Goal: Information Seeking & Learning: Learn about a topic

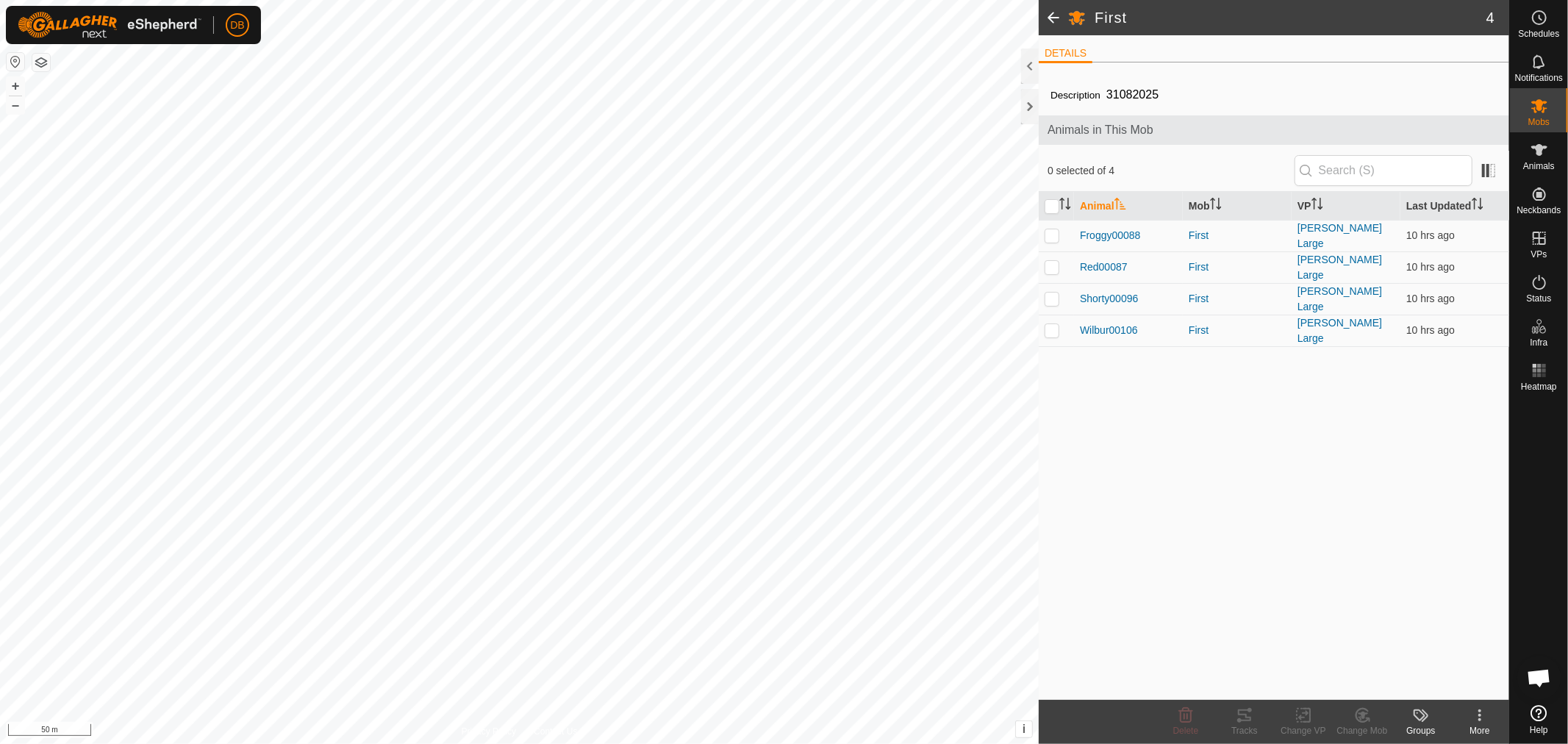
scroll to position [283, 0]
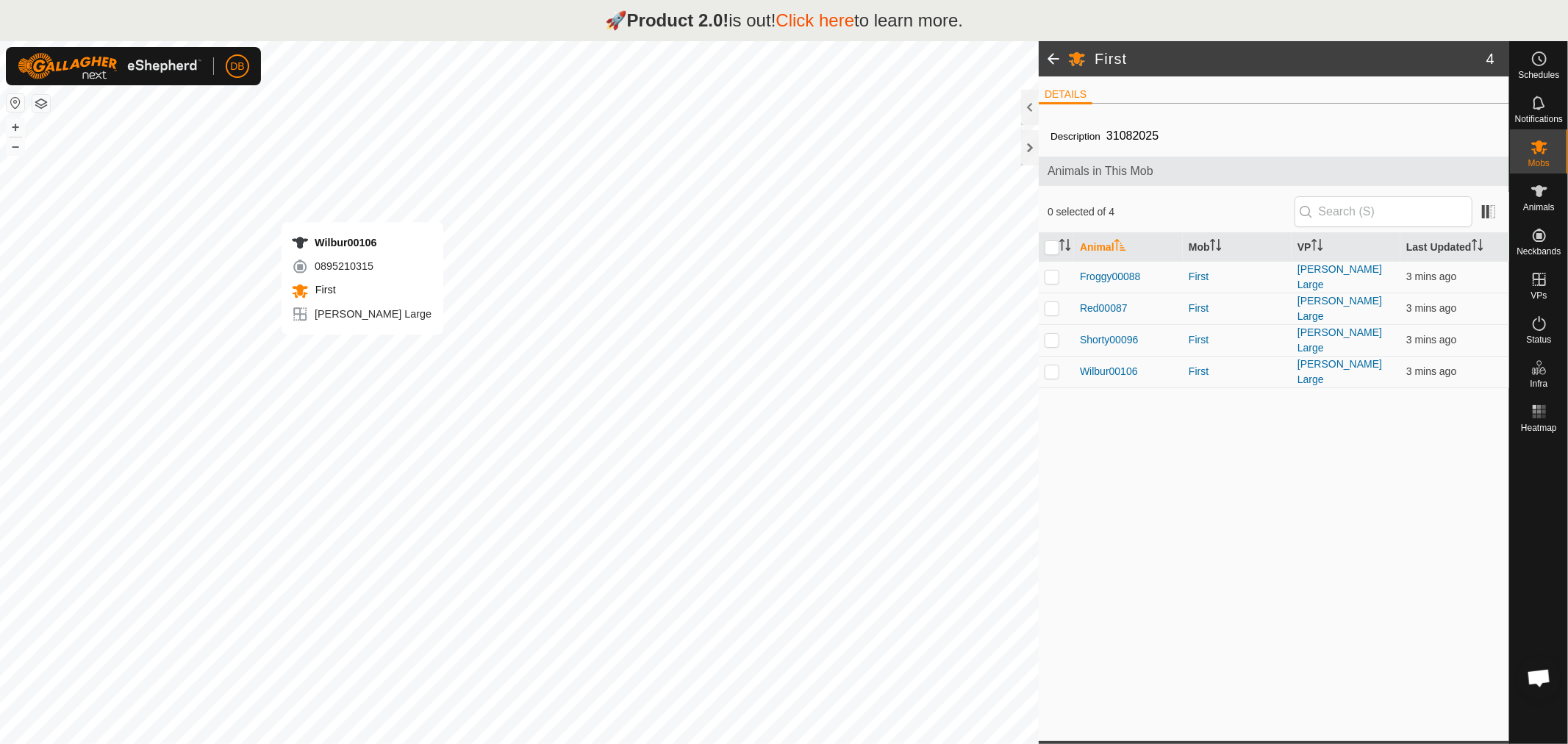
scroll to position [283, 0]
click at [1103, 275] on span "Froggy00088" at bounding box center [1111, 277] width 61 height 16
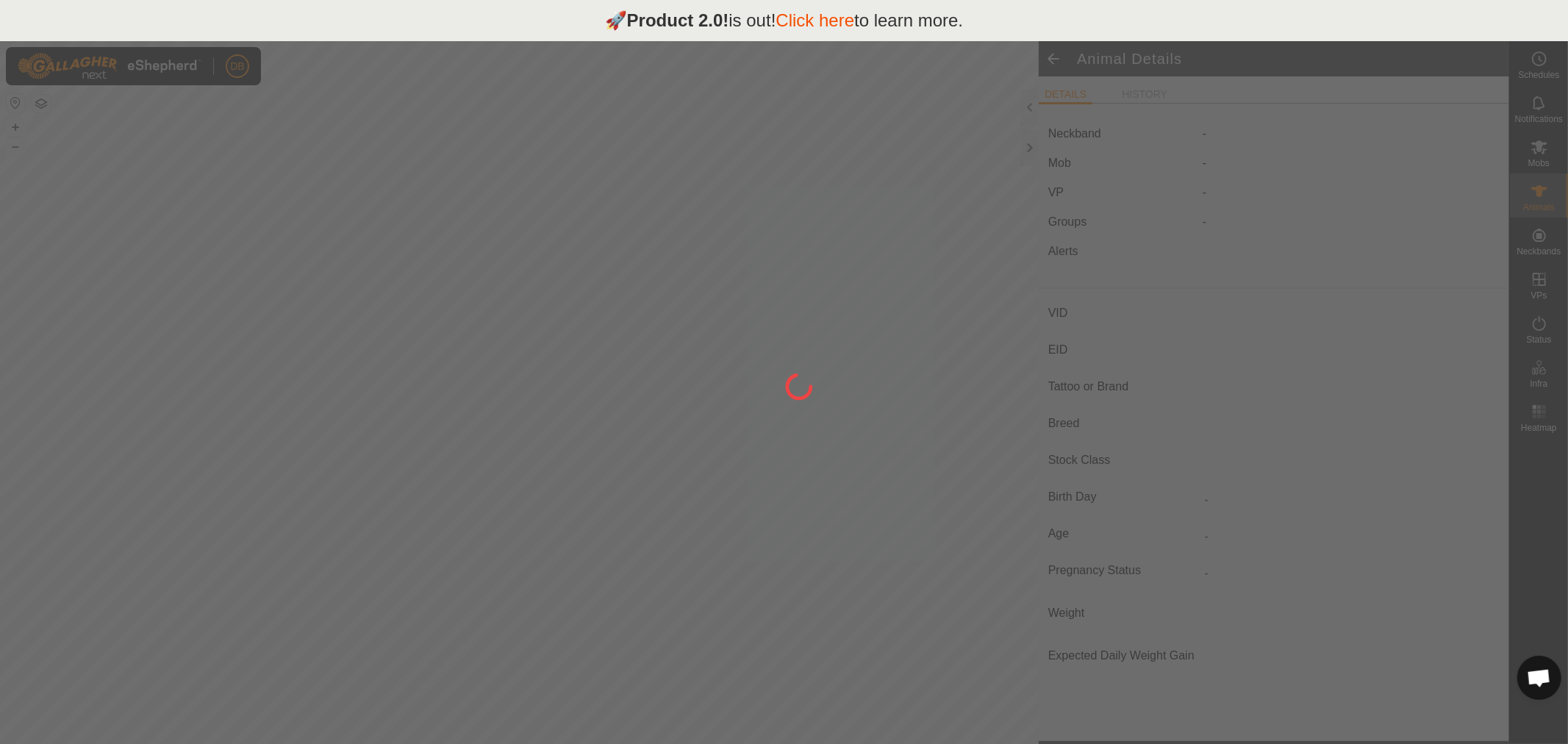
type input "Froggy00088"
type input "-"
type input "Red Pole"
type input "-"
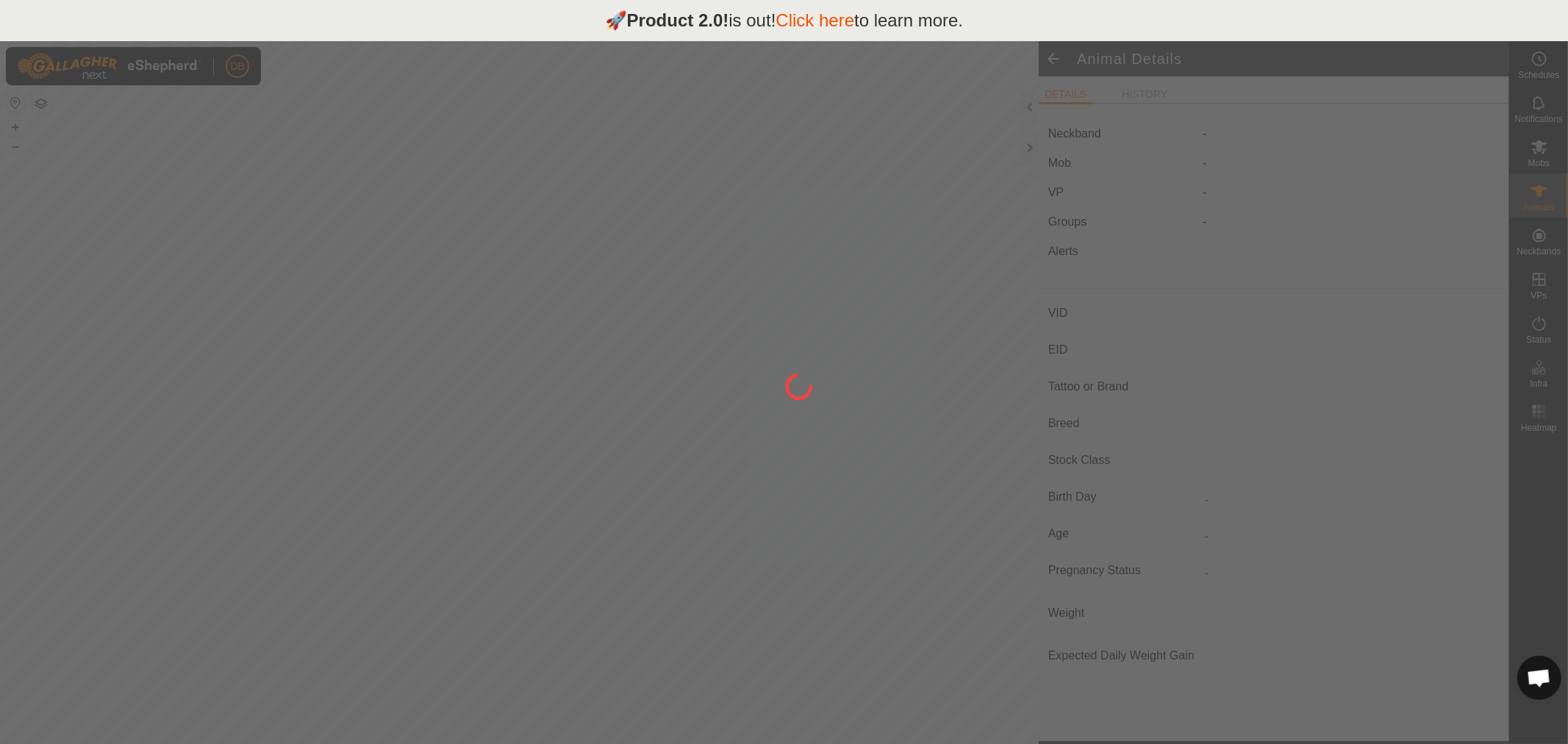
type input "0 kg"
type input "-"
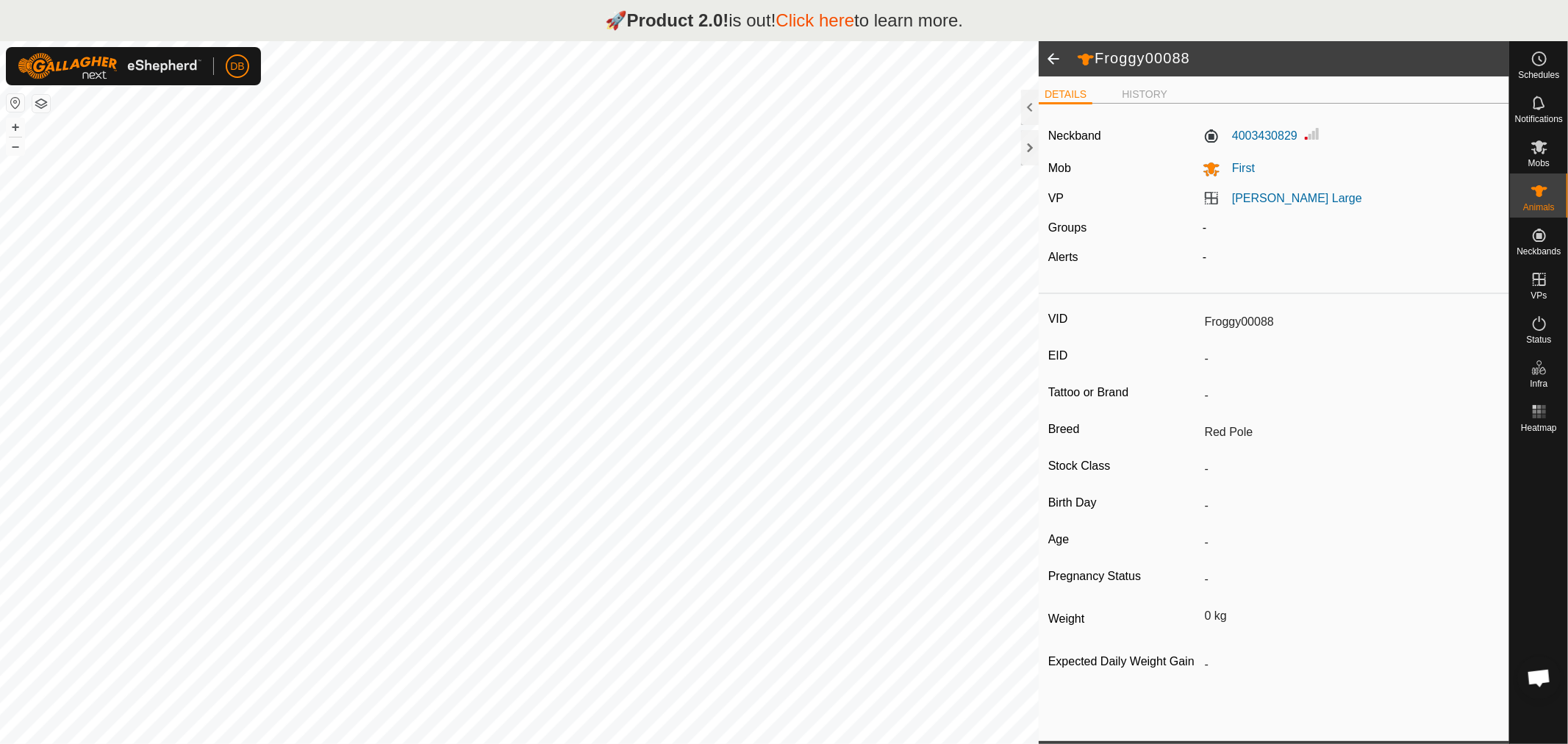
click at [1049, 55] on span at bounding box center [1053, 58] width 29 height 35
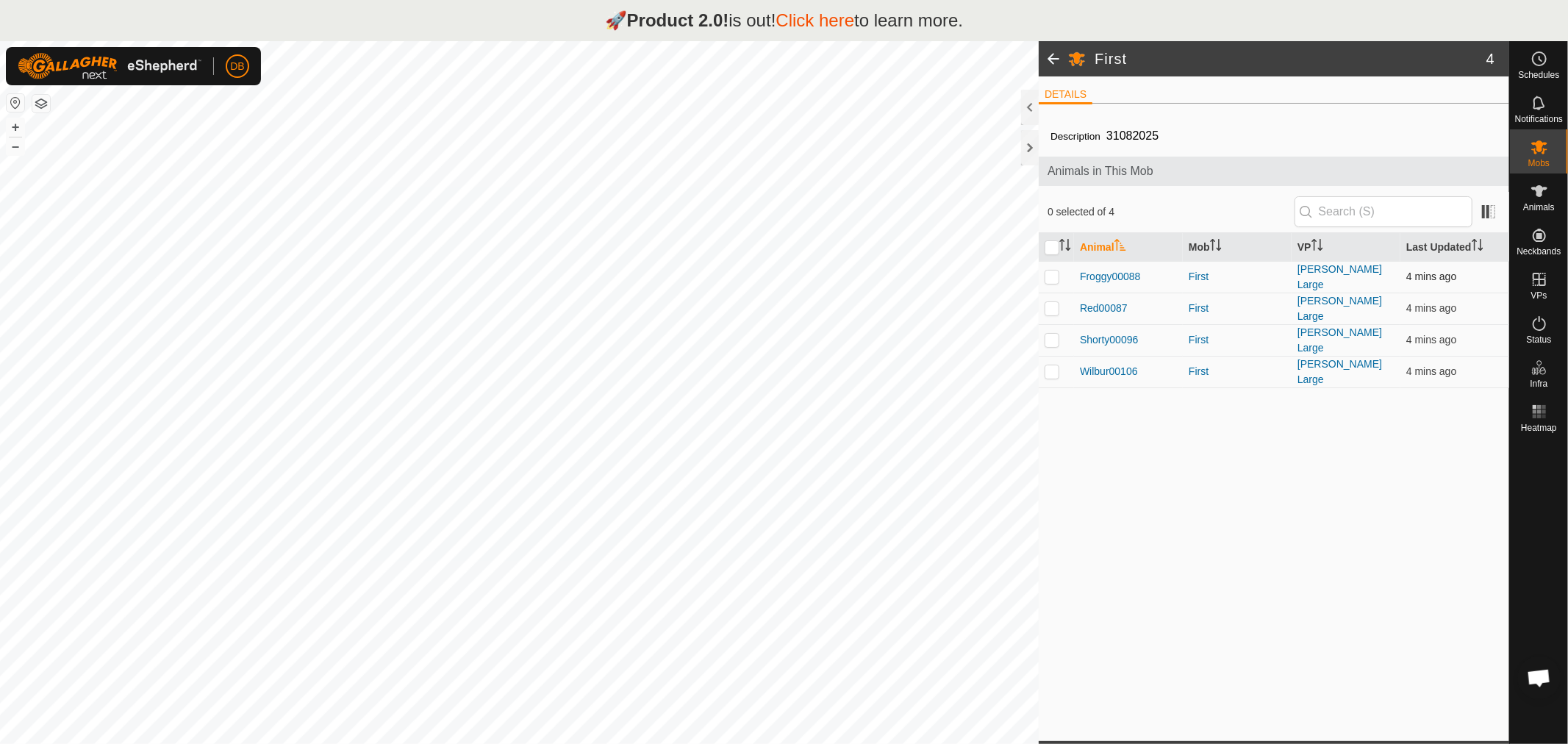
click at [1046, 273] on p-checkbox at bounding box center [1052, 276] width 15 height 12
checkbox input "true"
click at [1540, 143] on icon at bounding box center [1539, 148] width 16 height 14
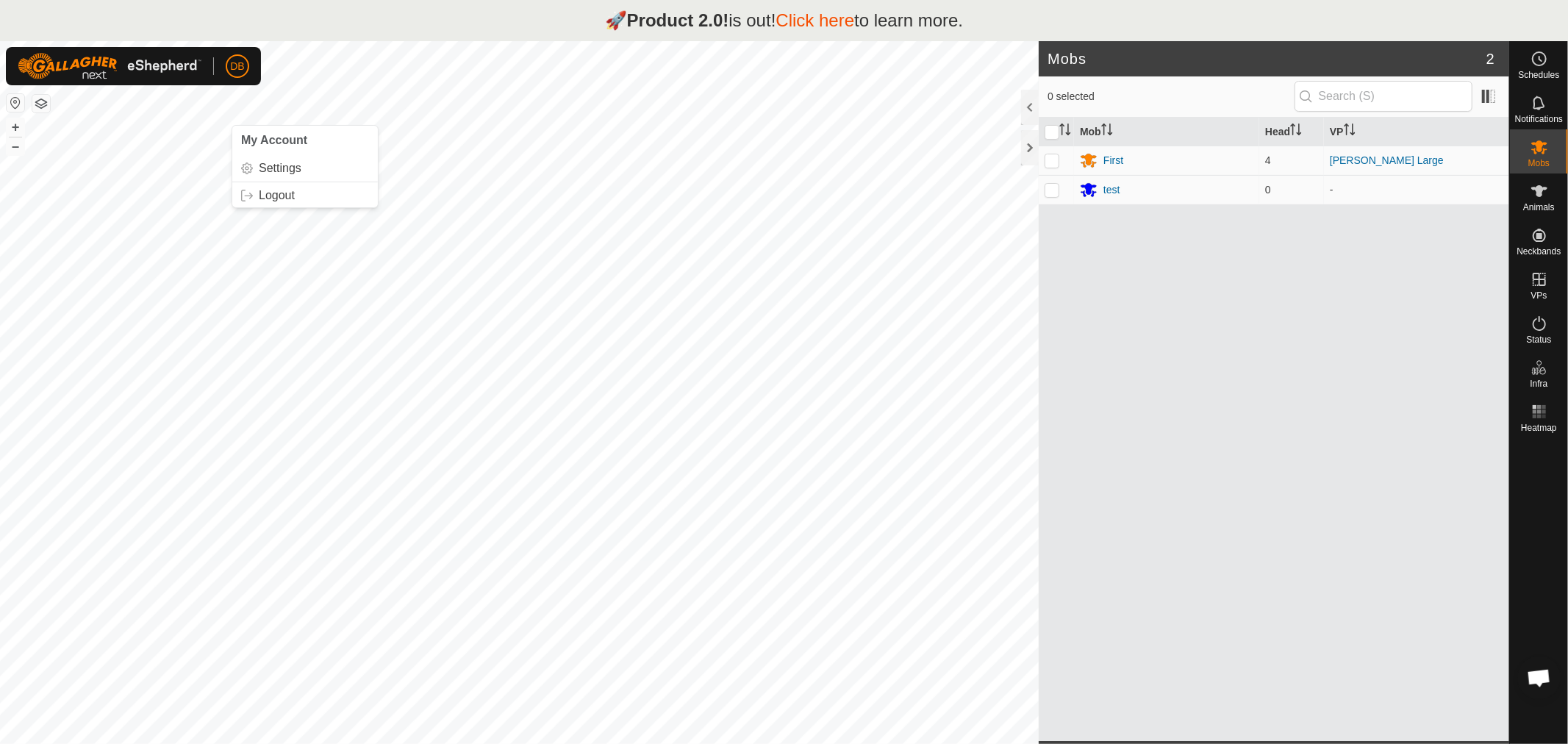
click at [817, 18] on link "Click here" at bounding box center [815, 20] width 79 height 20
click at [1105, 156] on div "First" at bounding box center [1113, 161] width 20 height 16
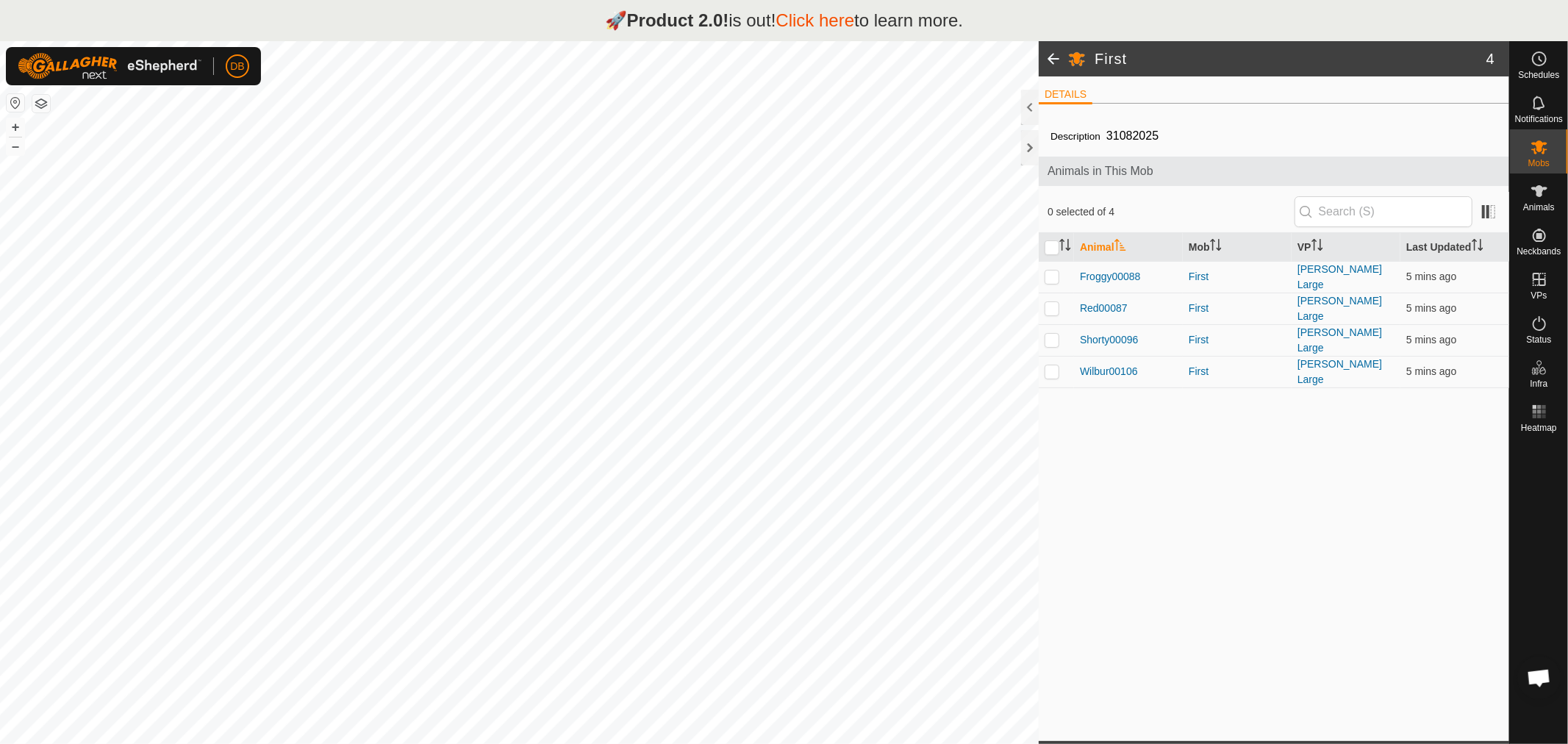
scroll to position [283, 0]
click at [1542, 199] on icon at bounding box center [1539, 191] width 17 height 17
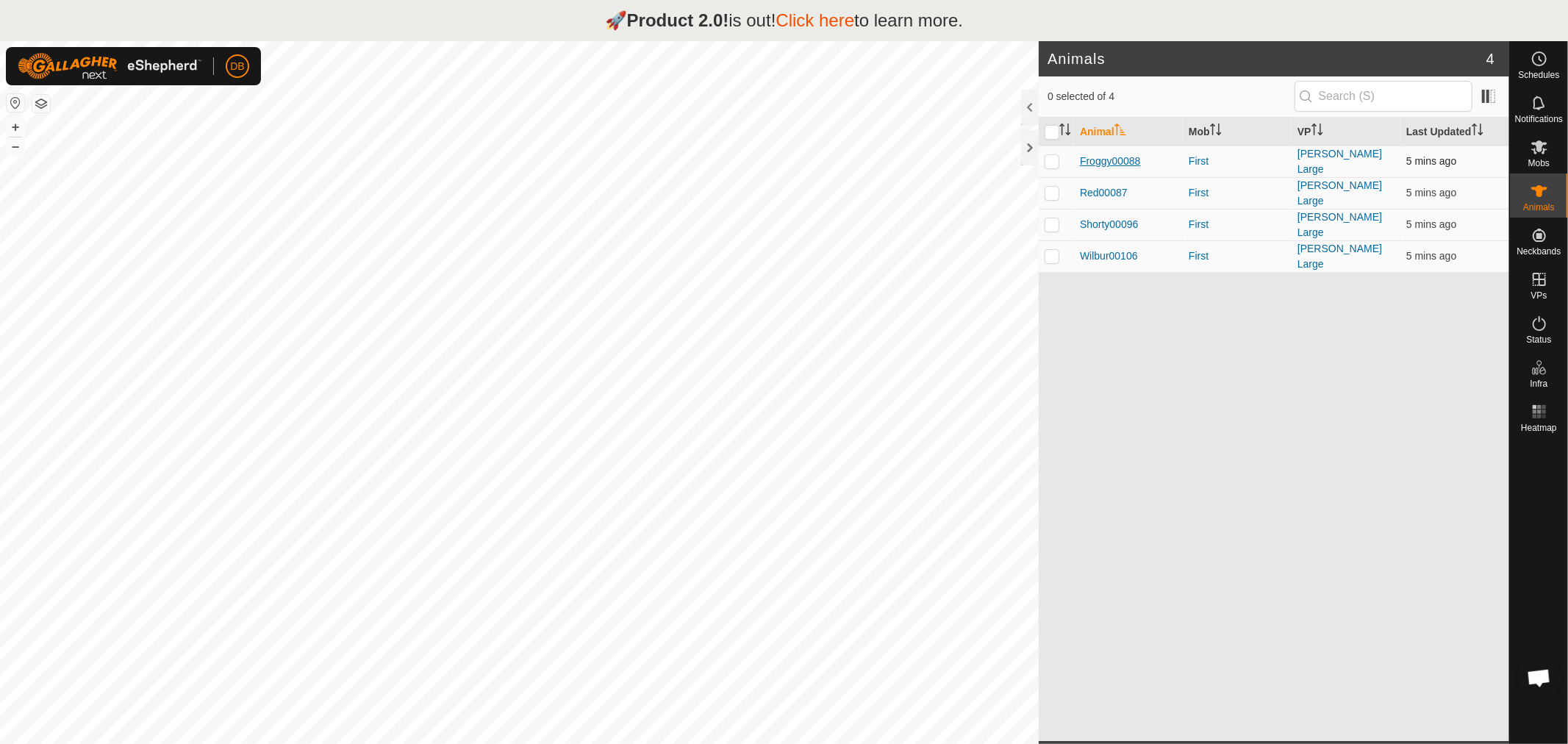
click at [1103, 156] on span "Froggy00088" at bounding box center [1111, 162] width 61 height 16
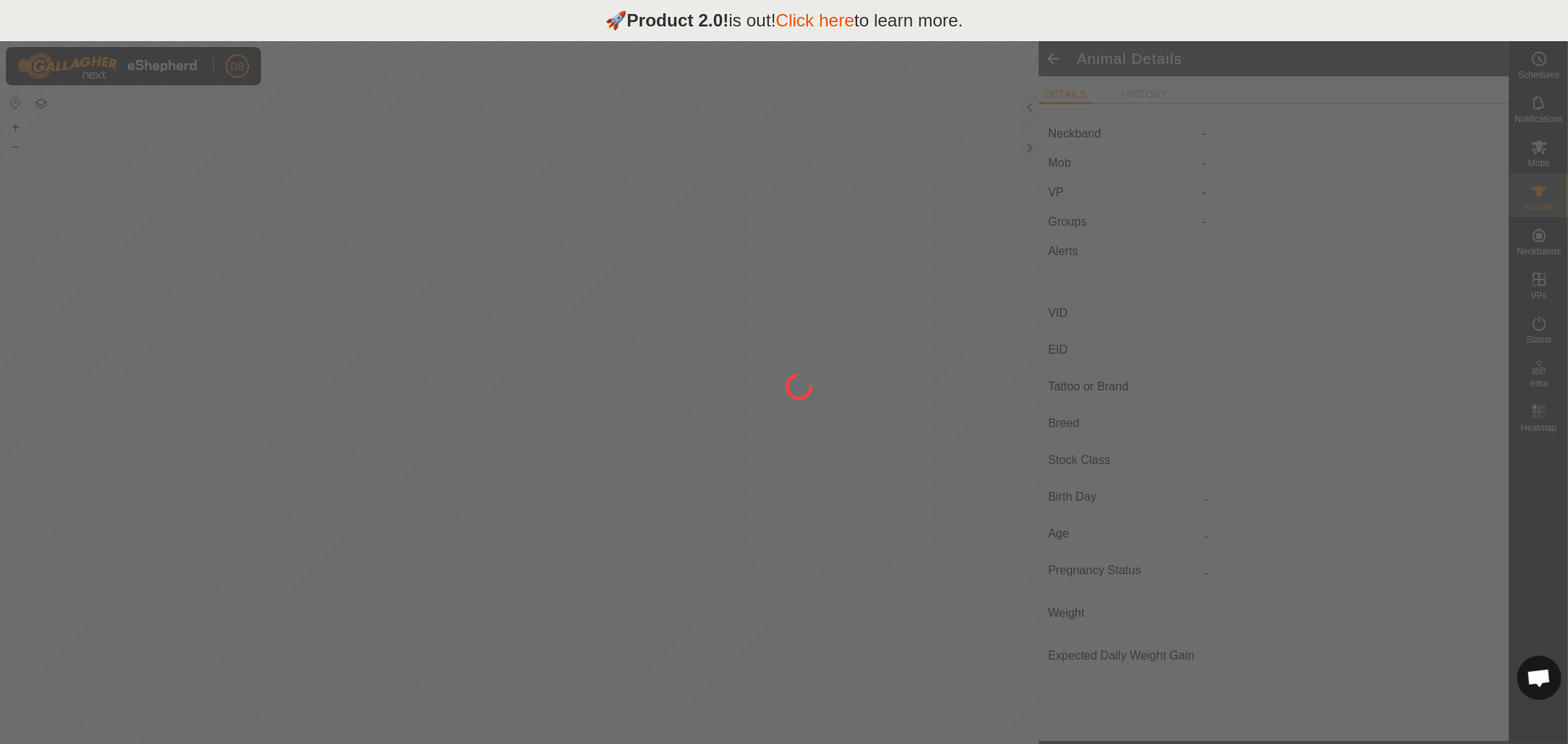
type input "Froggy00088"
type input "-"
type input "Red Pole"
type input "-"
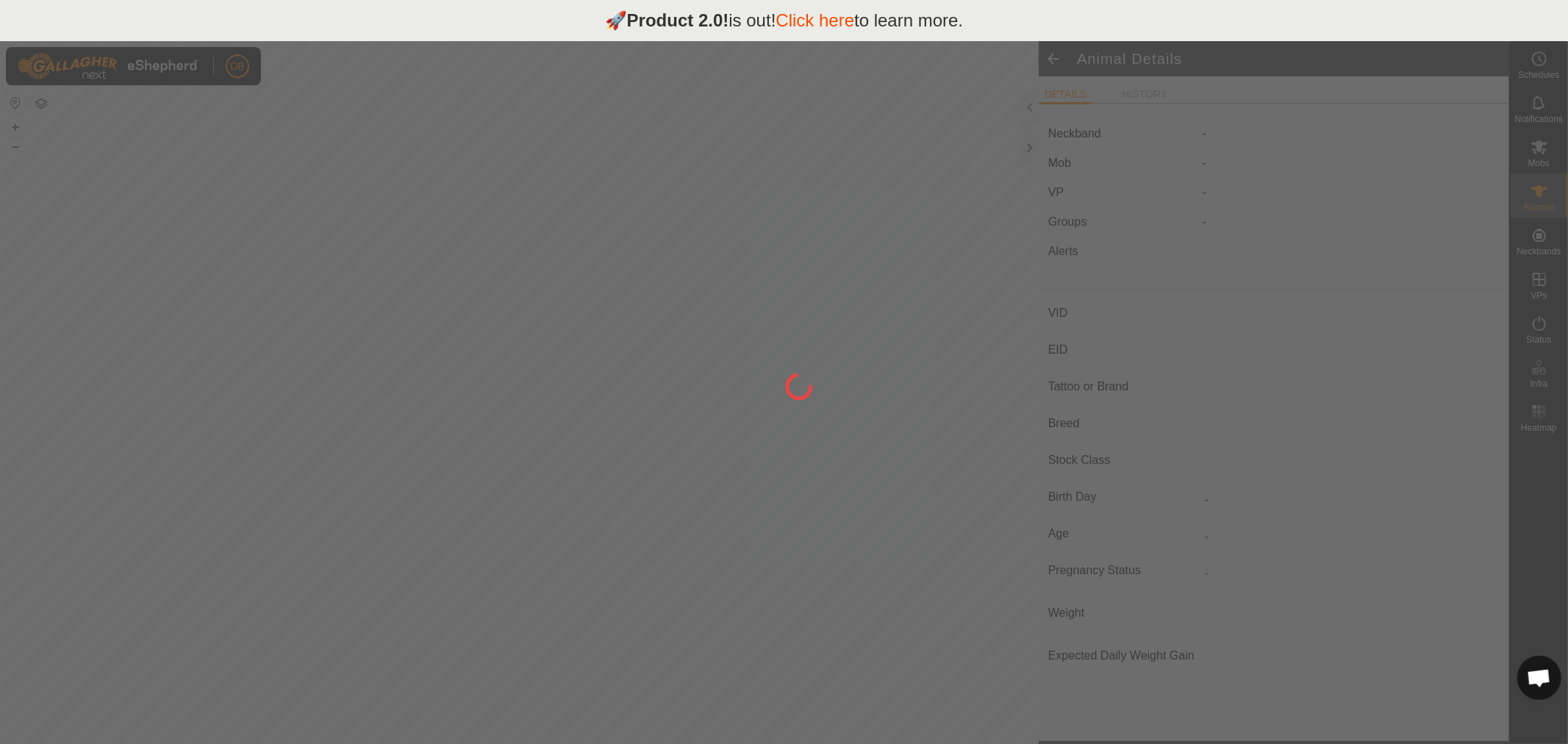
type input "0 kg"
type input "-"
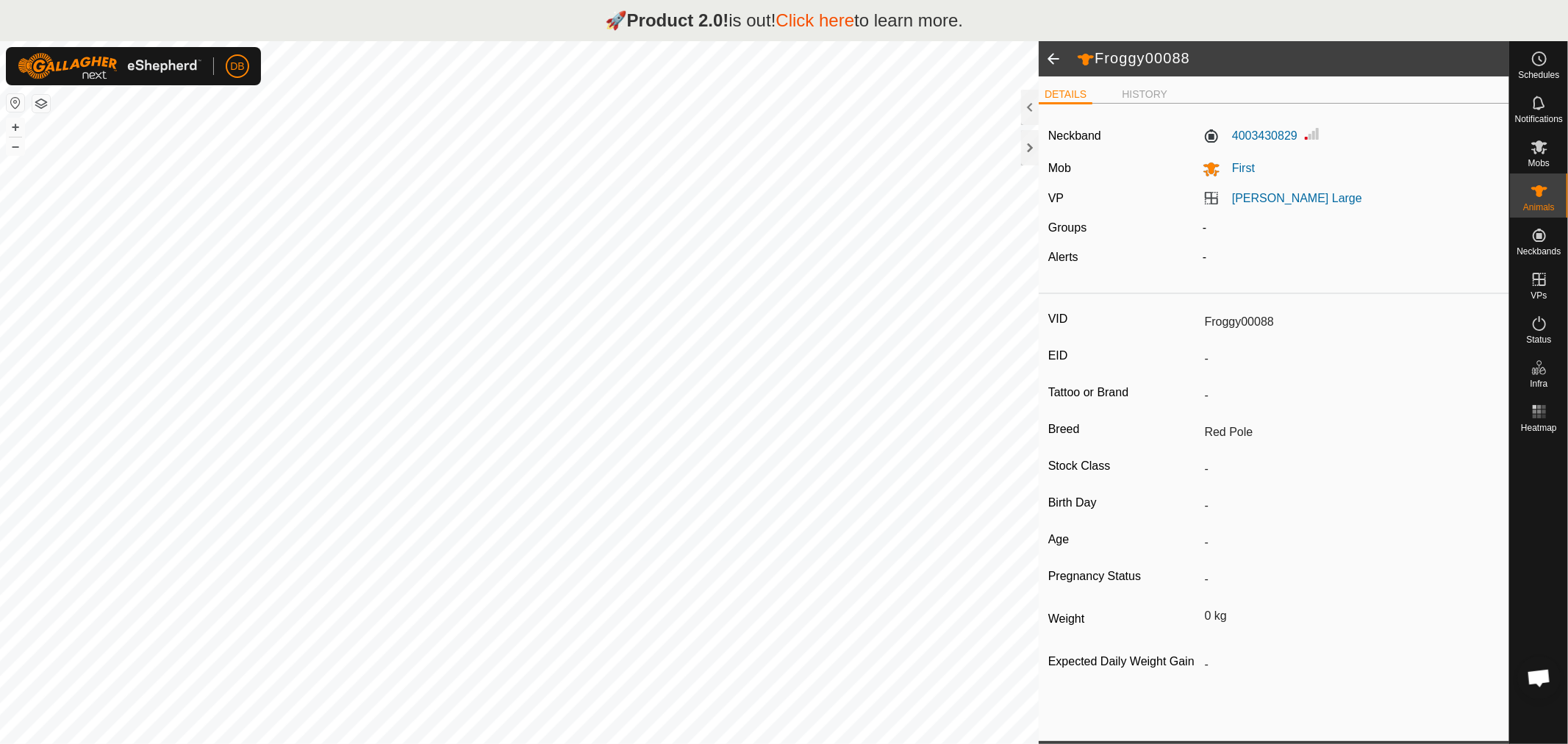
click at [1050, 53] on span at bounding box center [1053, 58] width 29 height 35
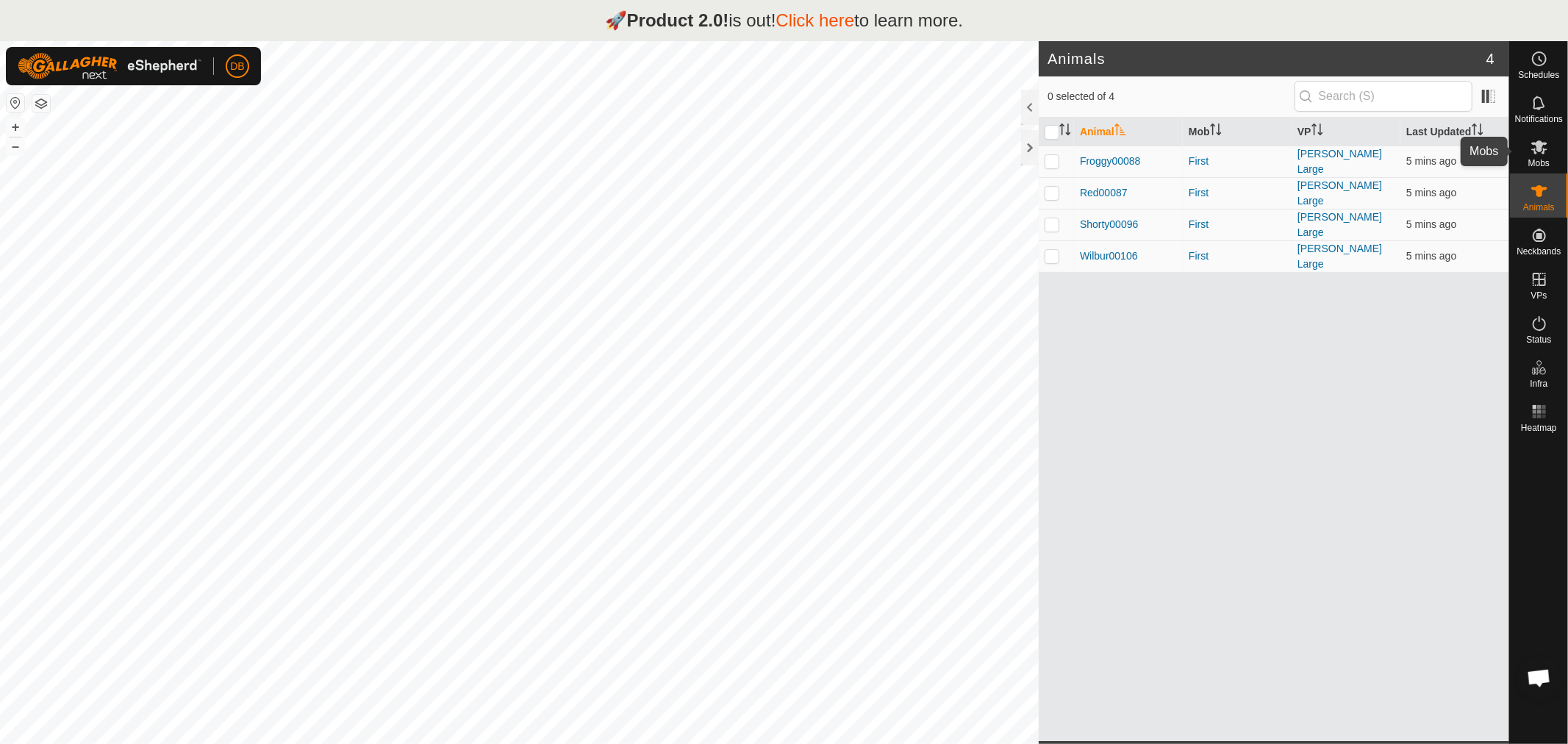
click at [1541, 150] on icon at bounding box center [1539, 147] width 17 height 17
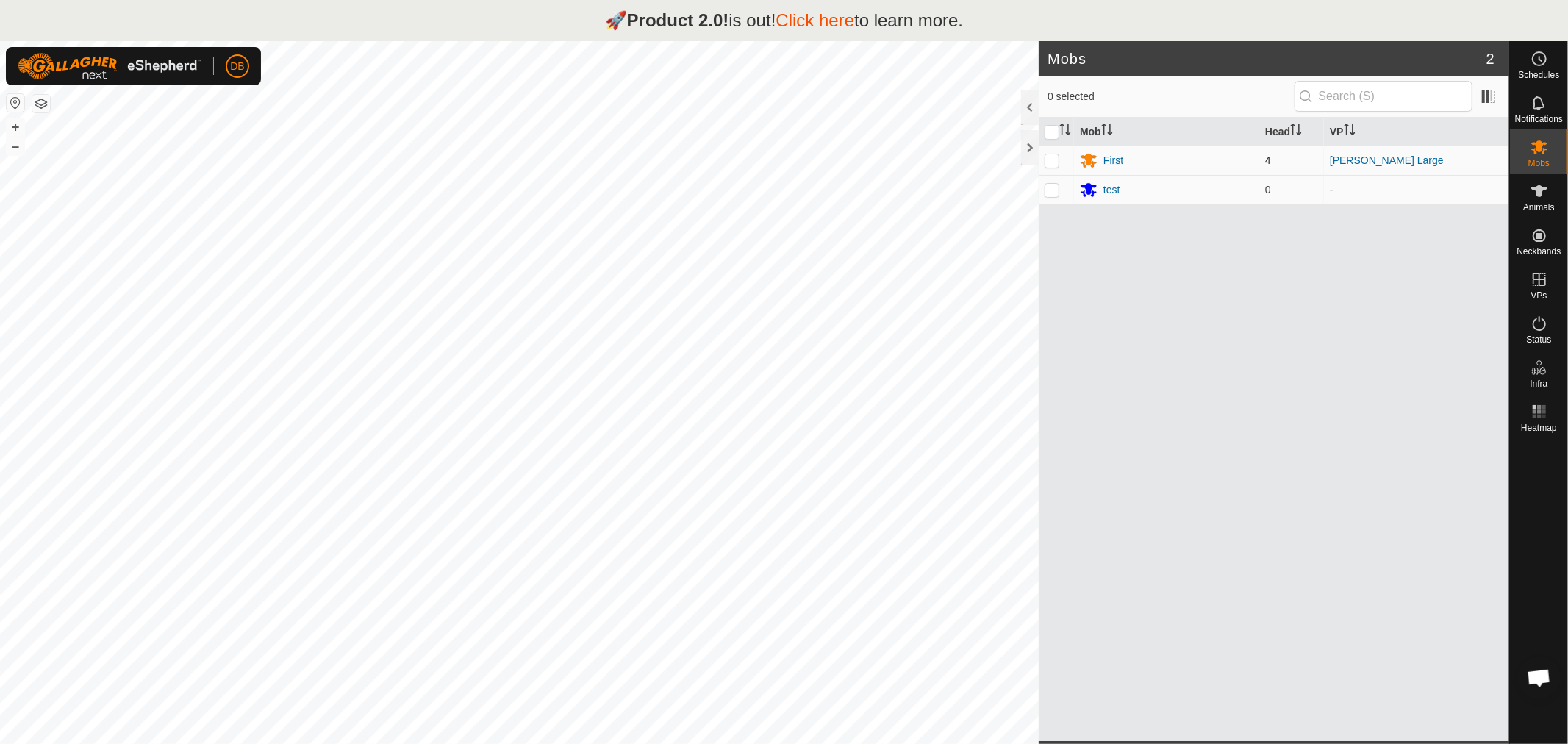
click at [1108, 160] on div "First" at bounding box center [1113, 161] width 20 height 16
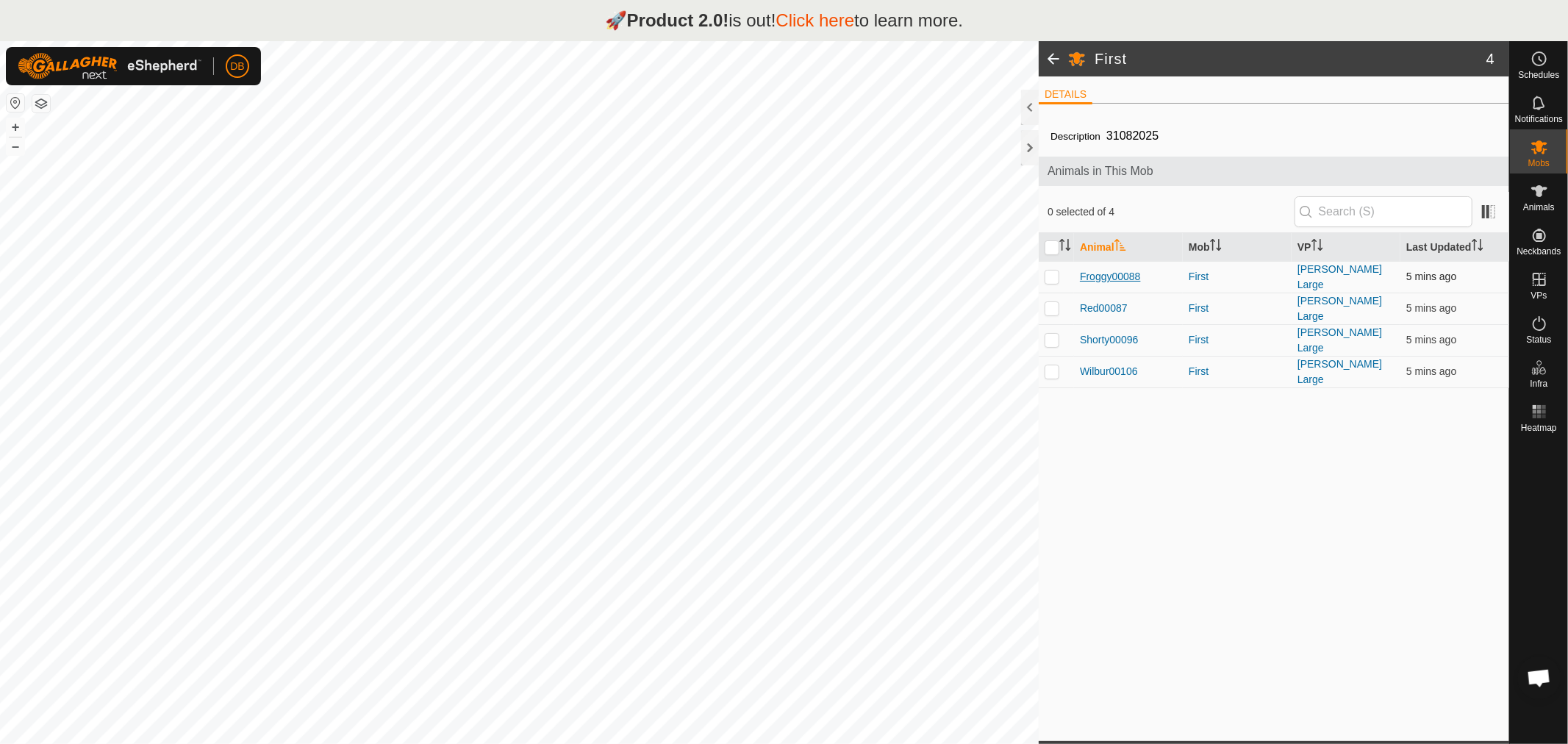
click at [1125, 276] on span "Froggy00088" at bounding box center [1111, 277] width 61 height 16
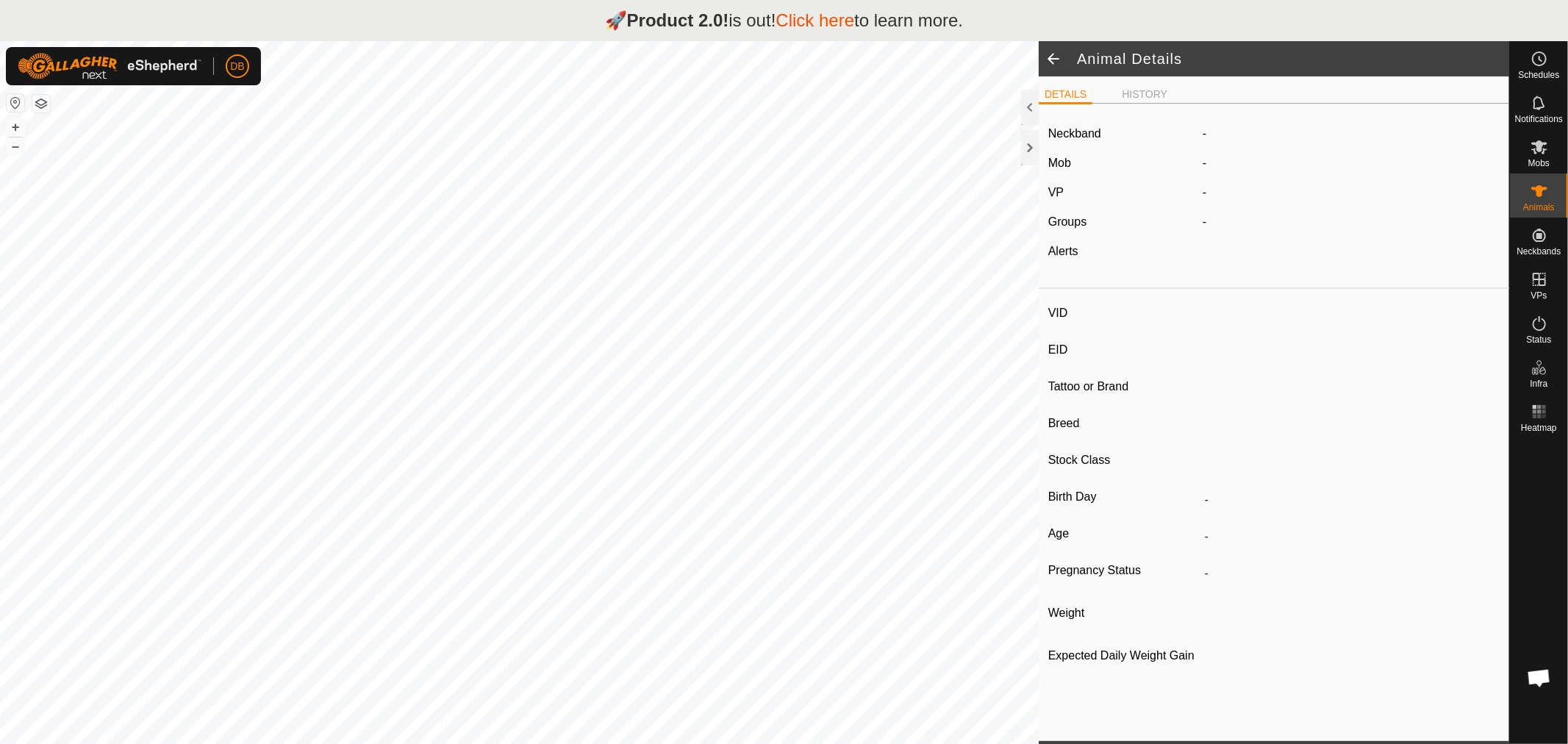
type input "Froggy00088"
type input "-"
type input "Red Pole"
type input "-"
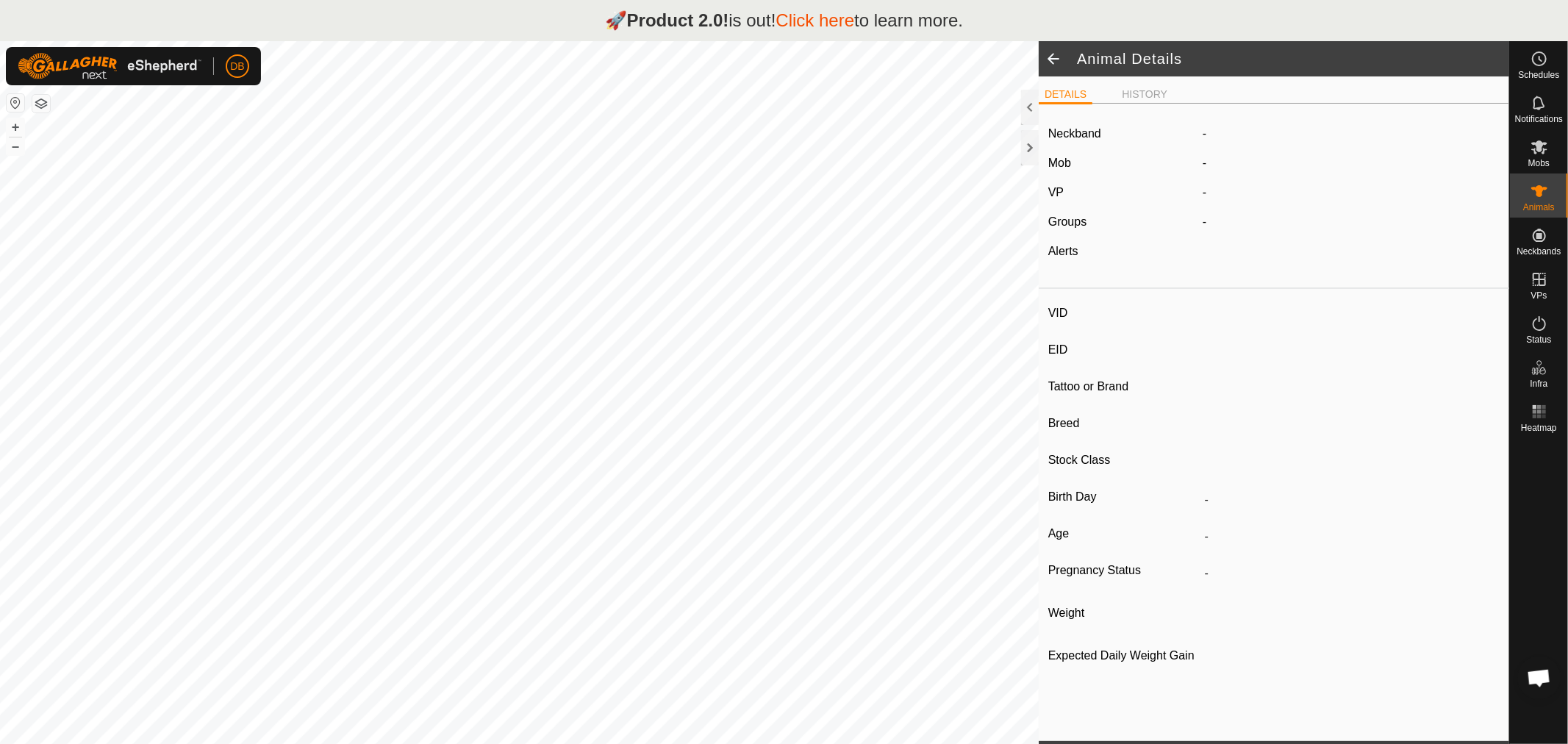
type input "0 kg"
type input "-"
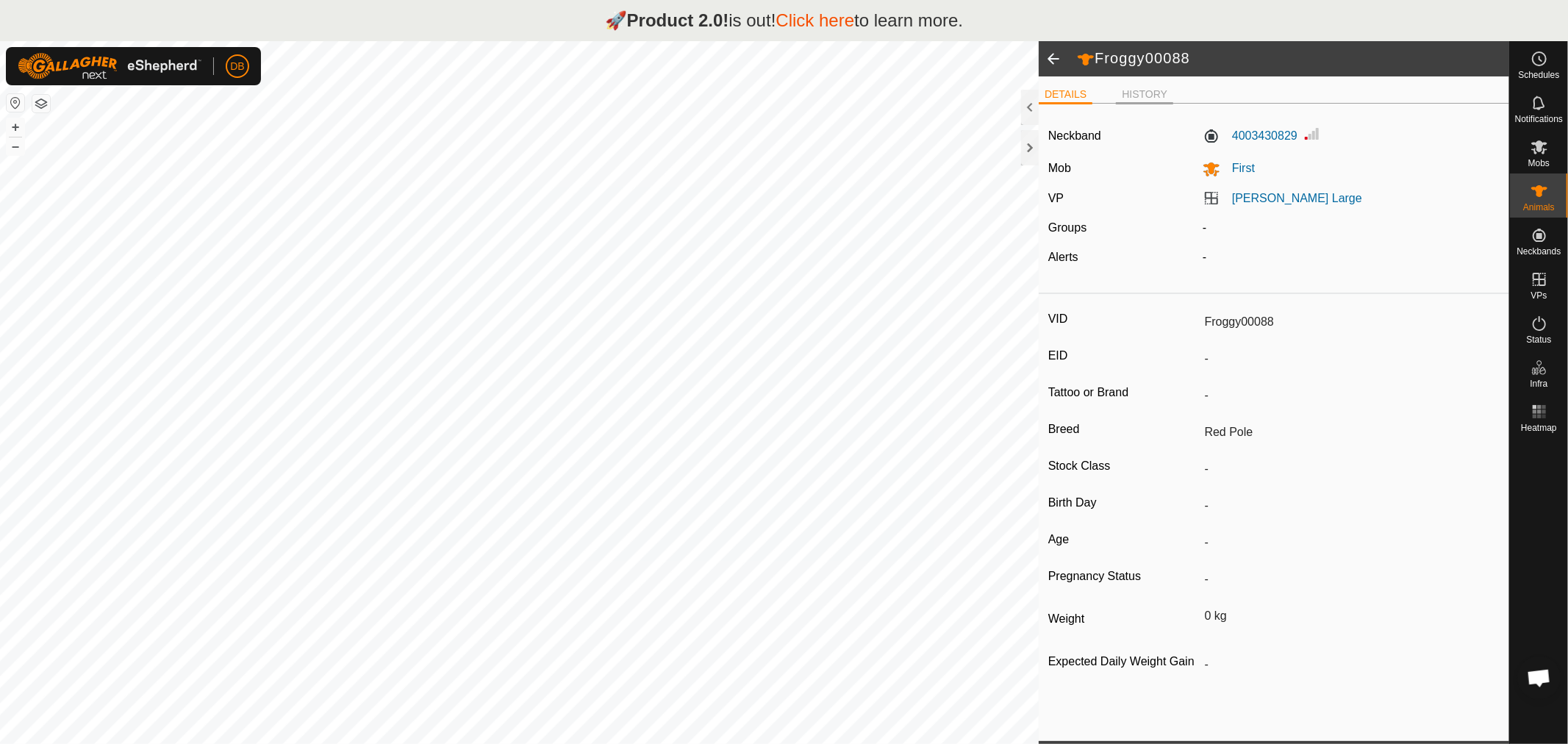
click at [1148, 88] on li "HISTORY" at bounding box center [1145, 95] width 57 height 17
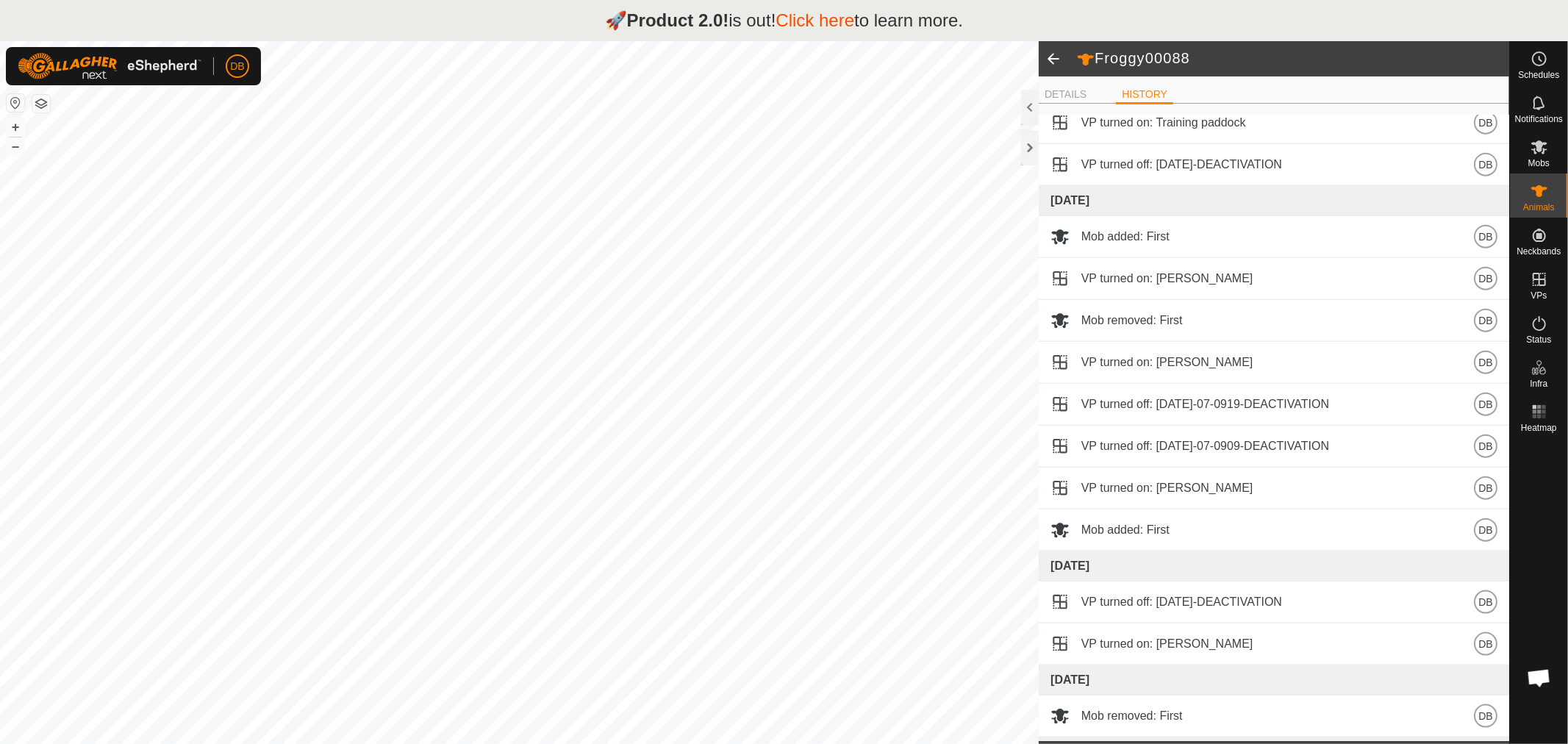
scroll to position [899, 0]
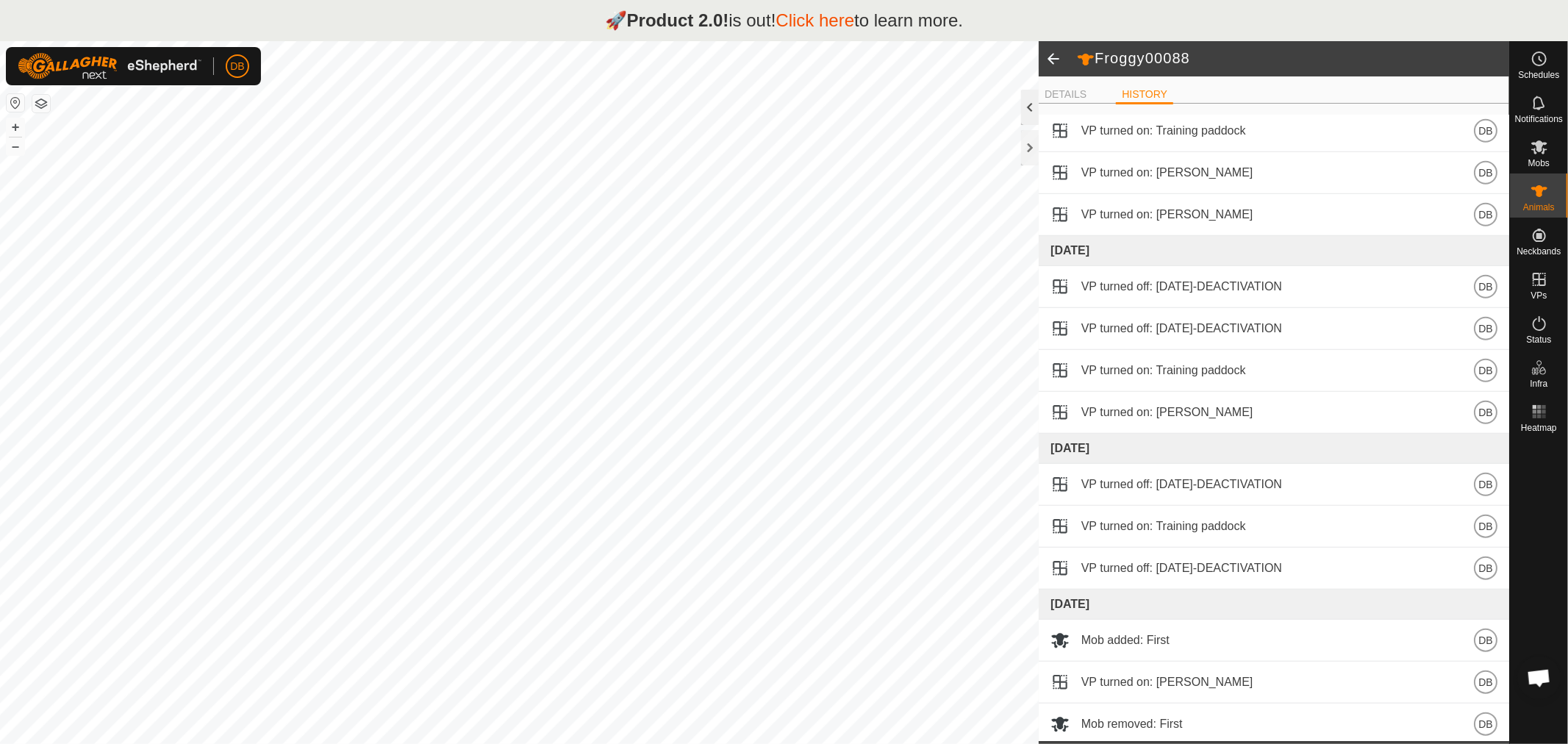
click at [1023, 106] on div at bounding box center [1030, 107] width 17 height 35
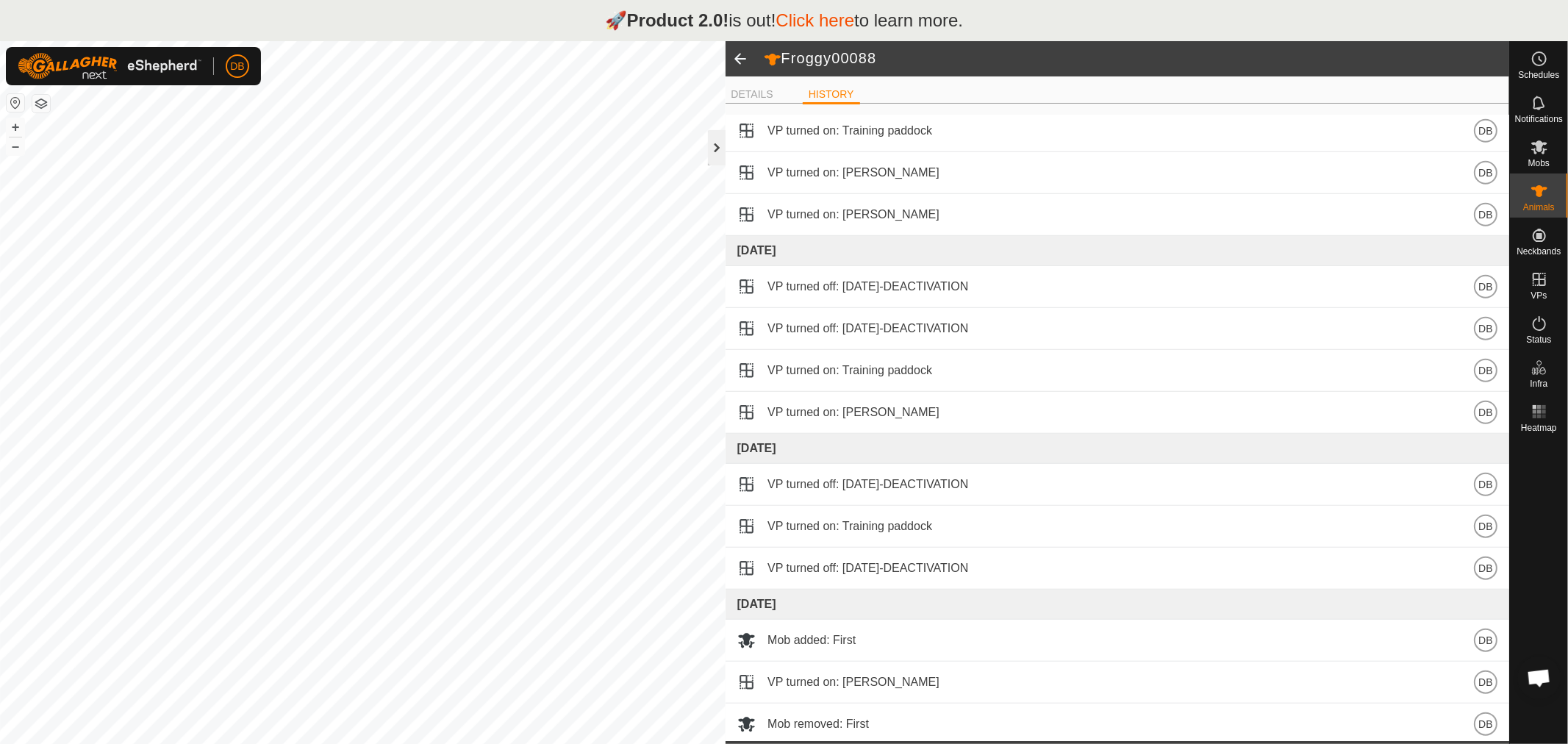
click at [716, 148] on div at bounding box center [716, 148] width 17 height 35
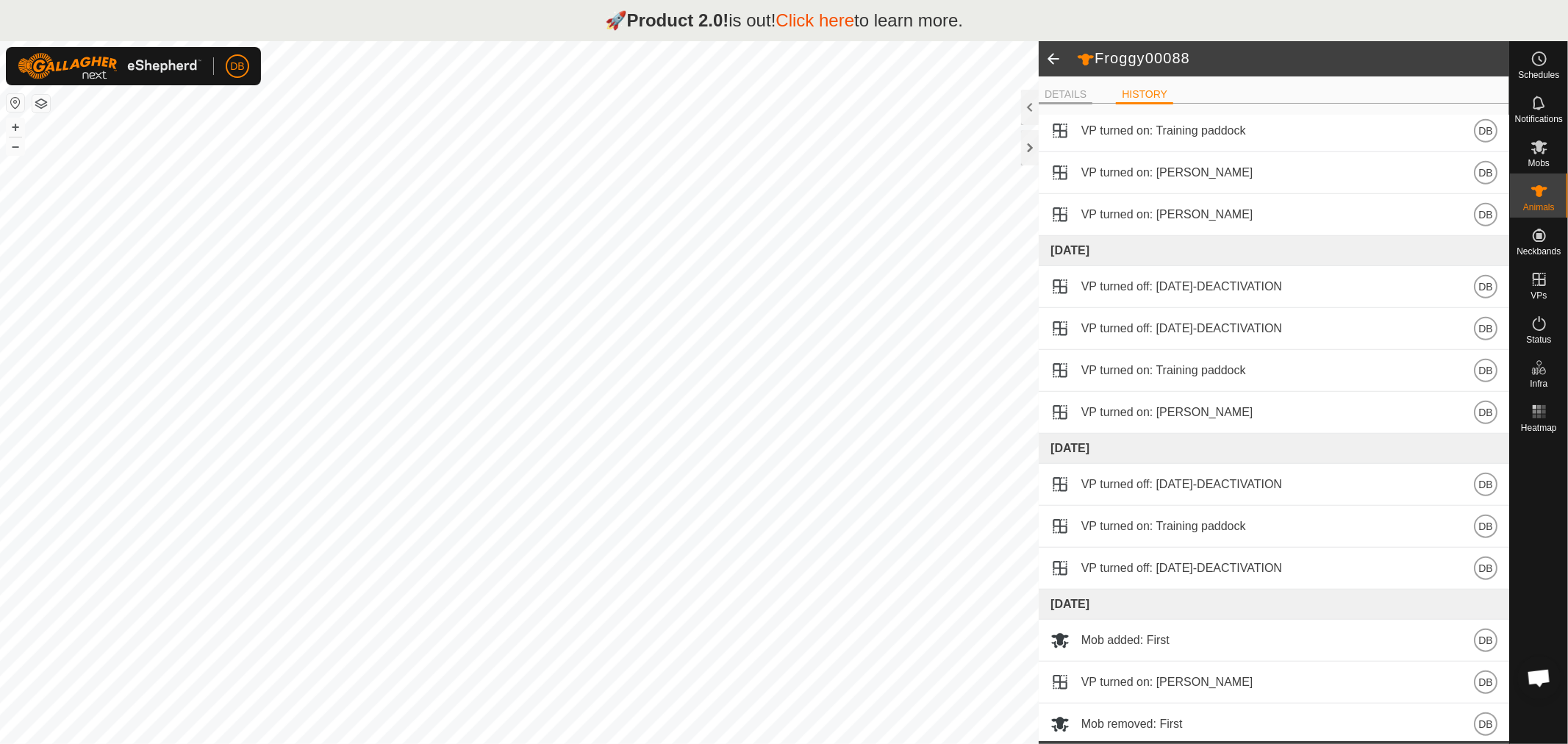
click at [1064, 90] on li "DETAILS" at bounding box center [1065, 95] width 53 height 17
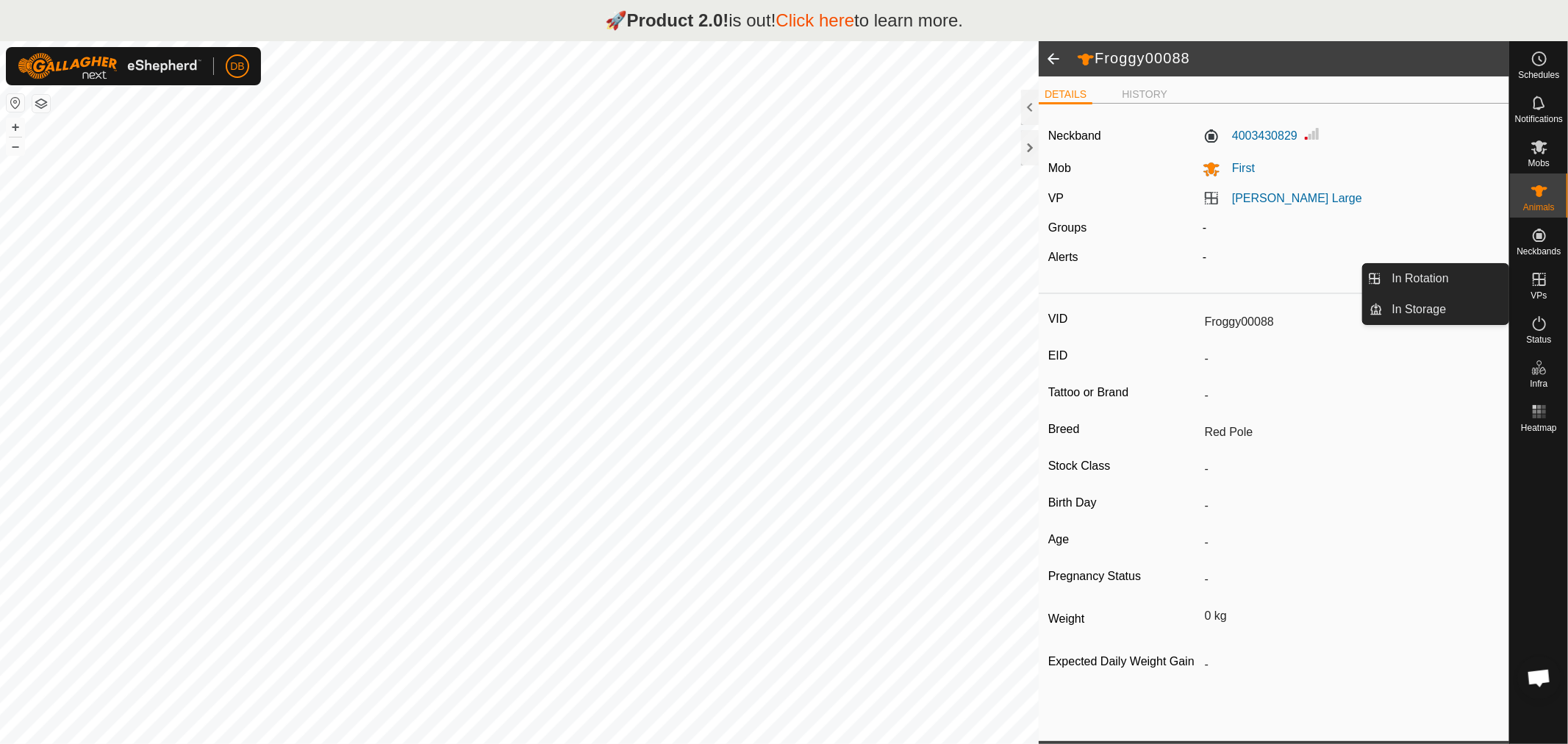
click at [1539, 282] on icon at bounding box center [1539, 279] width 13 height 13
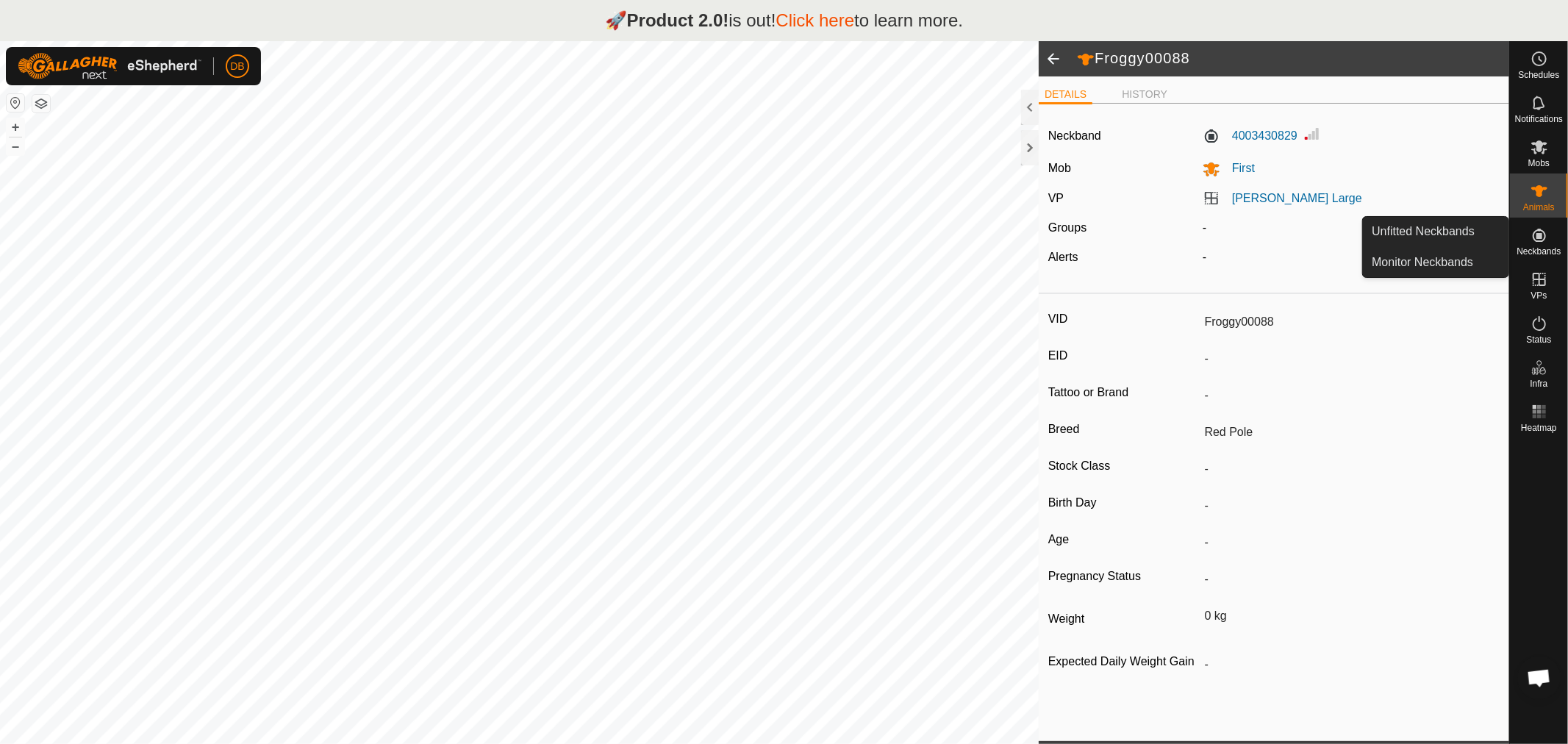
click at [1540, 235] on icon at bounding box center [1539, 235] width 13 height 13
click at [1539, 152] on icon at bounding box center [1539, 147] width 17 height 17
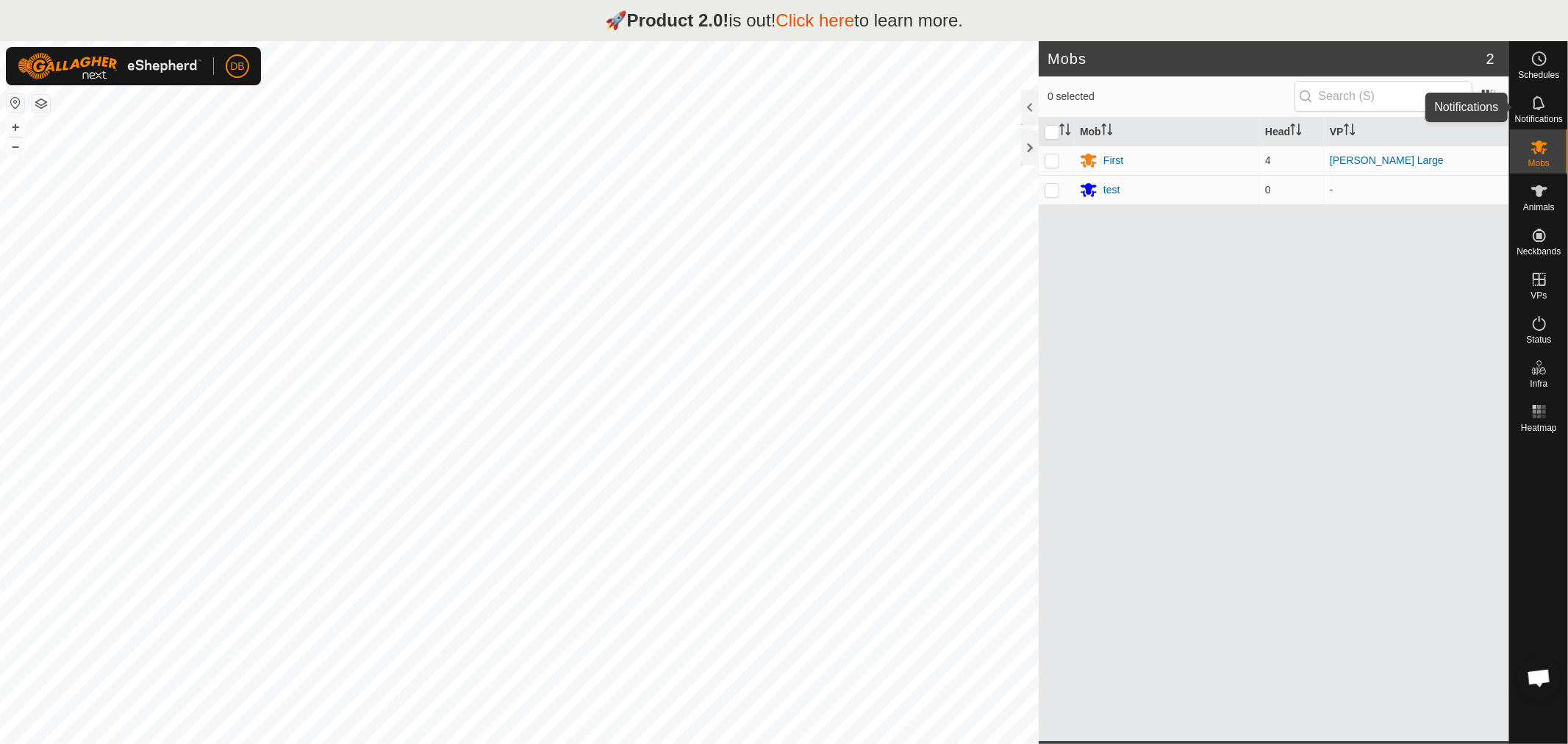
click at [1537, 100] on icon at bounding box center [1539, 103] width 17 height 17
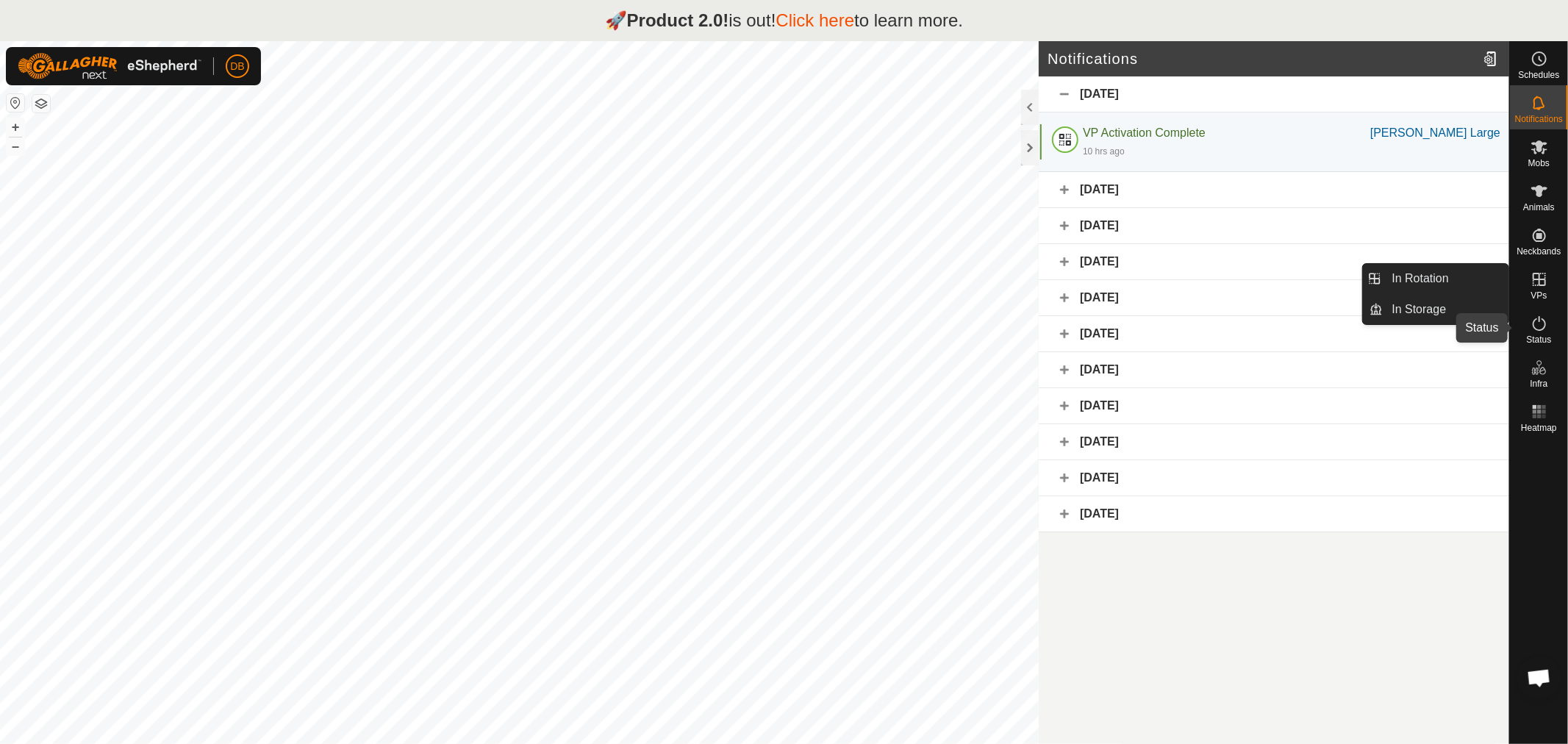
click at [1540, 322] on icon at bounding box center [1539, 324] width 17 height 17
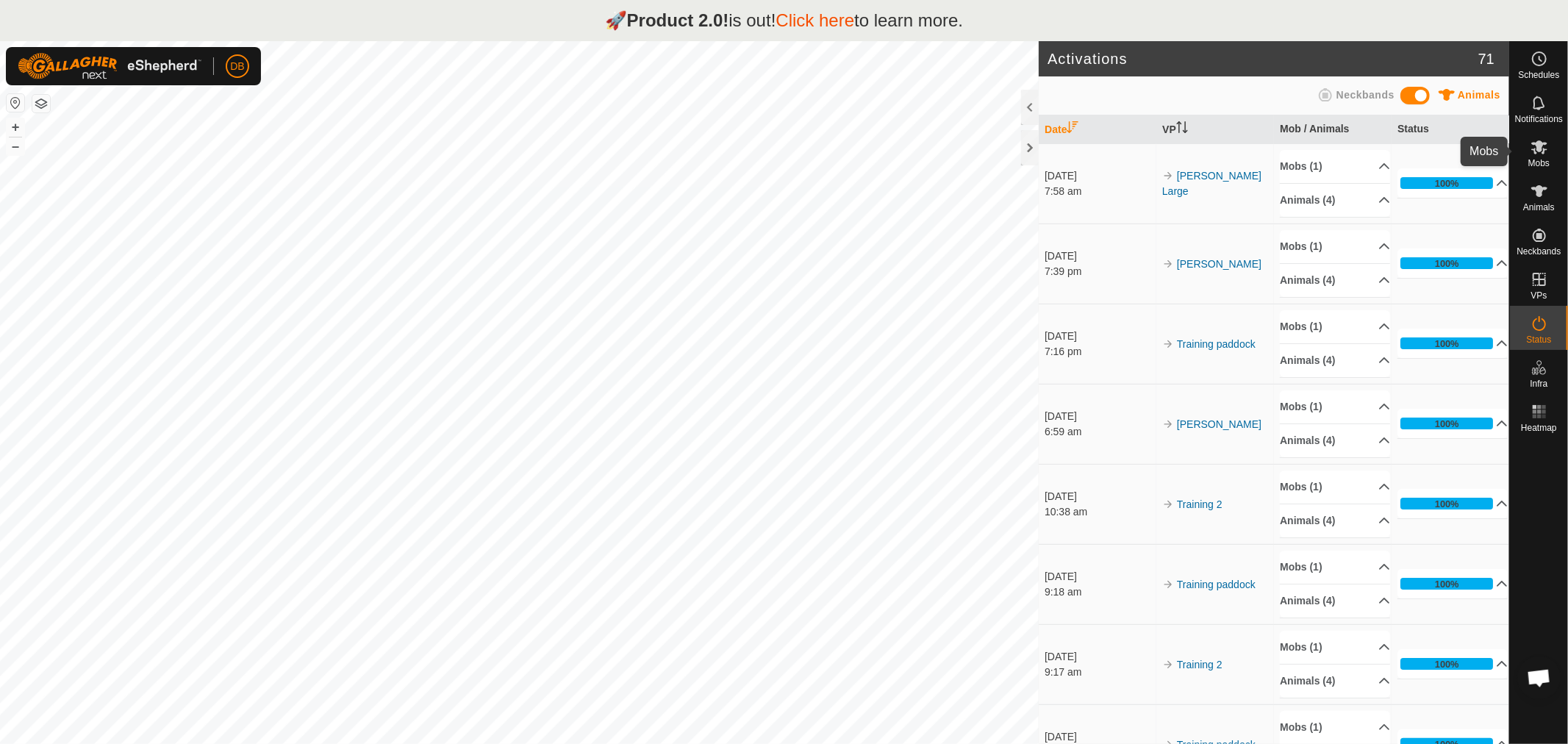
click at [1537, 148] on icon at bounding box center [1539, 148] width 16 height 14
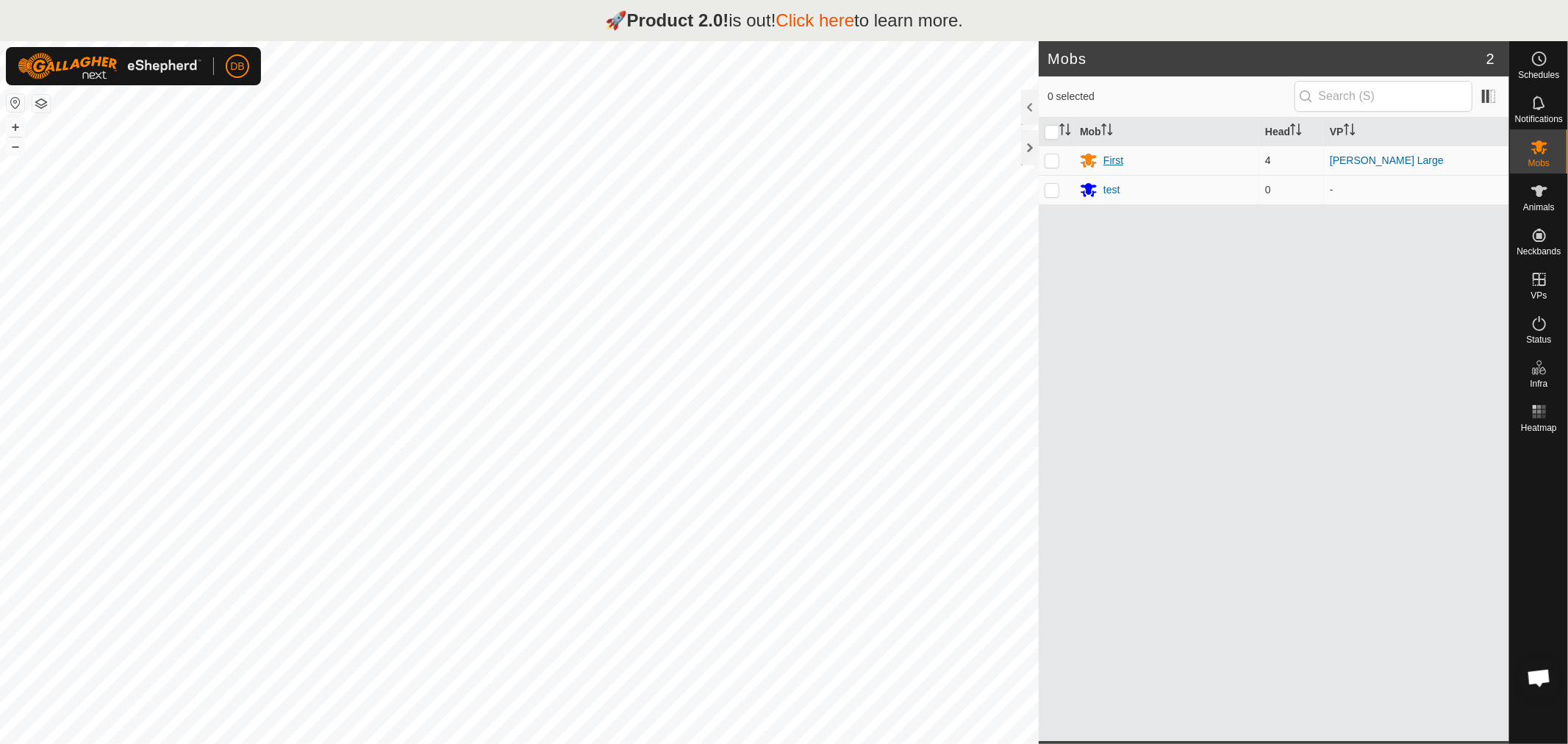
click at [1107, 157] on div "First" at bounding box center [1113, 161] width 20 height 16
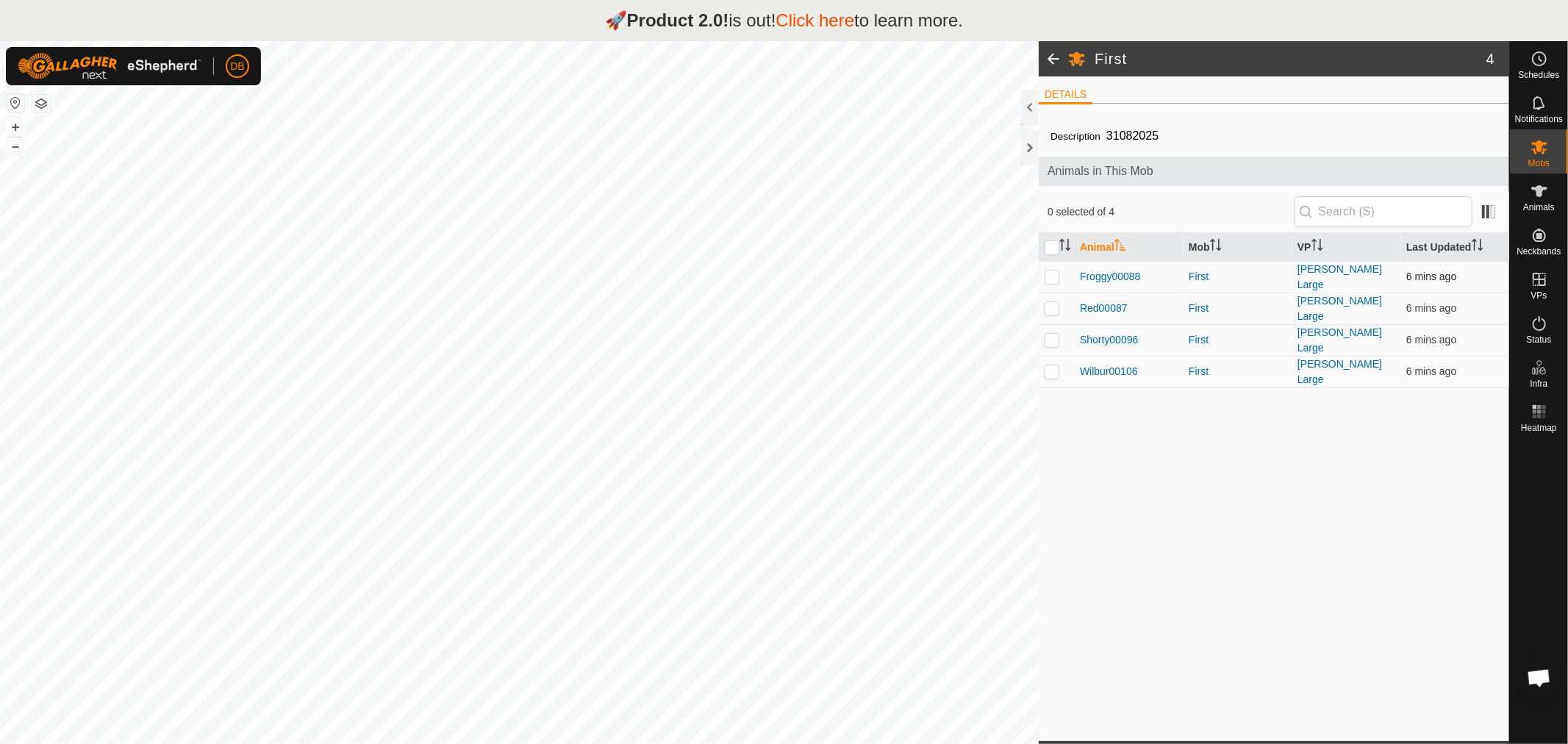
click at [1049, 273] on p-checkbox at bounding box center [1052, 276] width 15 height 12
checkbox input "true"
click at [1050, 304] on p-checkbox at bounding box center [1052, 308] width 15 height 12
checkbox input "true"
click at [1052, 270] on p-checkbox at bounding box center [1052, 276] width 15 height 12
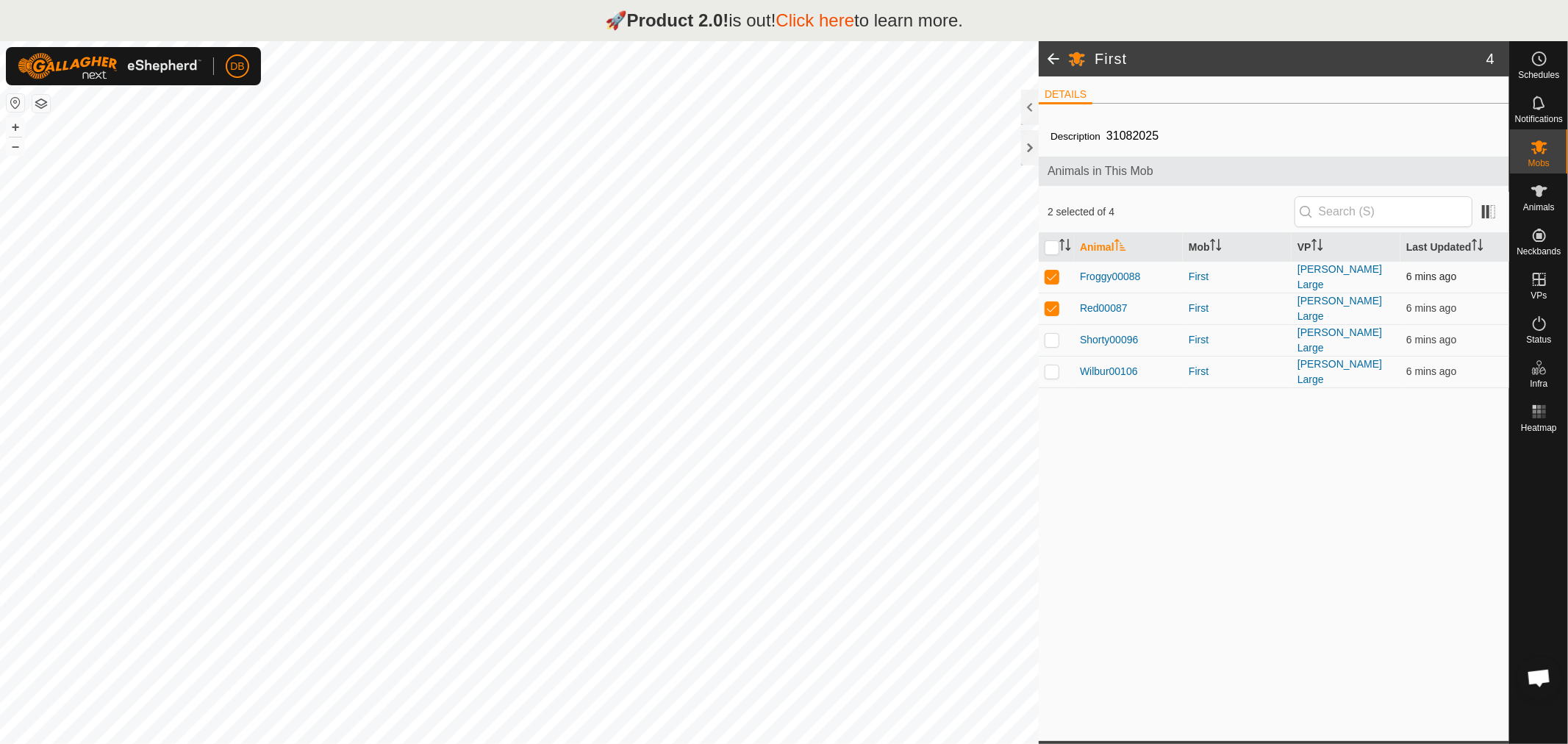
checkbox input "false"
click at [1052, 338] on p-checkbox at bounding box center [1052, 339] width 15 height 12
checkbox input "true"
drag, startPoint x: 1049, startPoint y: 302, endPoint x: 1047, endPoint y: 333, distance: 31.1
click at [1049, 303] on p-checkbox at bounding box center [1052, 308] width 15 height 12
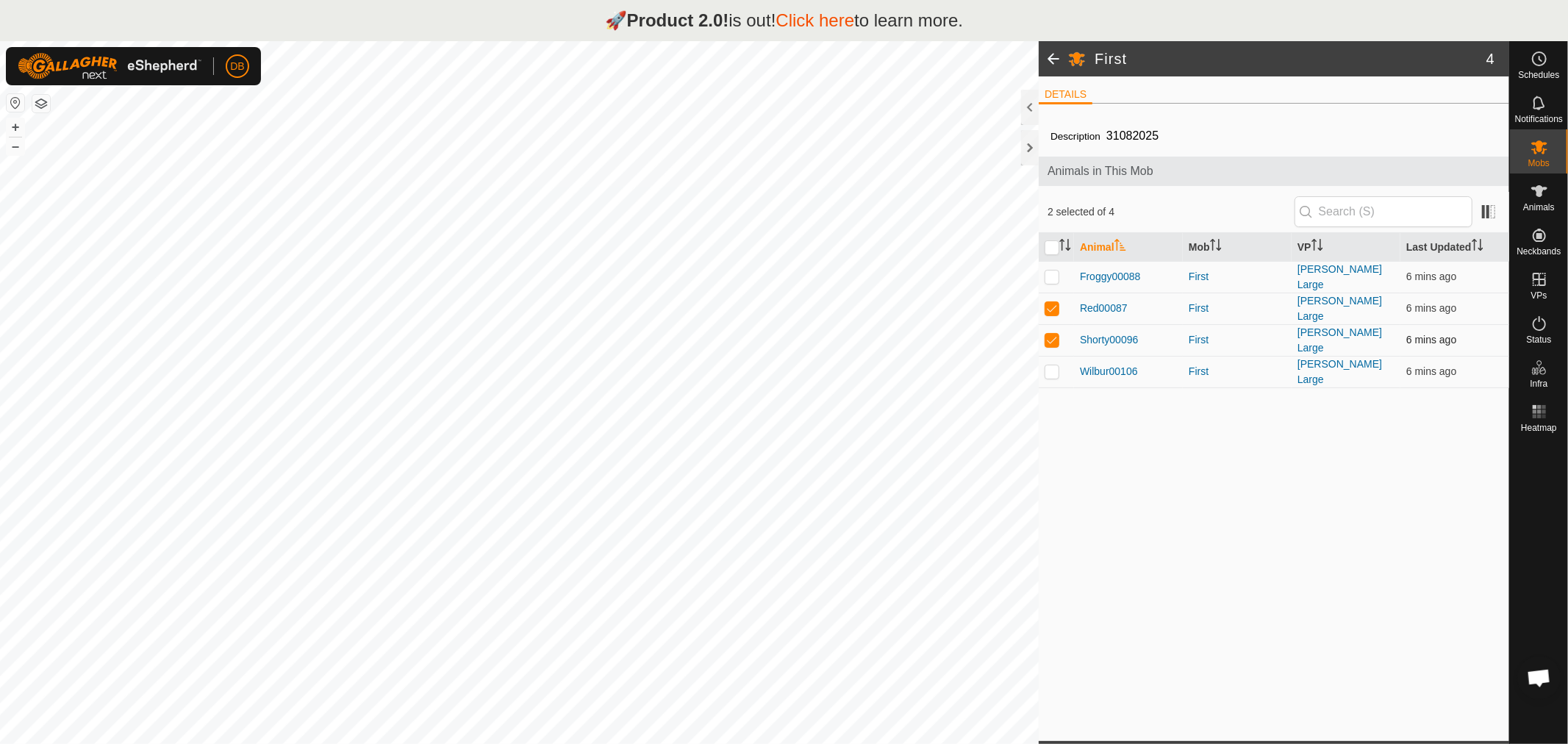
checkbox input "false"
click at [1048, 365] on p-checkbox at bounding box center [1052, 371] width 15 height 12
checkbox input "false"
click at [1051, 334] on p-checkbox at bounding box center [1052, 339] width 15 height 12
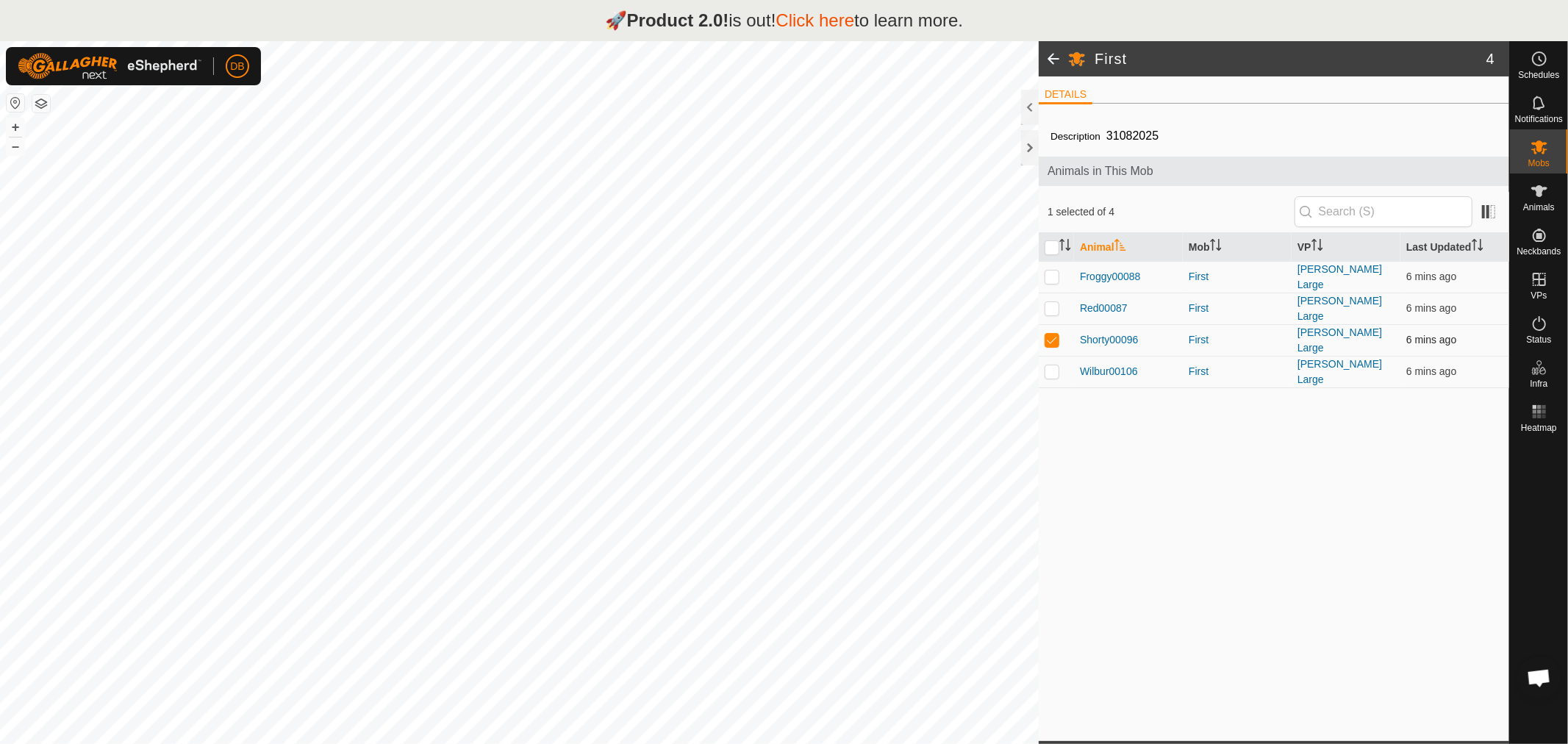
checkbox input "false"
click at [1535, 409] on icon at bounding box center [1539, 412] width 17 height 17
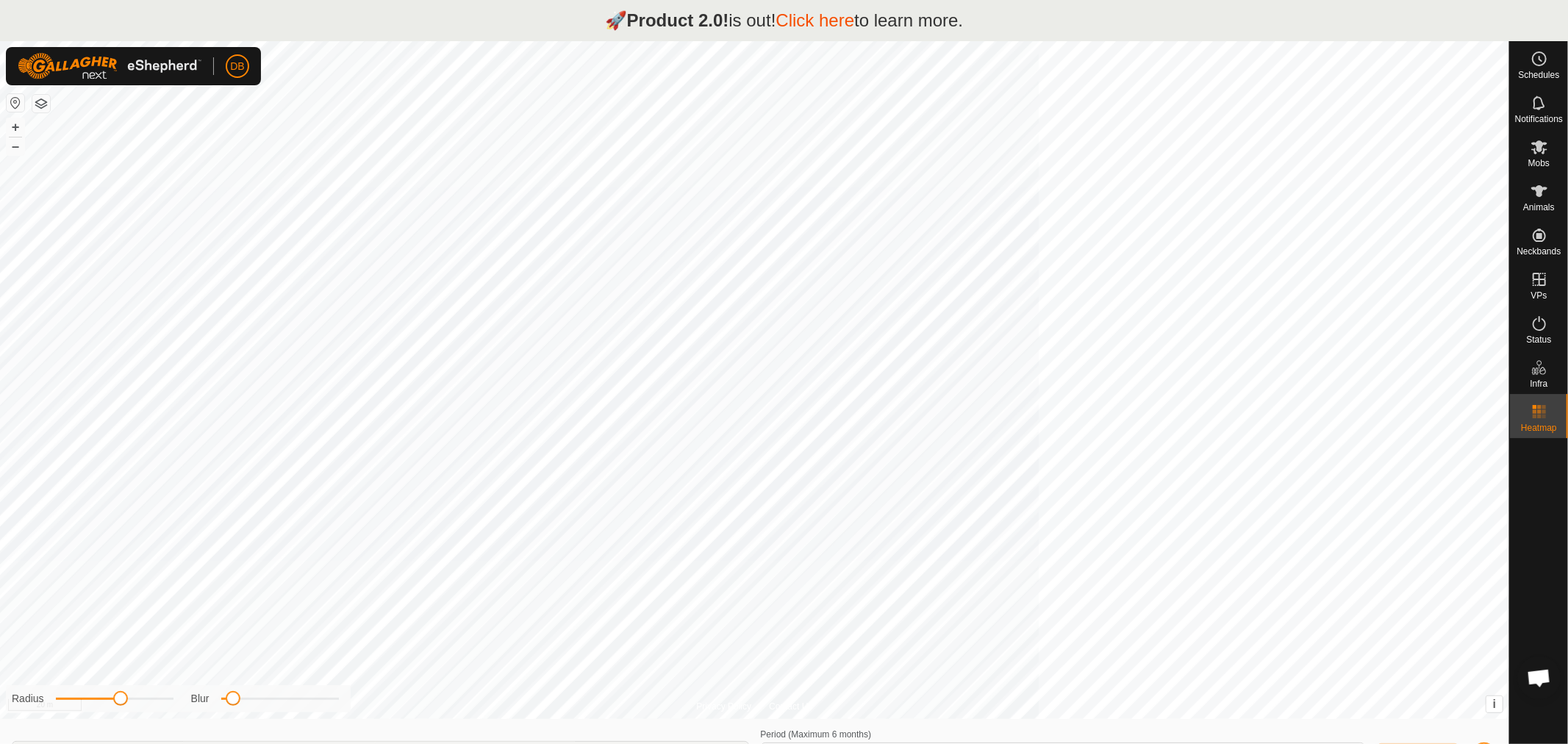
type input "11 Sep, 2025 - 17 Sep, 2025"
click at [1540, 152] on icon at bounding box center [1539, 147] width 17 height 17
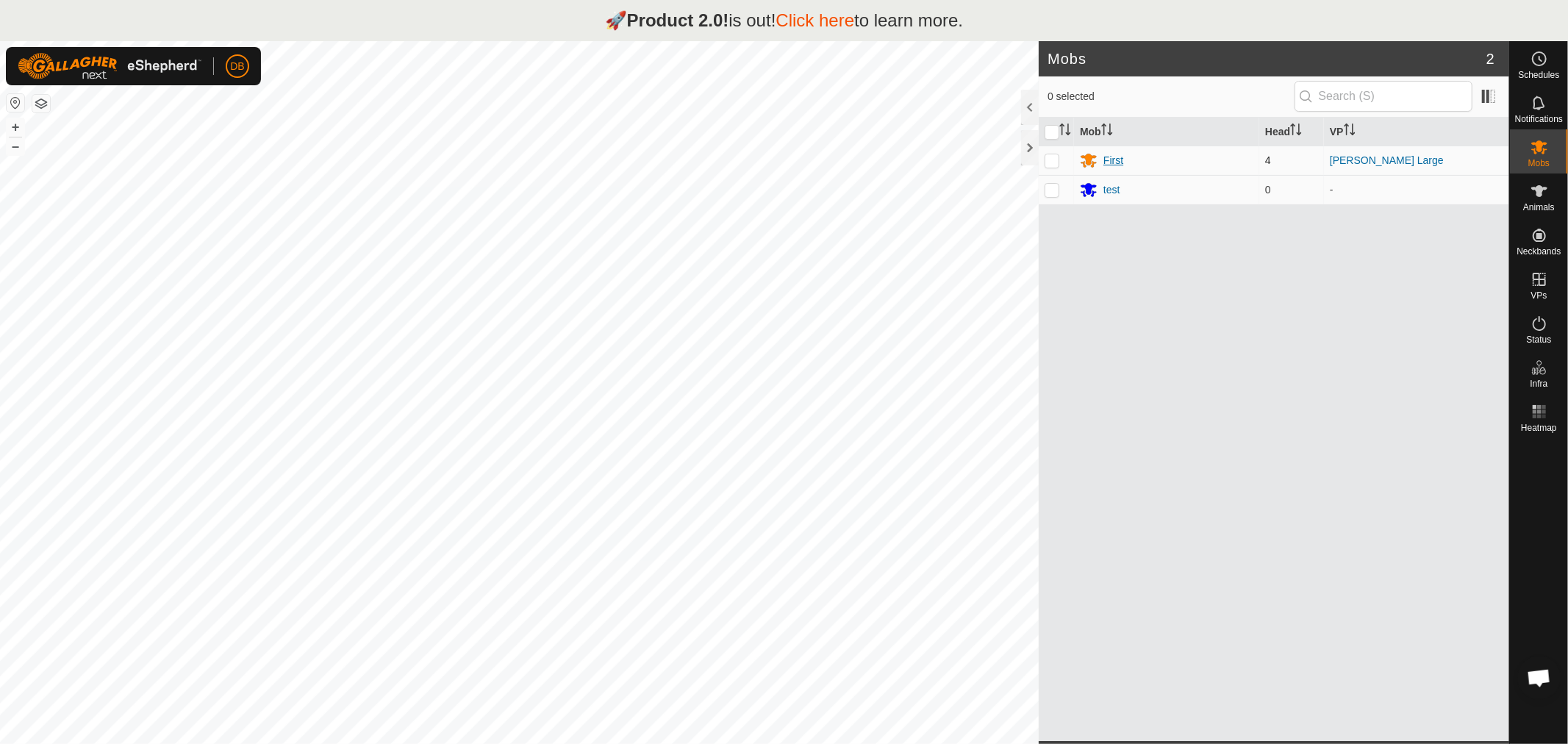
click at [1100, 159] on div "First" at bounding box center [1167, 160] width 174 height 17
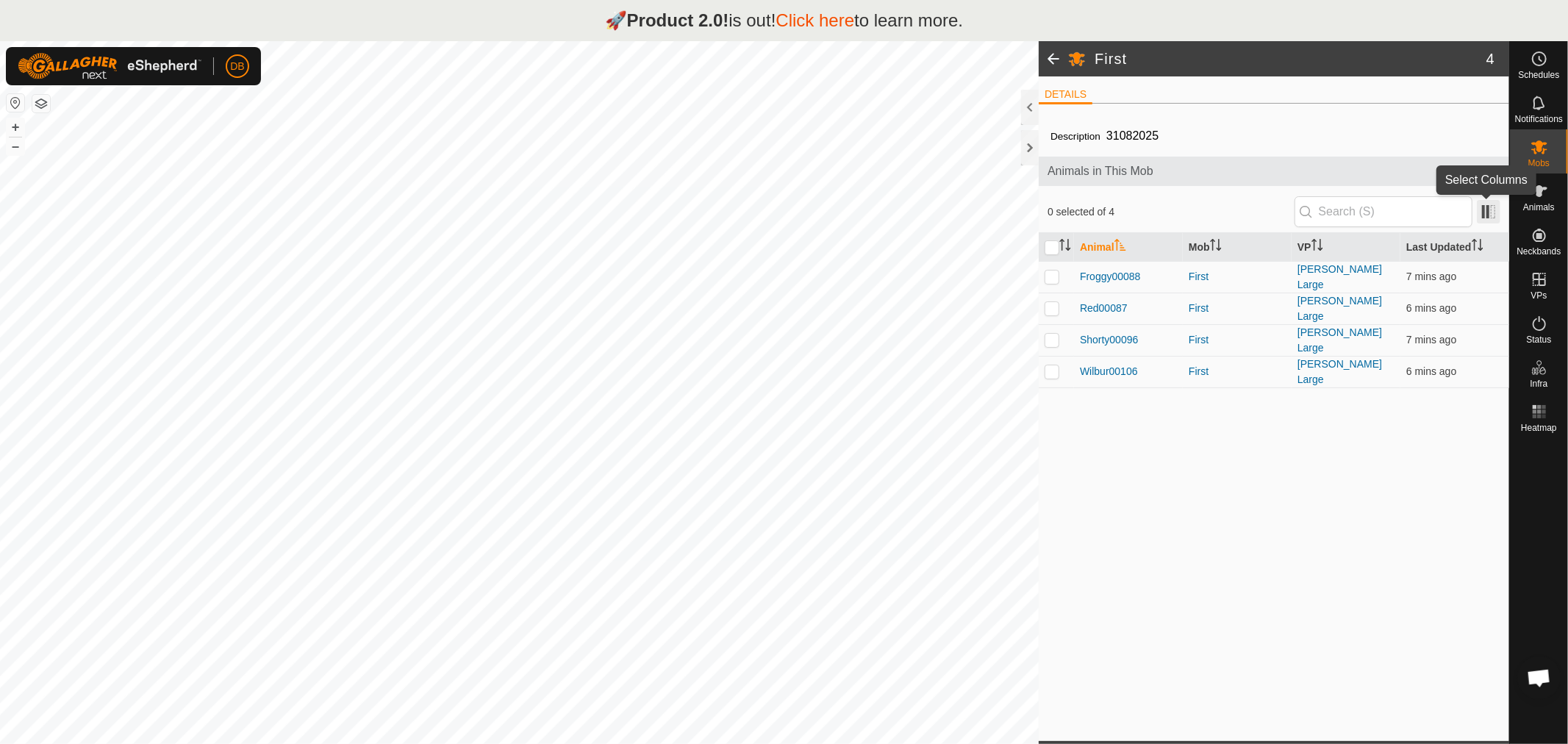
click at [1493, 214] on span at bounding box center [1489, 212] width 24 height 24
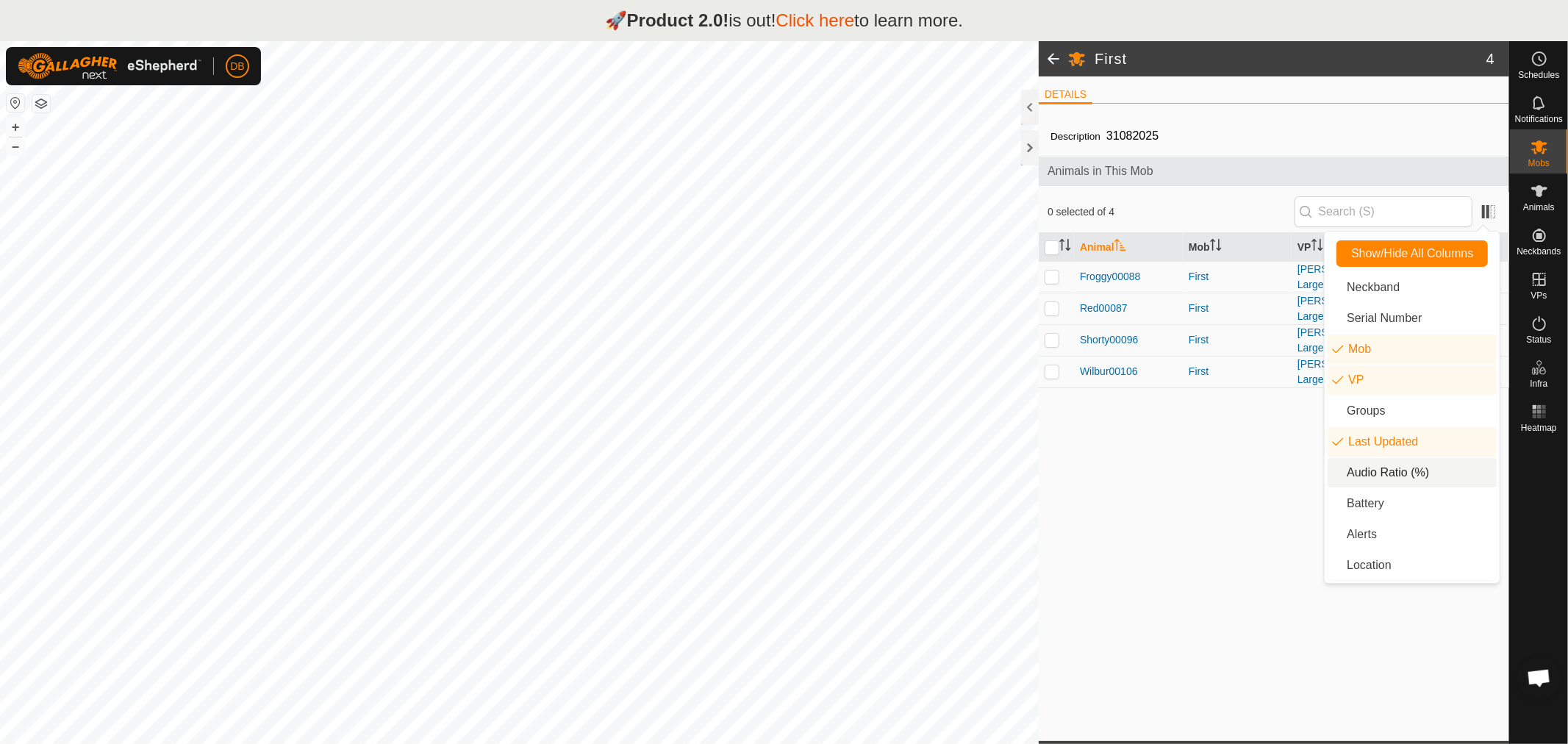
click at [1368, 475] on li "Audio Ratio (%)" at bounding box center [1412, 472] width 169 height 29
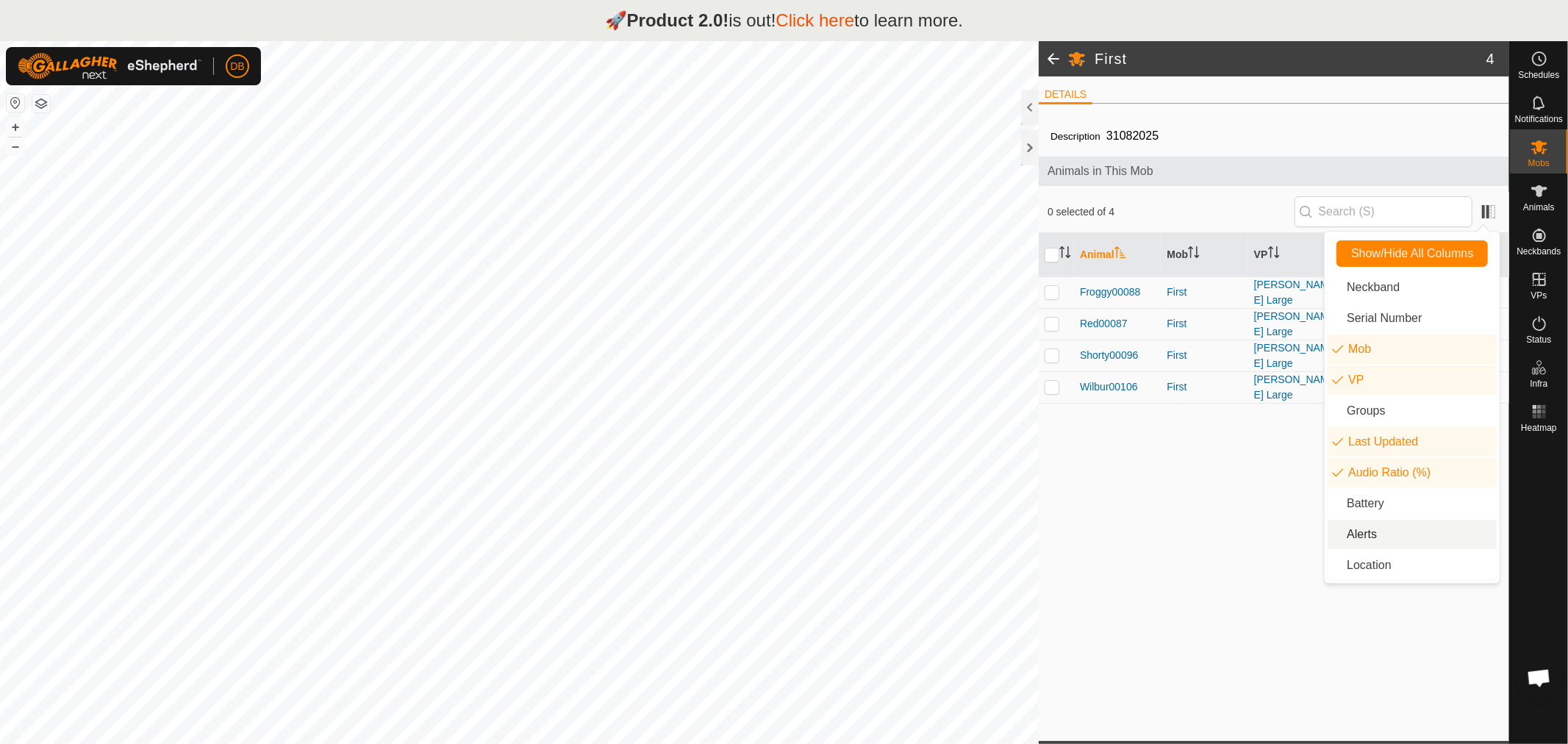
click at [1356, 537] on li "Alerts" at bounding box center [1412, 534] width 169 height 29
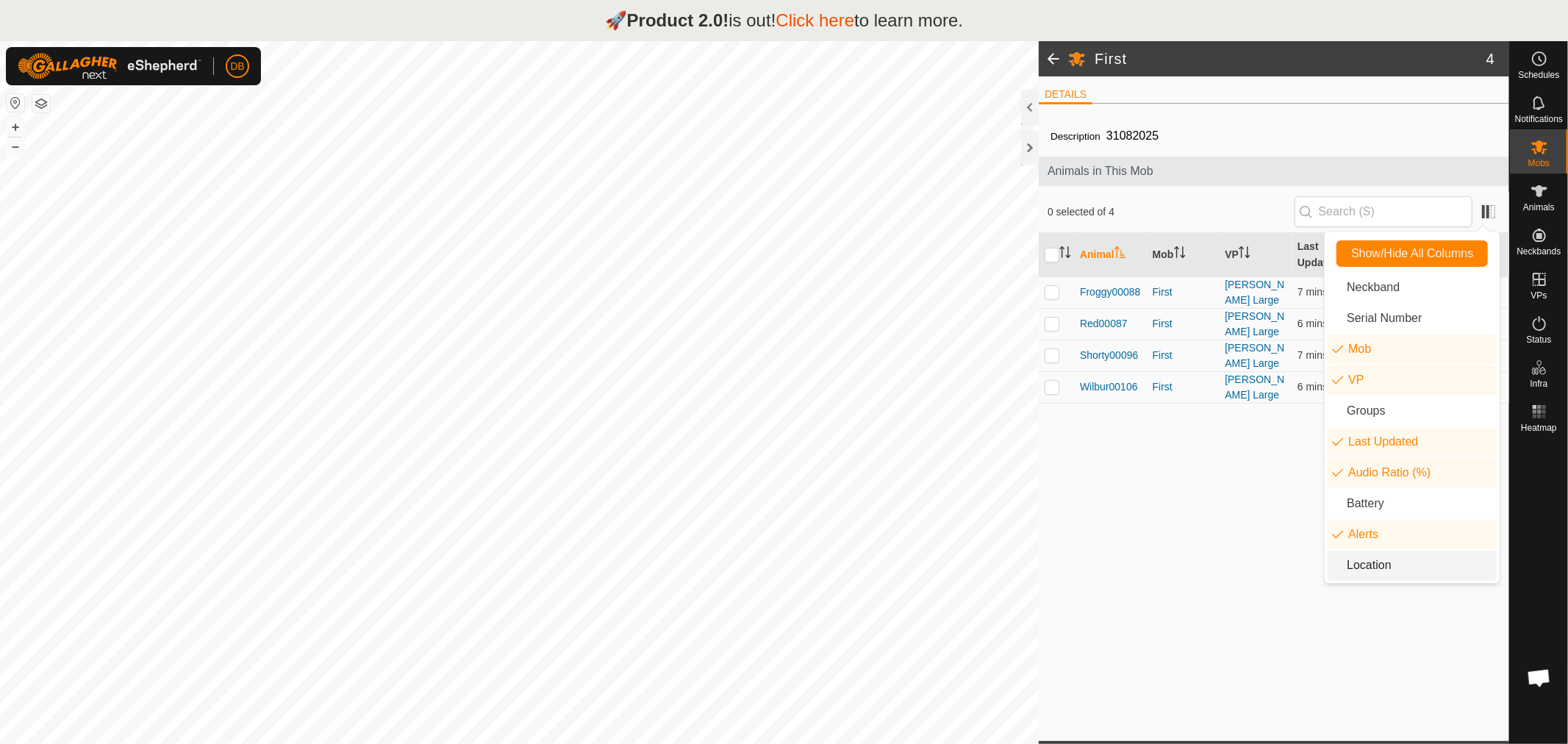
click at [1384, 568] on li "Location" at bounding box center [1412, 565] width 169 height 29
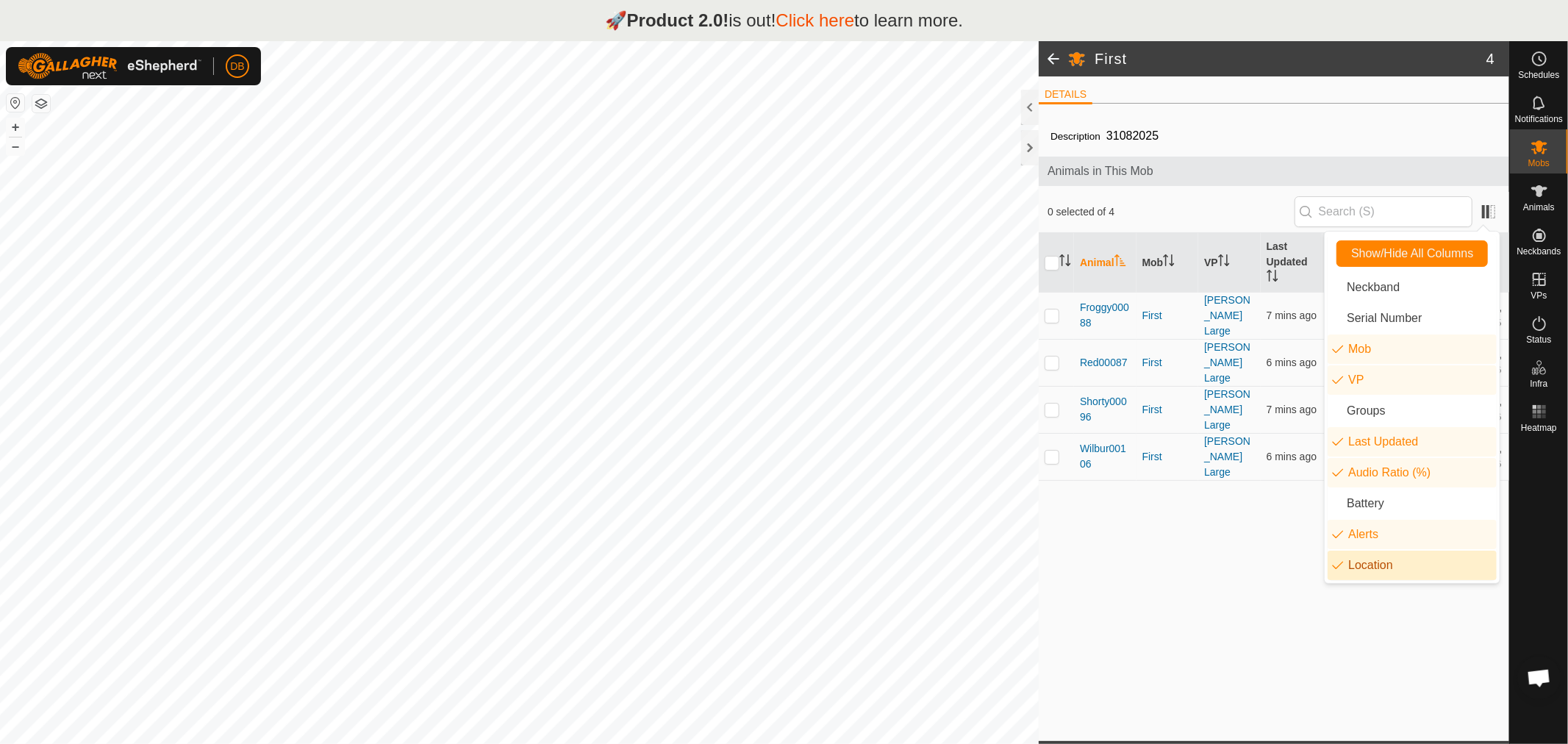
click at [1199, 501] on div "Description 31082025 Animals in This Mob 0 selected of 4 Animal Mob VP Last Upd…" at bounding box center [1273, 428] width 471 height 625
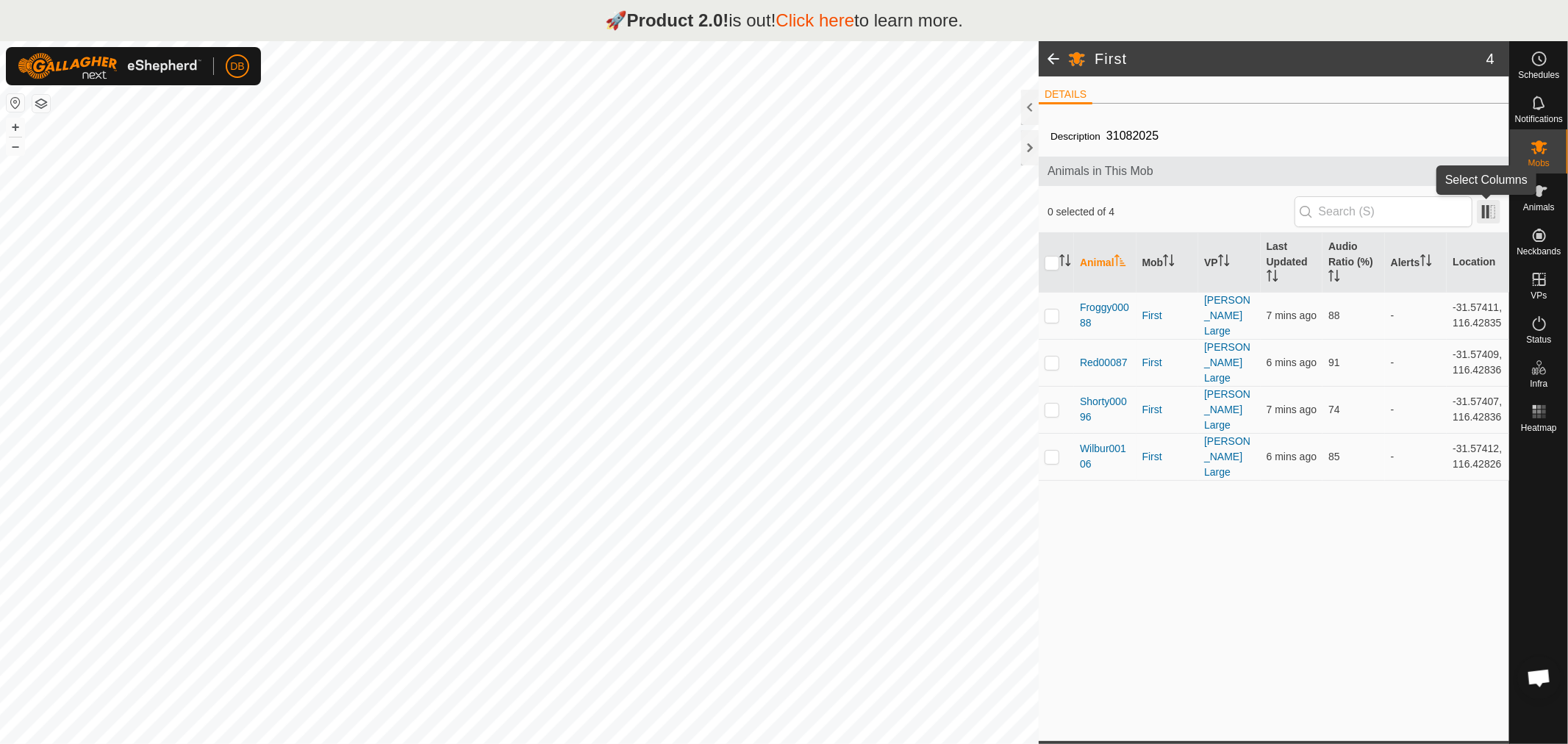
click at [1489, 211] on span at bounding box center [1489, 212] width 24 height 24
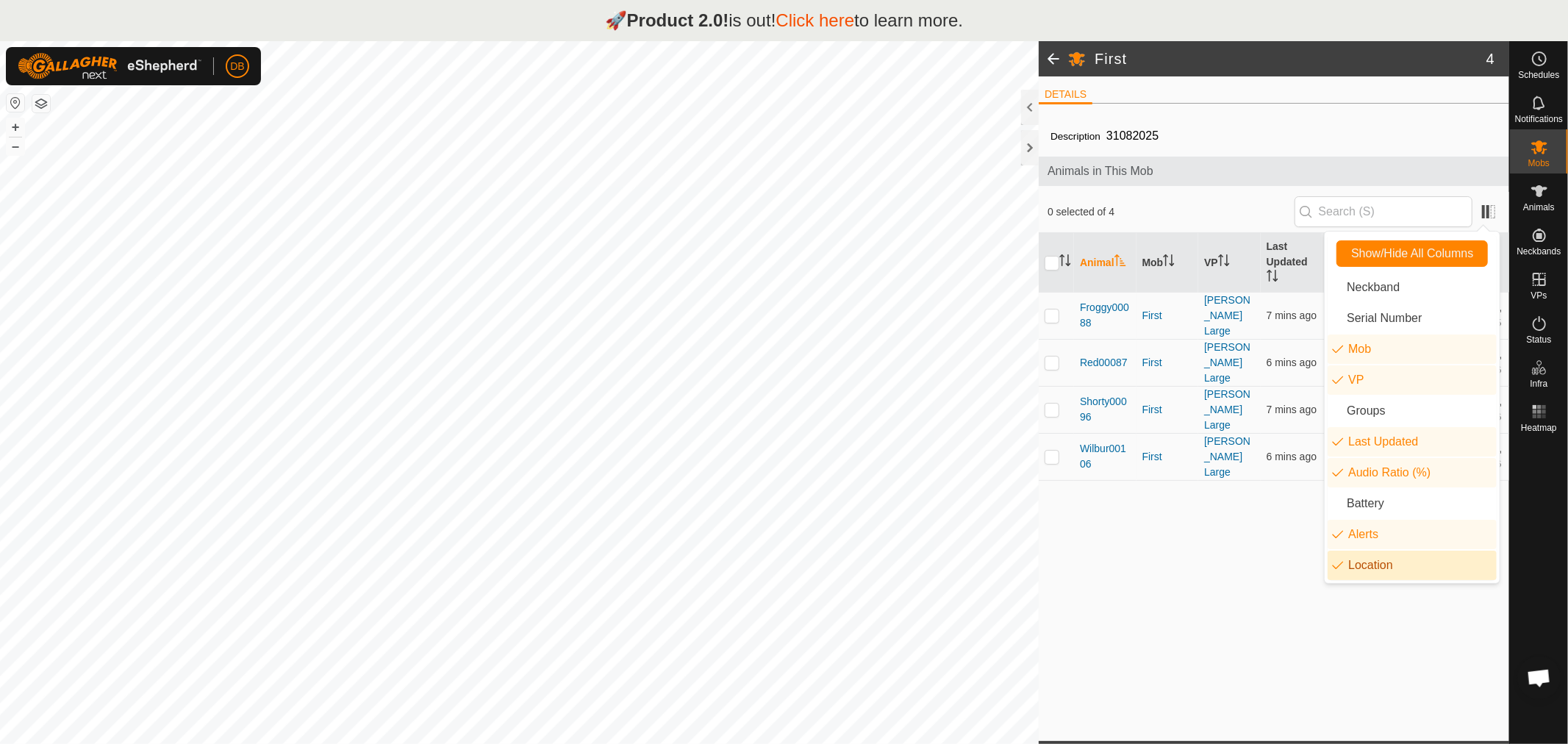
click at [1346, 568] on li "Location" at bounding box center [1412, 565] width 169 height 29
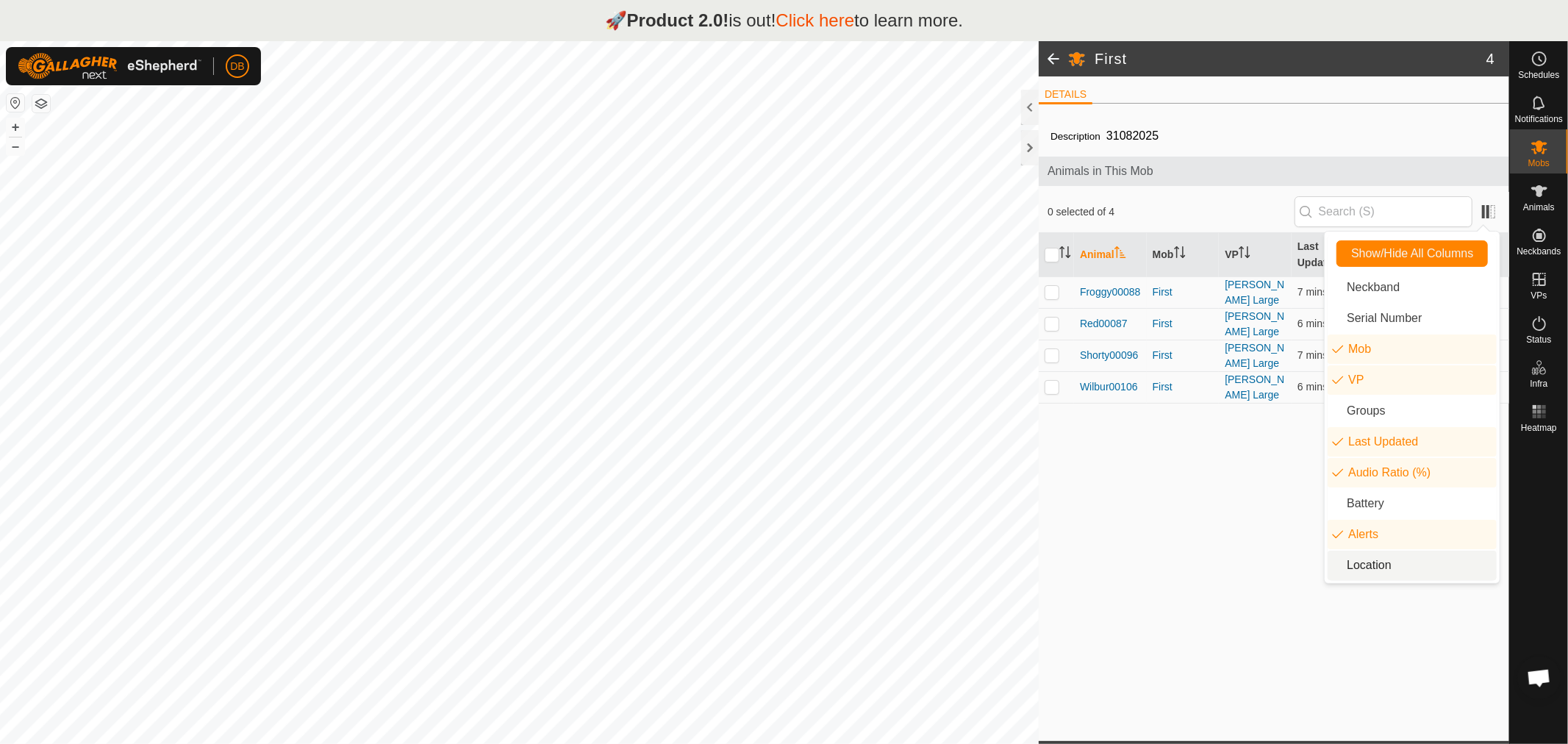
click at [1218, 549] on div "Description 31082025 Animals in This Mob 0 selected of 4 Animal Mob VP Last Upd…" at bounding box center [1273, 428] width 471 height 625
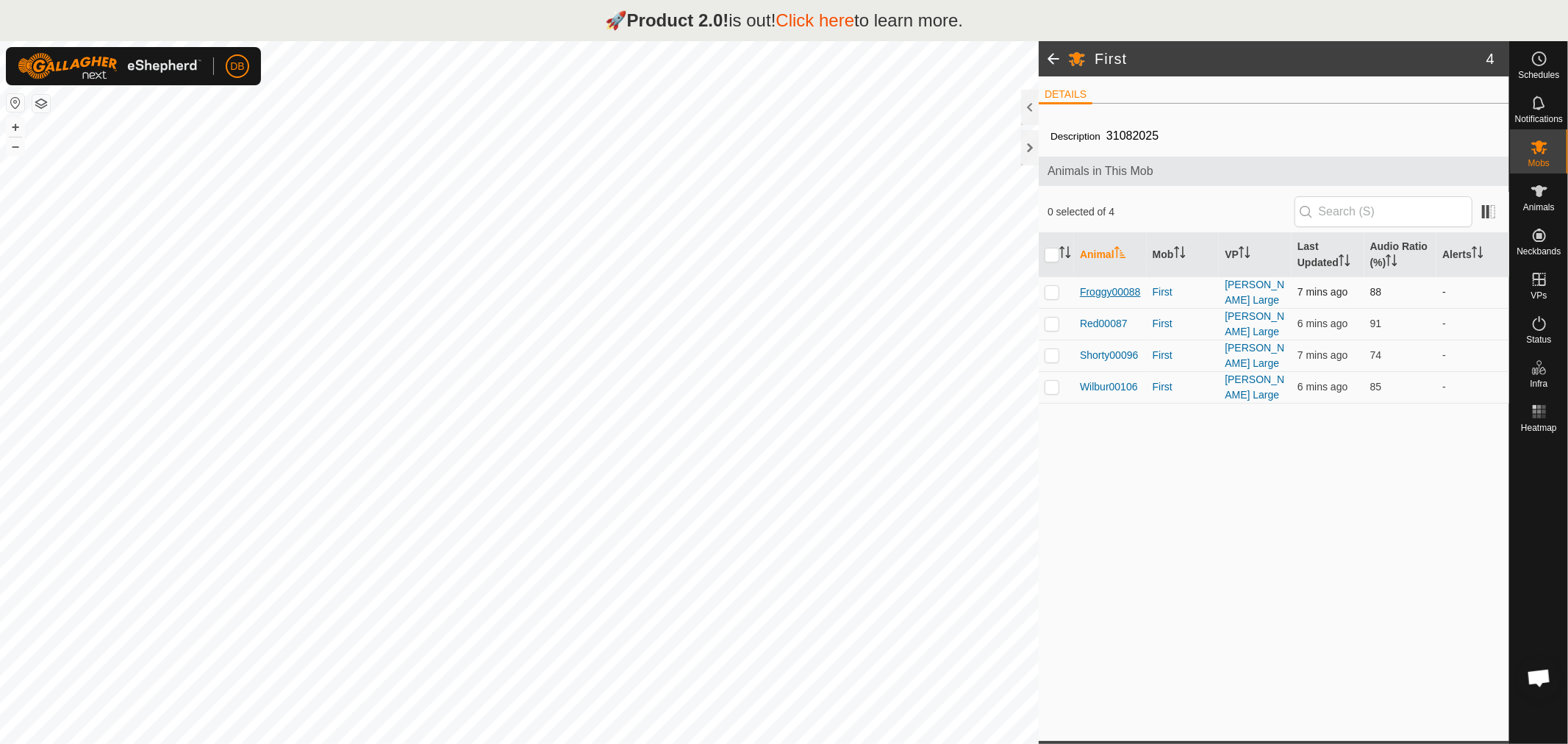
click at [1094, 288] on span "Froggy00088" at bounding box center [1111, 292] width 61 height 16
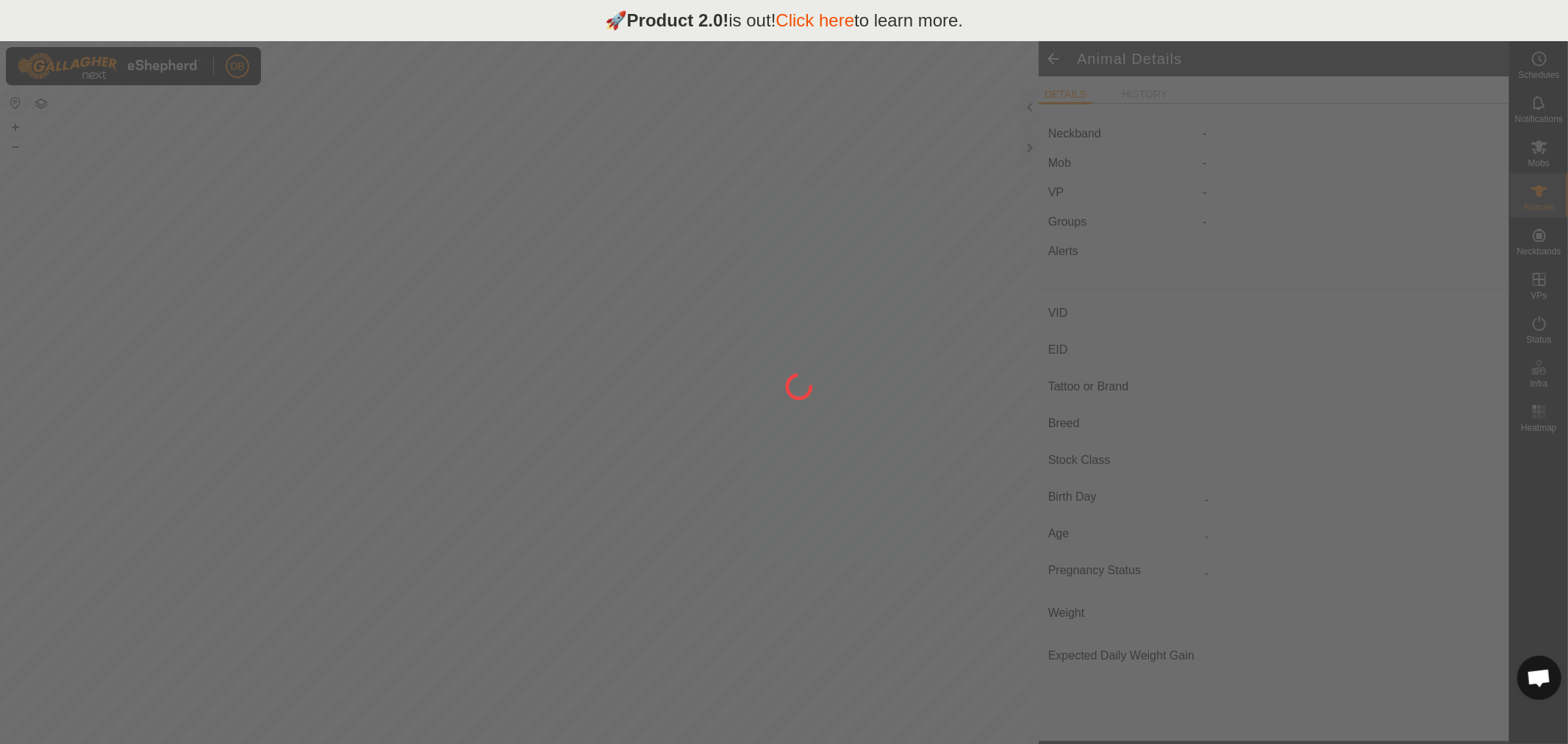
type input "Froggy00088"
type input "-"
type input "Red Pole"
type input "-"
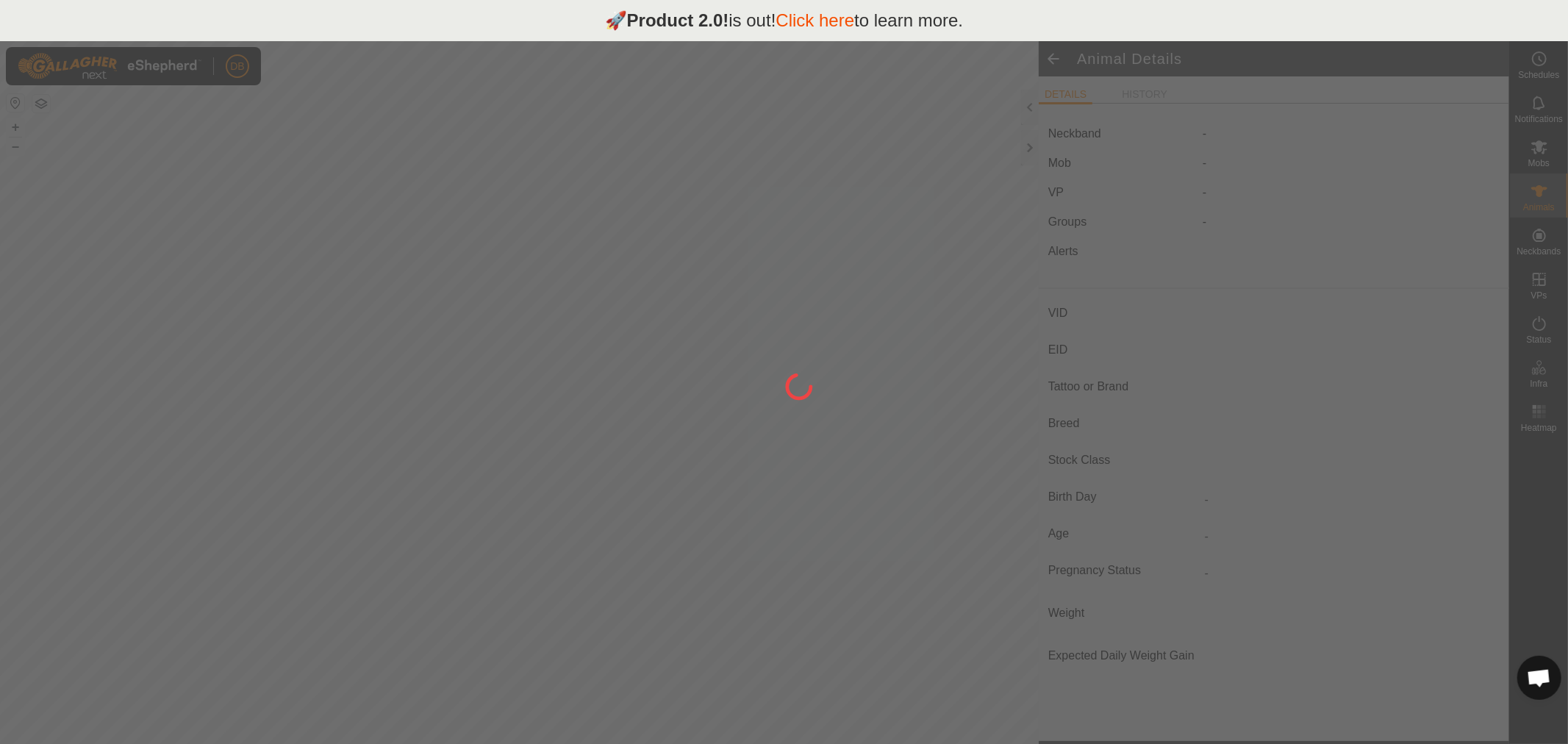
type input "0 kg"
type input "-"
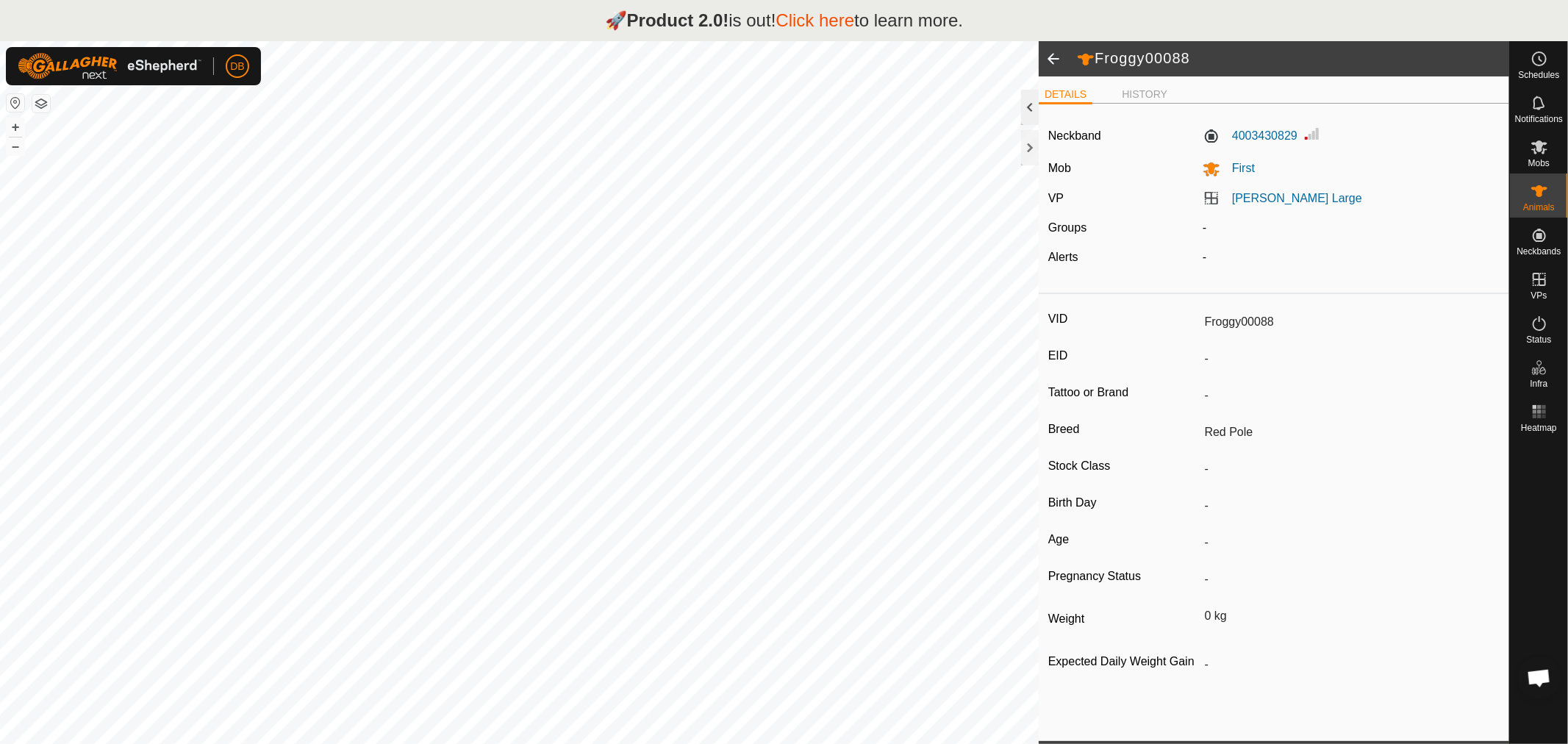
click at [1025, 104] on div at bounding box center [1030, 107] width 17 height 35
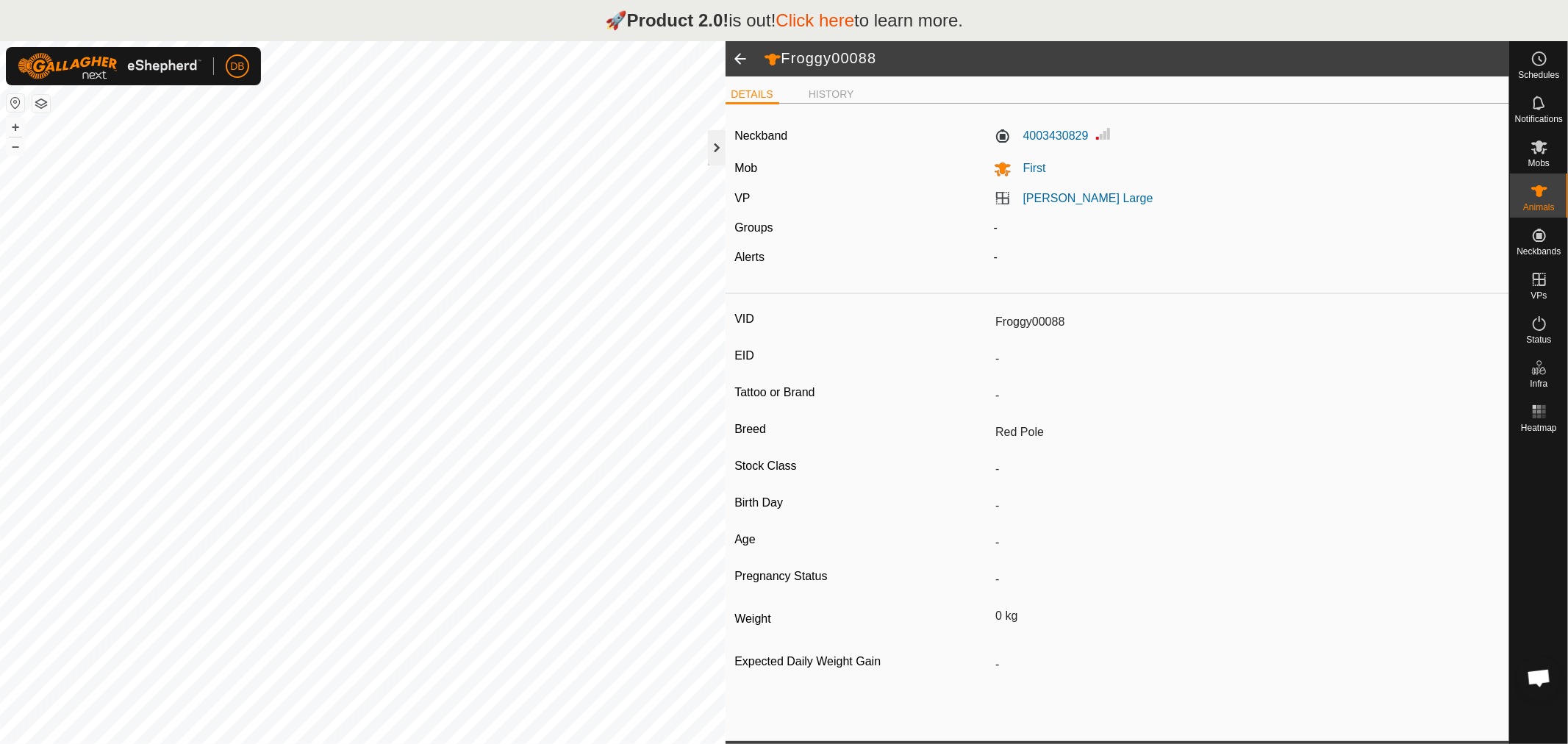
click at [719, 156] on div at bounding box center [716, 148] width 17 height 35
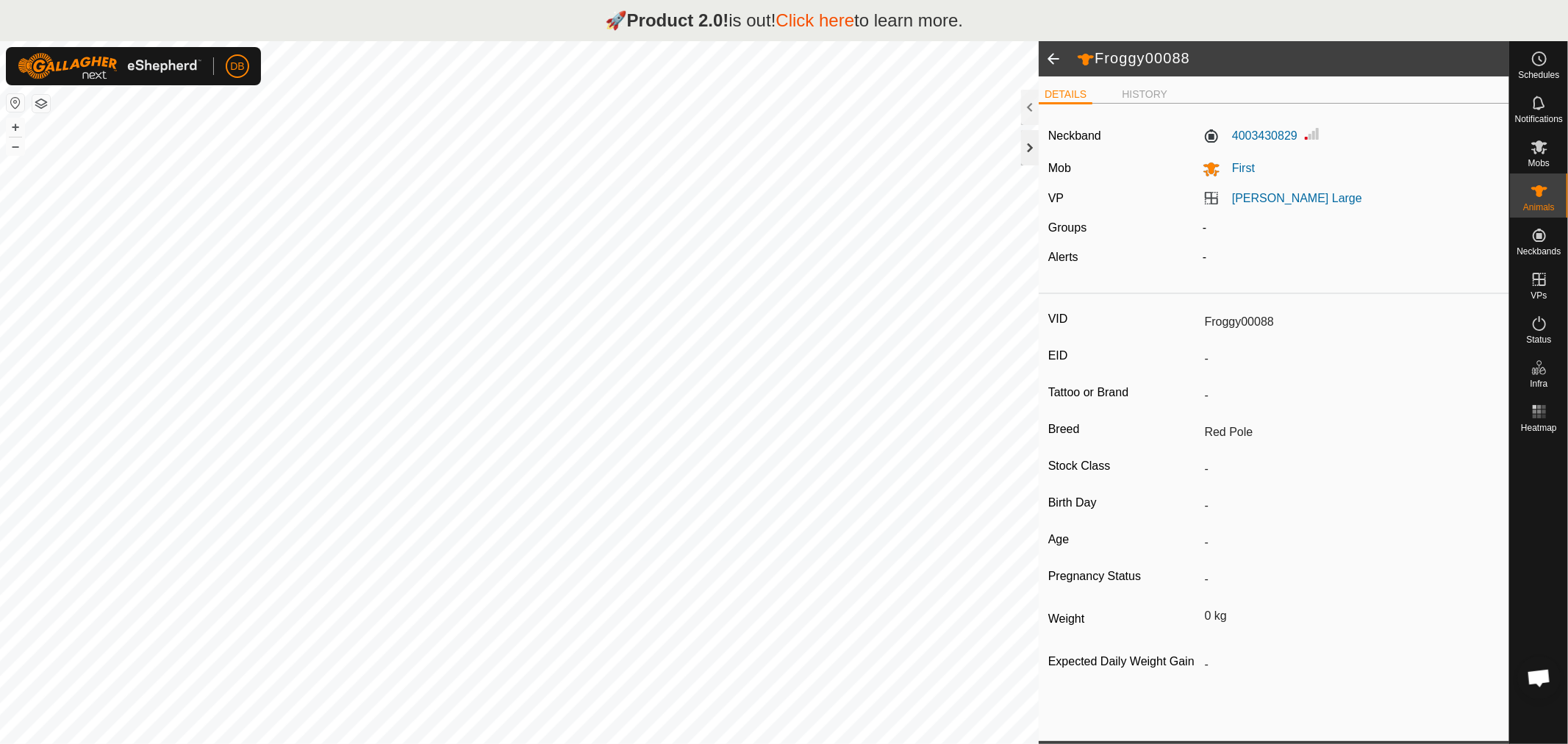
click at [1028, 152] on div at bounding box center [1030, 148] width 17 height 35
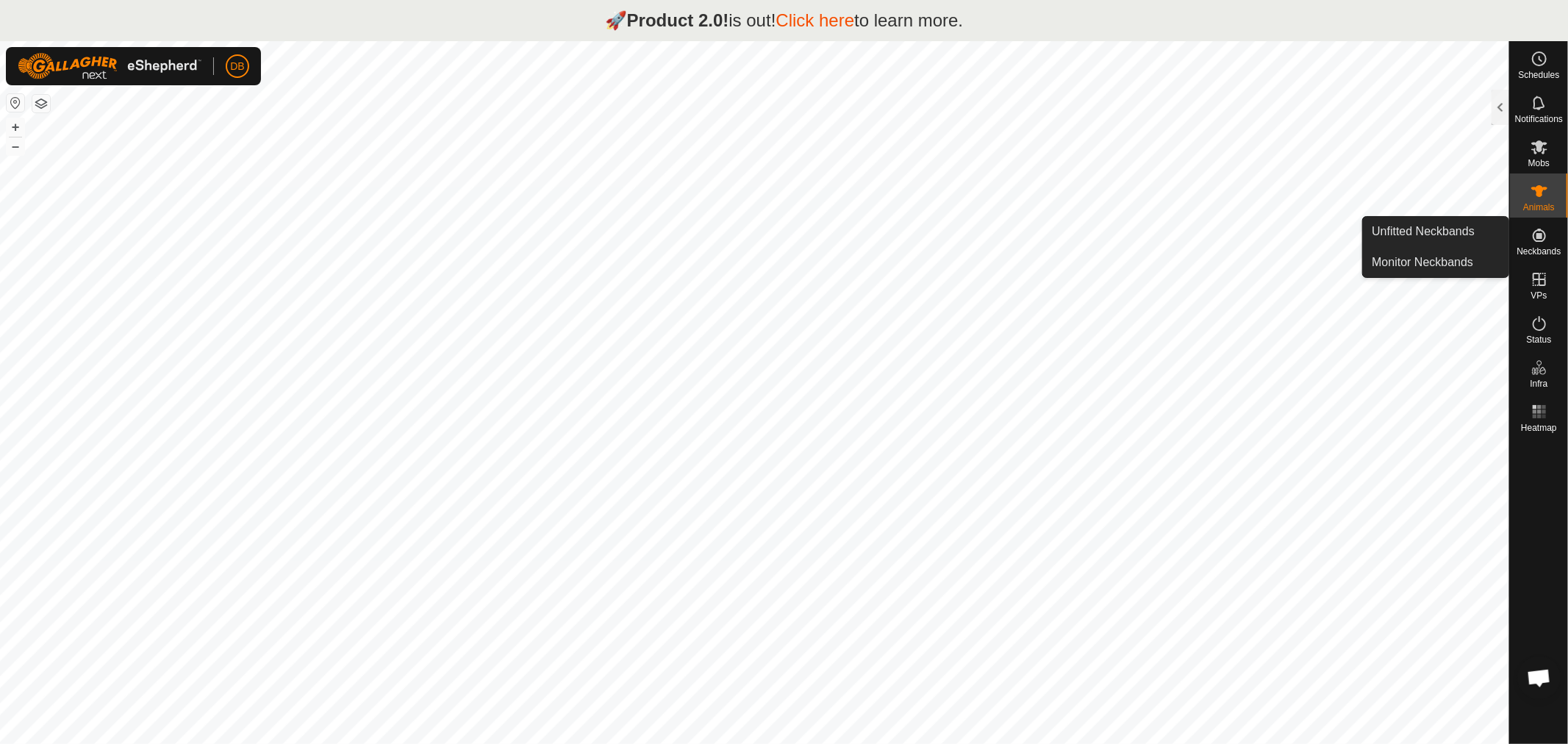
click at [1534, 237] on icon at bounding box center [1539, 235] width 17 height 17
click at [1541, 250] on span "Neckbands" at bounding box center [1539, 251] width 44 height 9
click at [1434, 262] on link "Monitor Neckbands" at bounding box center [1435, 262] width 145 height 29
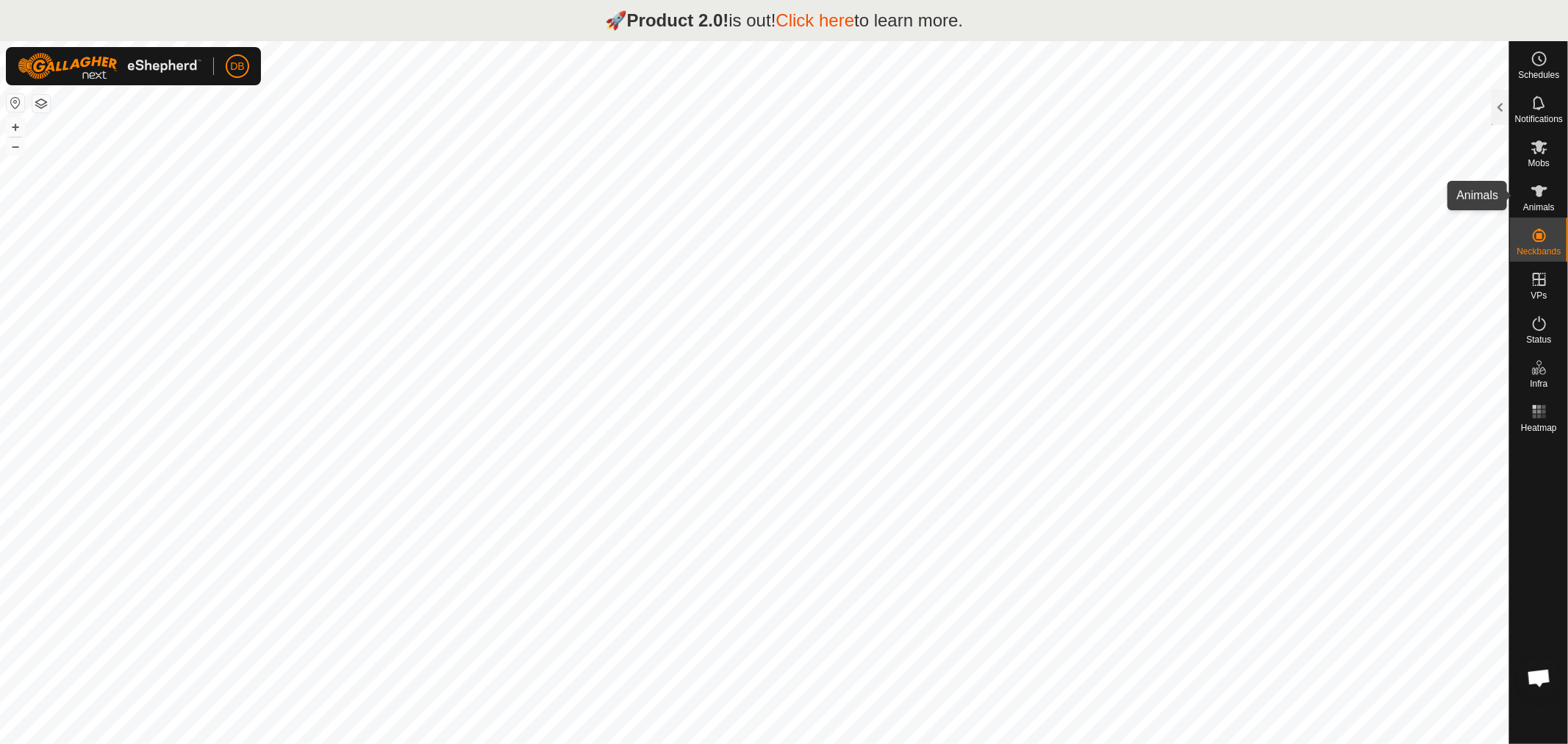
click at [1544, 182] on icon at bounding box center [1539, 191] width 17 height 17
click at [1526, 192] on es-animals-svg-icon at bounding box center [1540, 191] width 27 height 24
click at [1495, 108] on div at bounding box center [1500, 107] width 17 height 35
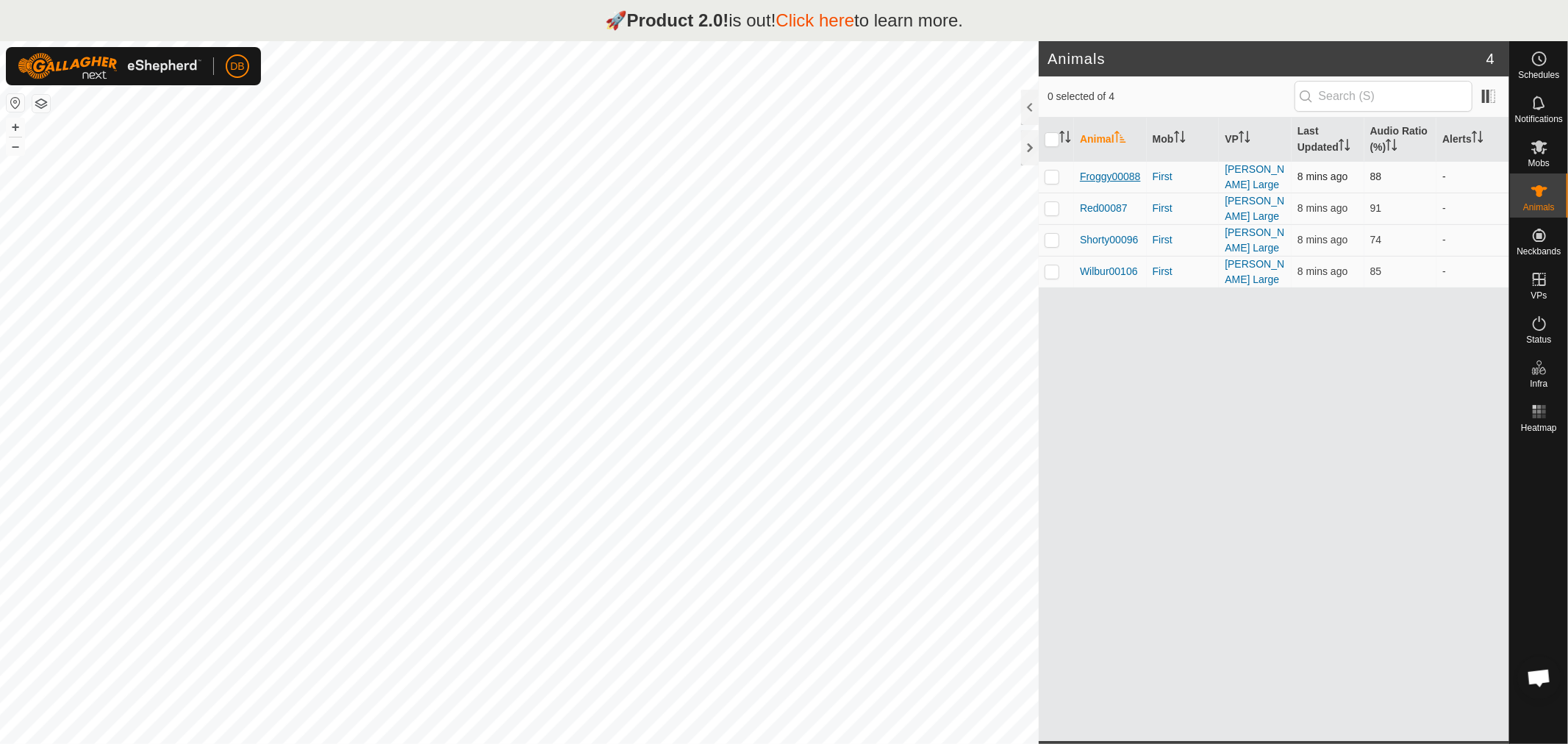
click at [1098, 178] on span "Froggy00088" at bounding box center [1111, 177] width 61 height 16
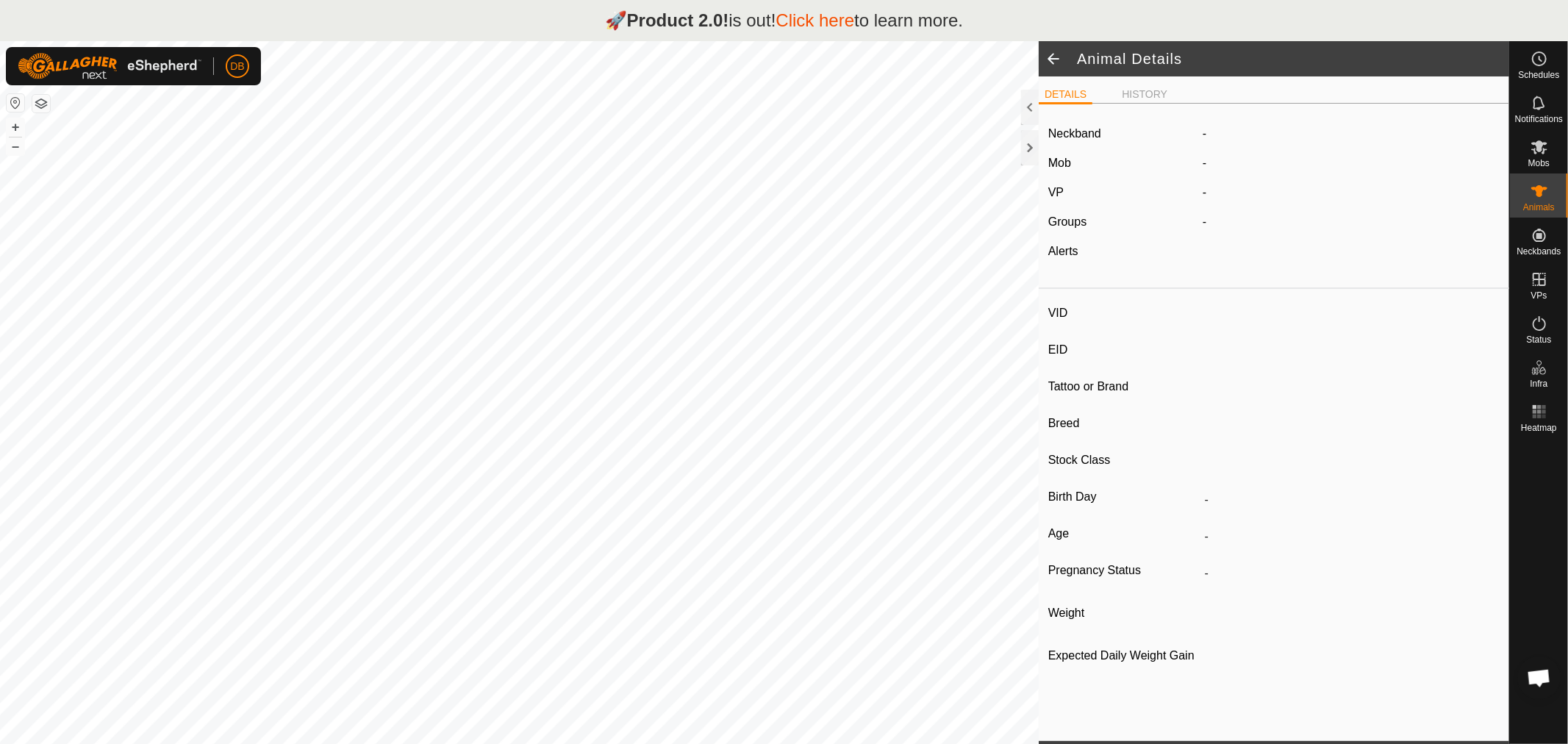
type input "Froggy00088"
type input "-"
type input "Red Pole"
type input "-"
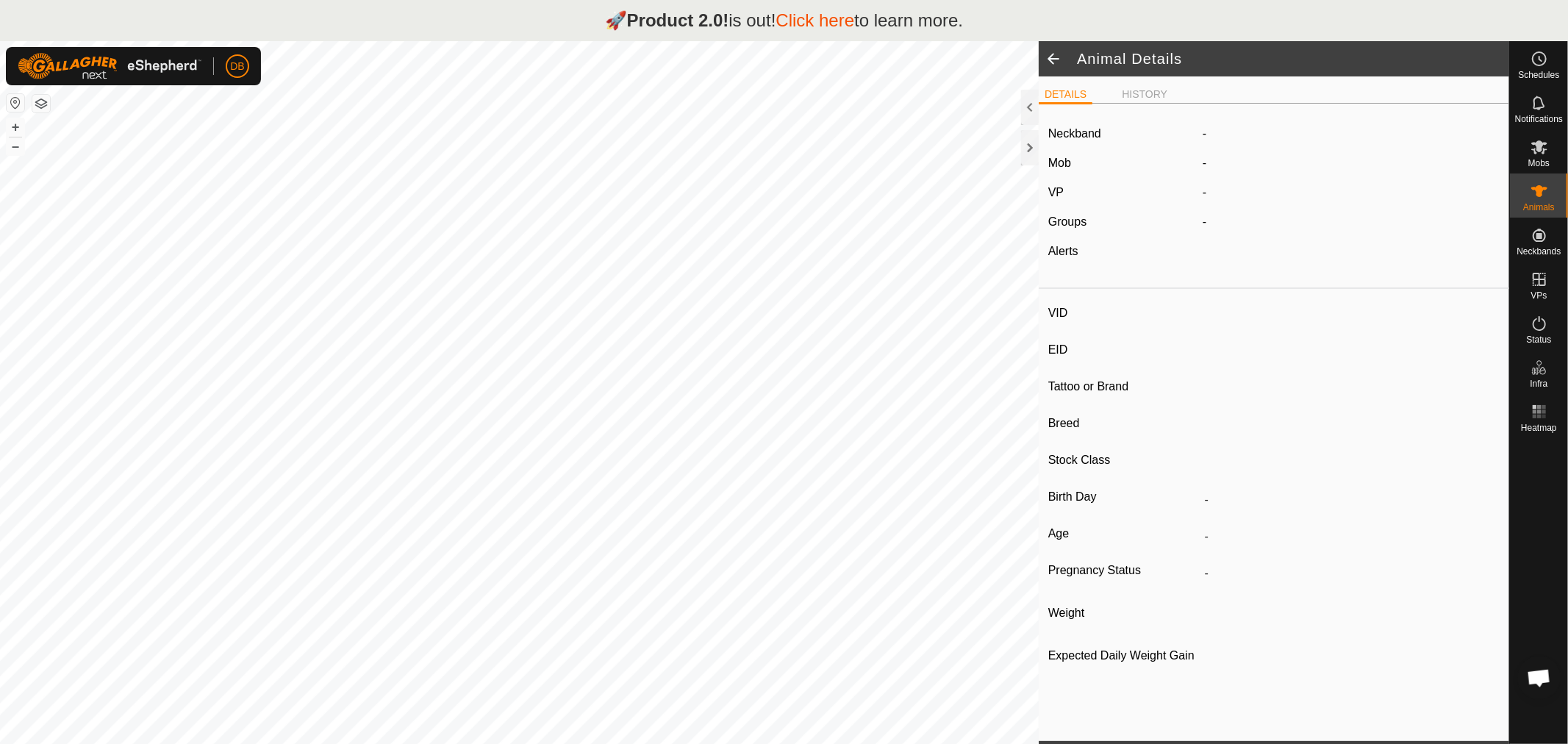
type input "0 kg"
type input "-"
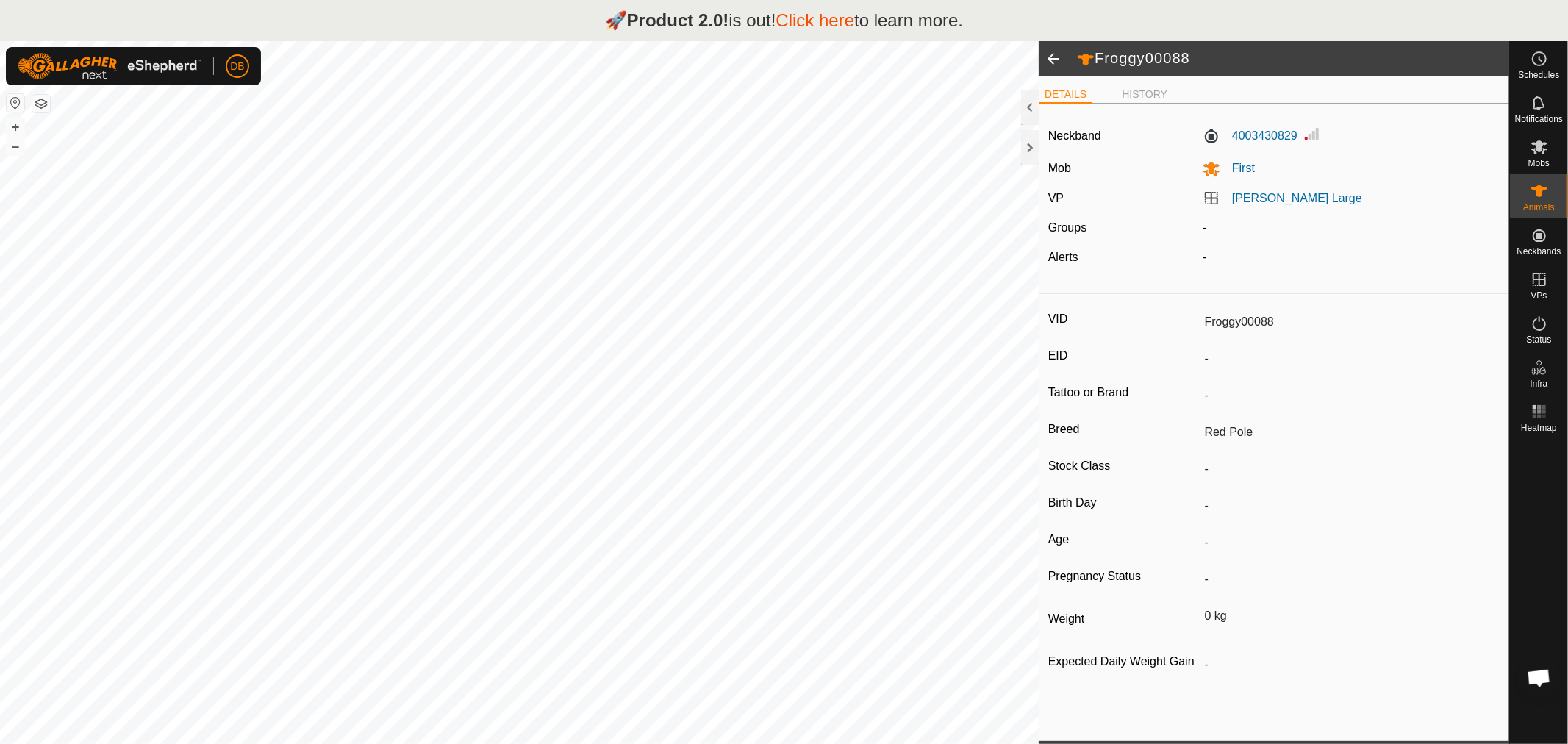
click at [1063, 61] on span at bounding box center [1053, 58] width 29 height 35
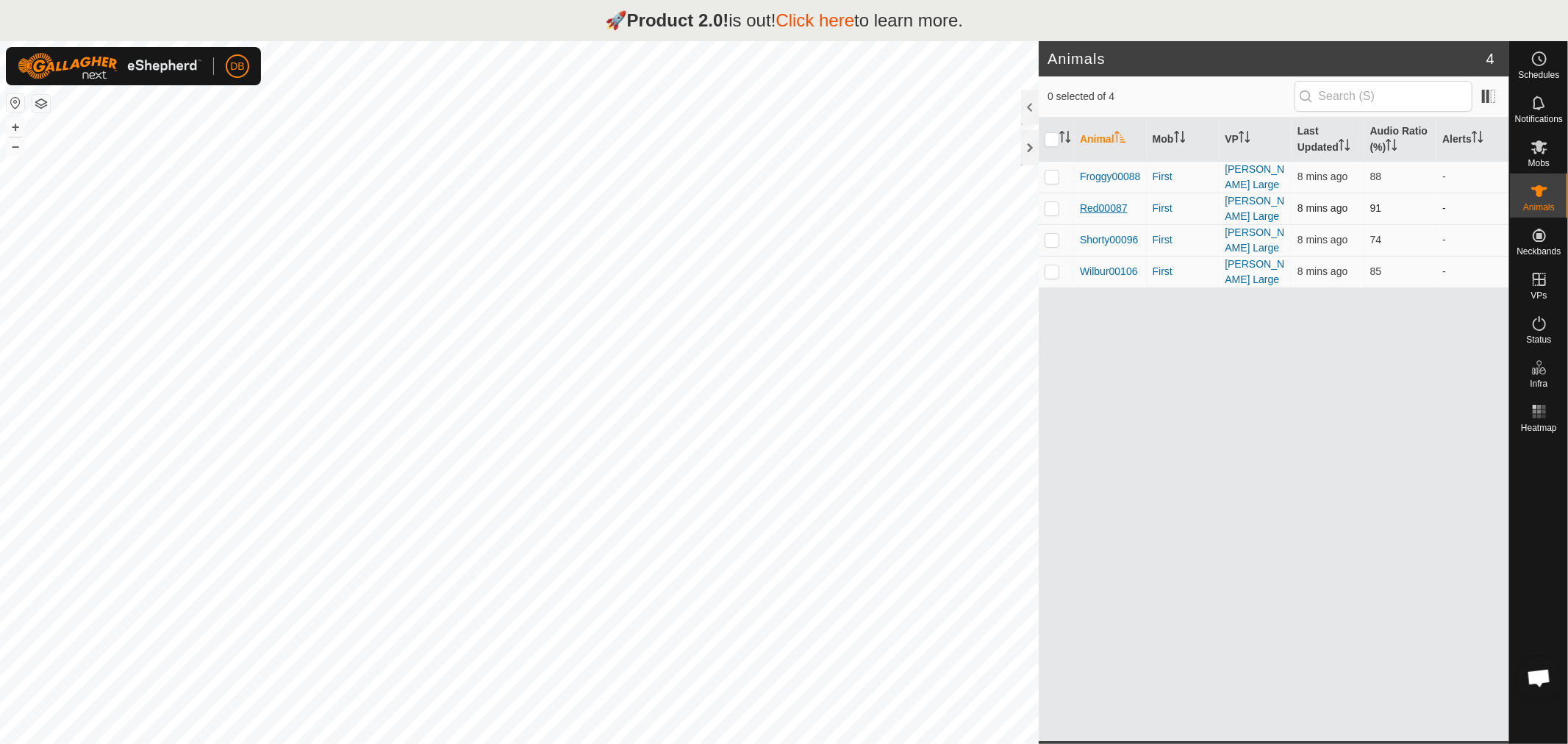
click at [1105, 204] on span "Red00087" at bounding box center [1104, 208] width 48 height 16
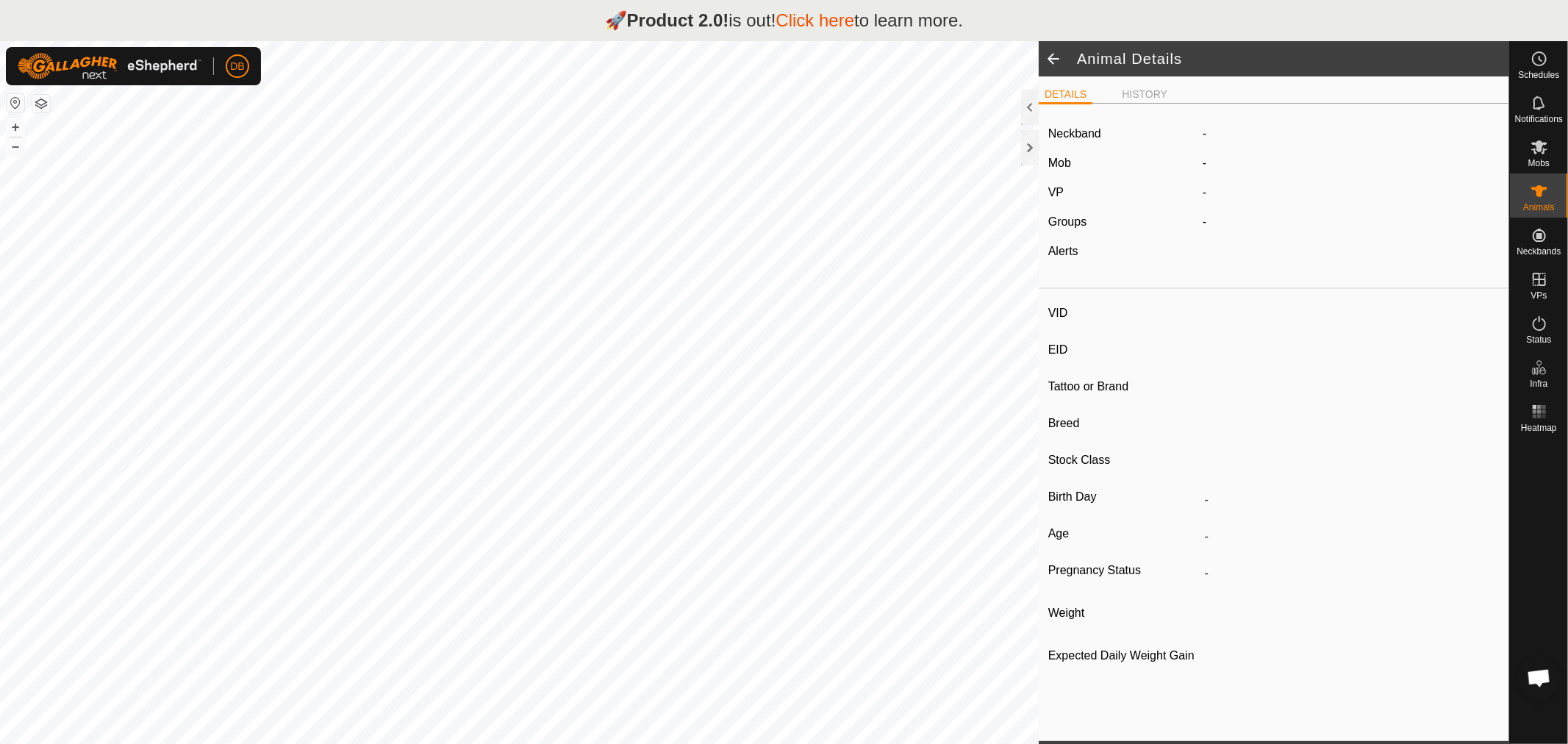
type input "Red00087"
type input "-"
type input "Red Pole"
type input "-"
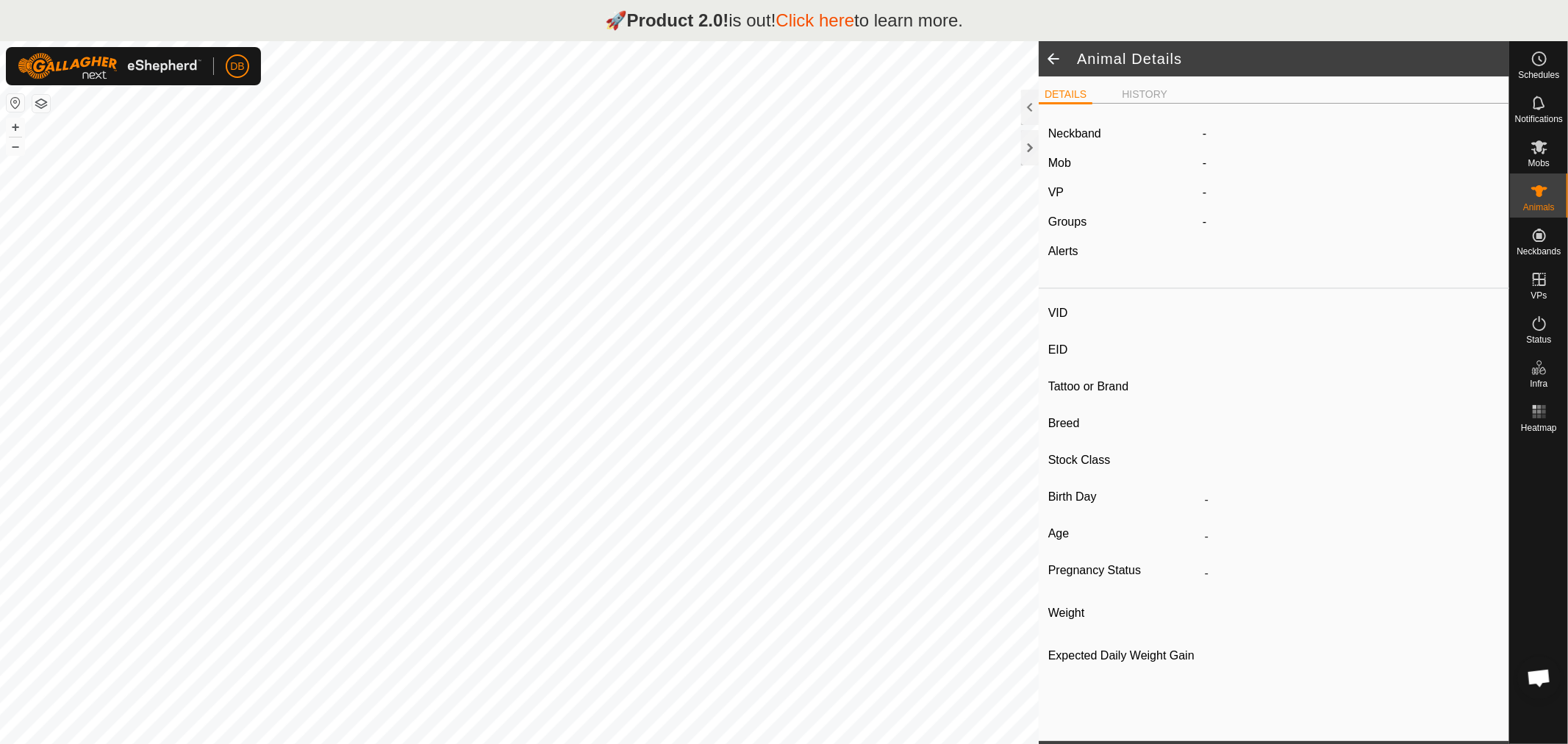
type input "0 kg"
type input "-"
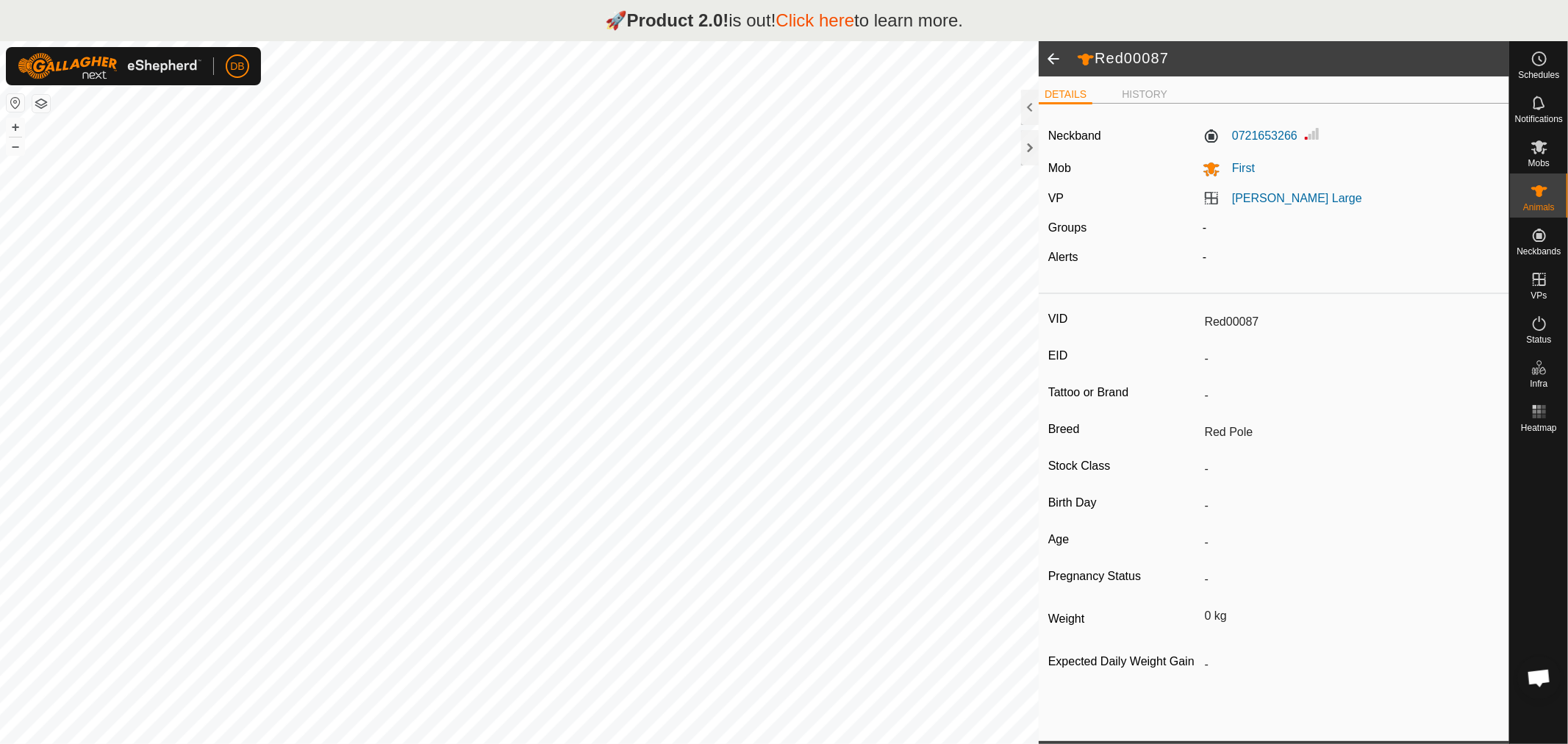
click at [1054, 52] on span at bounding box center [1053, 58] width 29 height 35
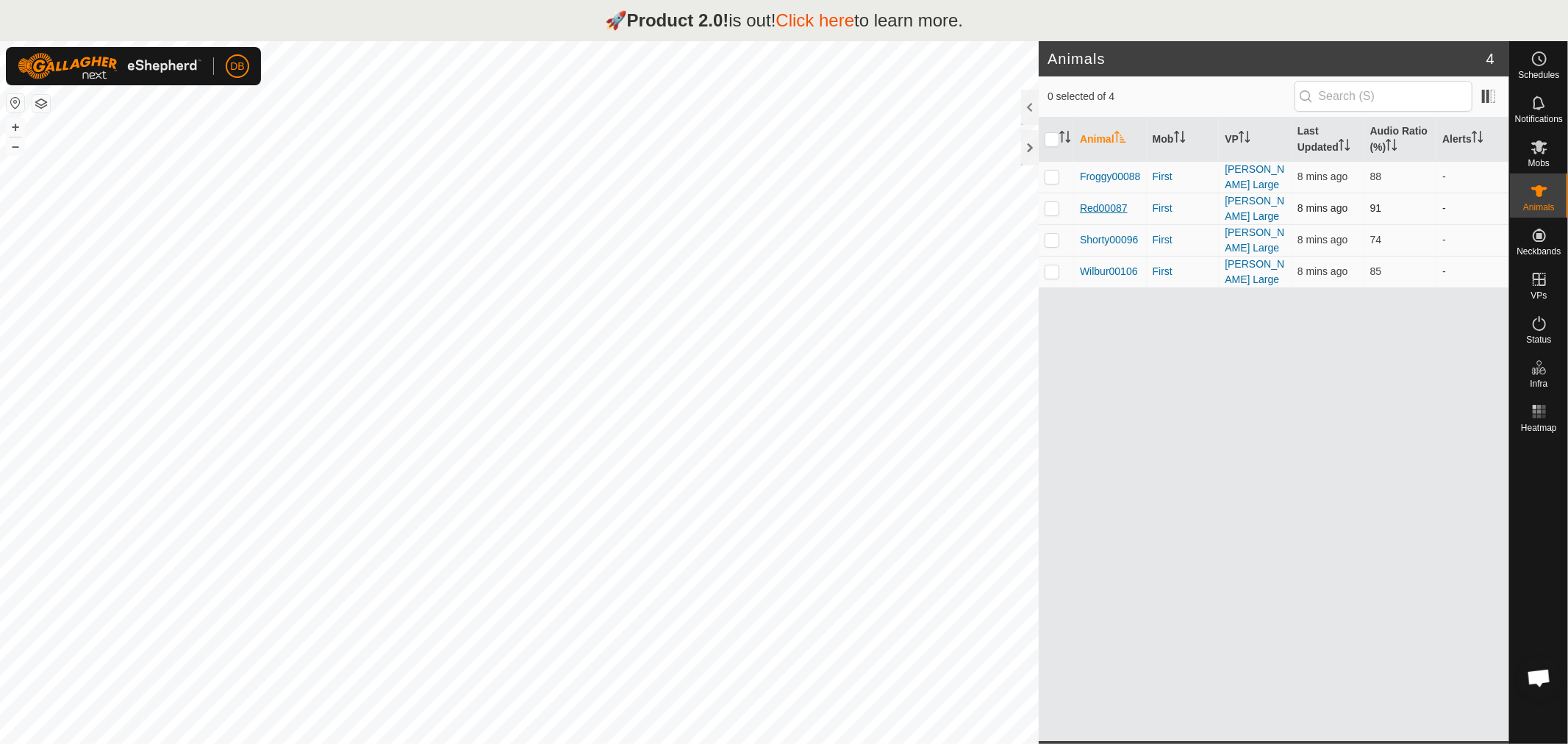
click at [1094, 202] on span "Red00087" at bounding box center [1104, 208] width 48 height 16
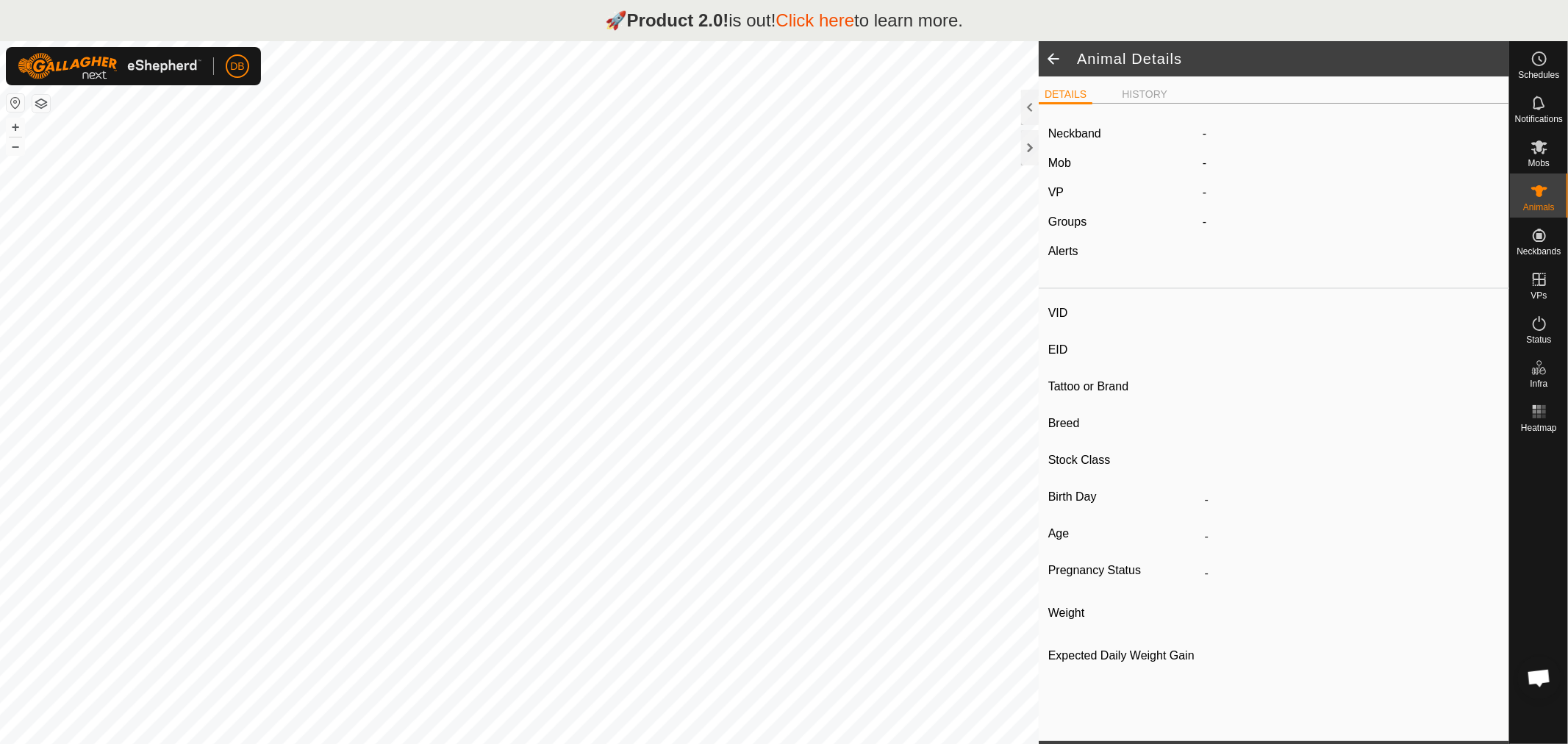
type input "Red00087"
type input "-"
type input "Red Pole"
type input "-"
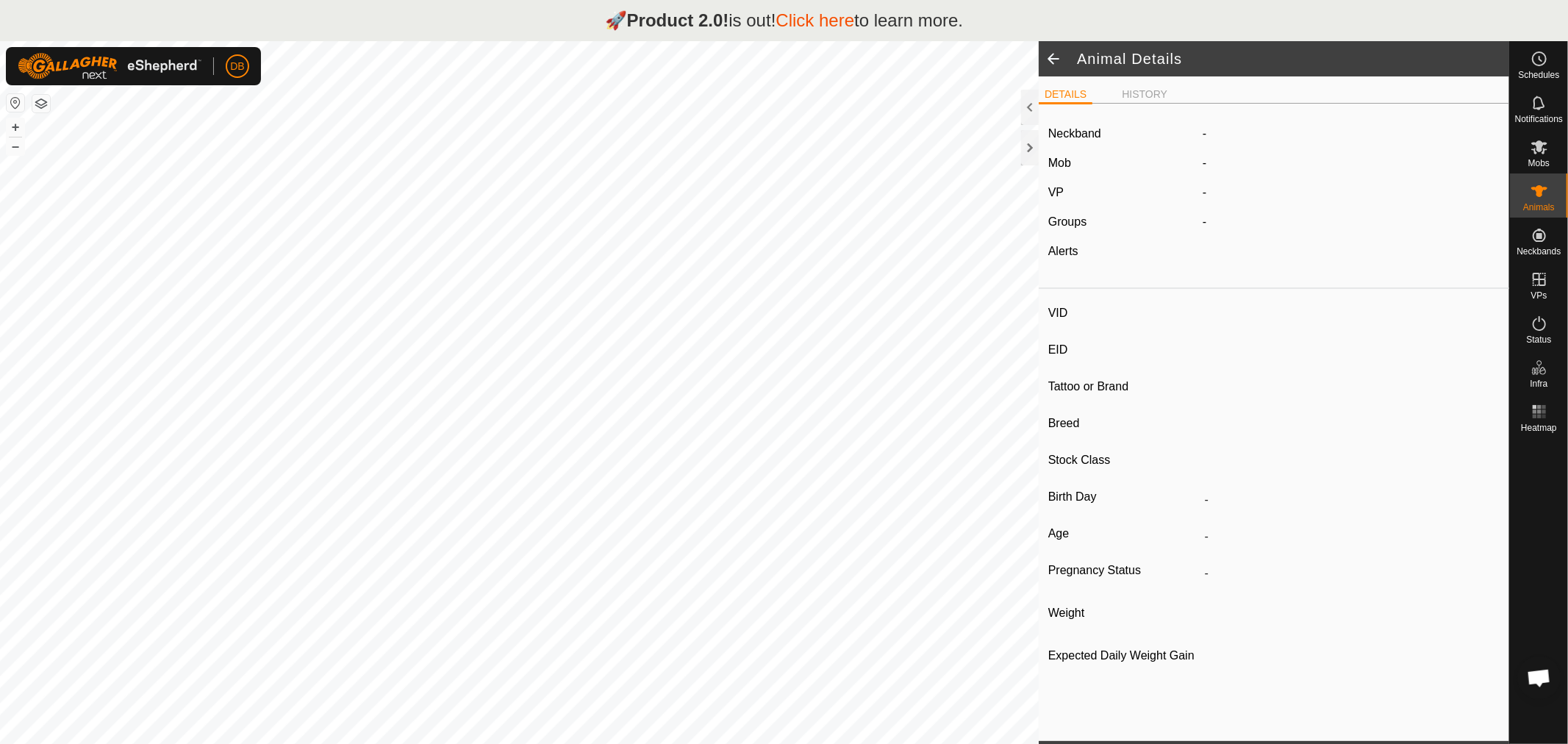
type input "0 kg"
type input "-"
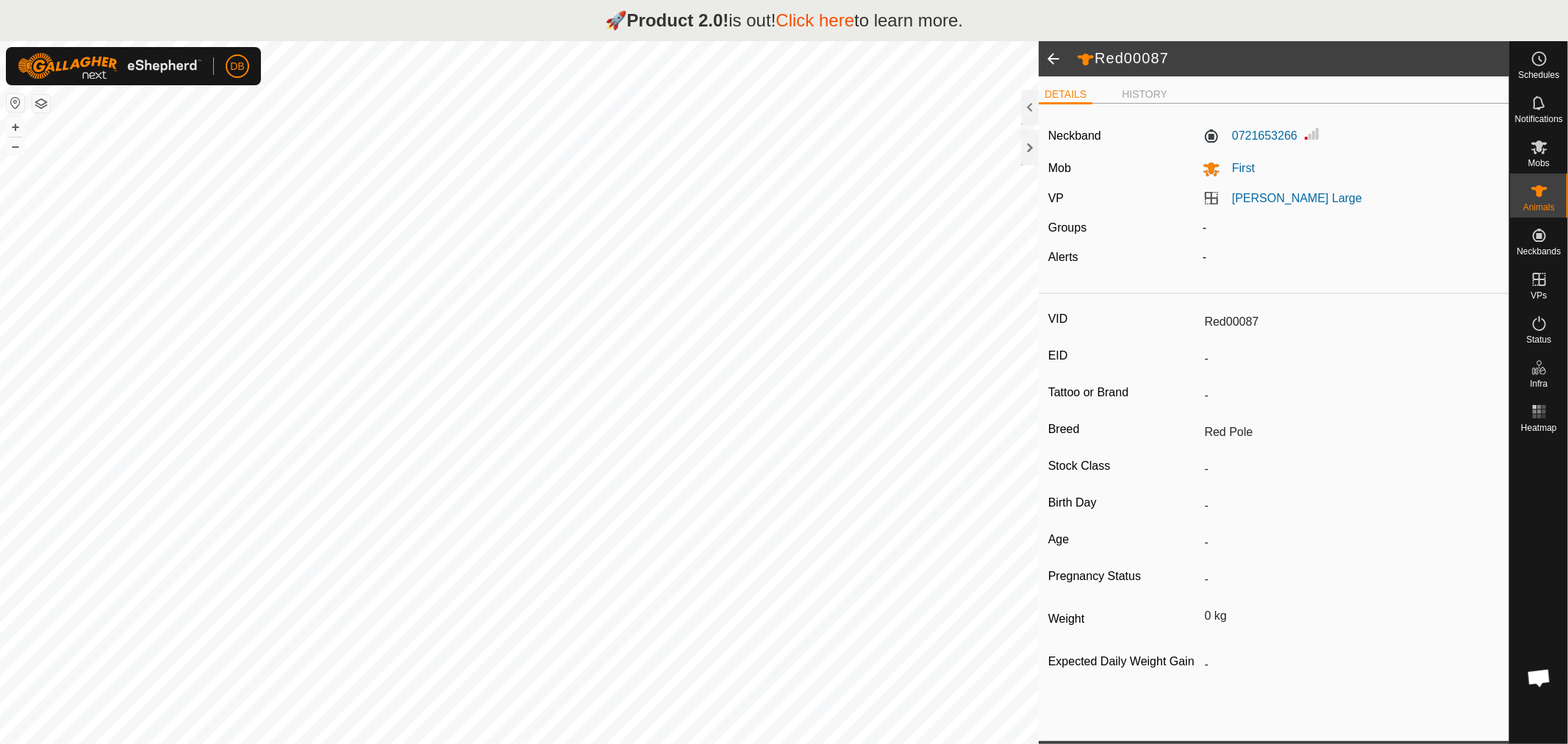
click at [1057, 46] on span at bounding box center [1053, 58] width 29 height 35
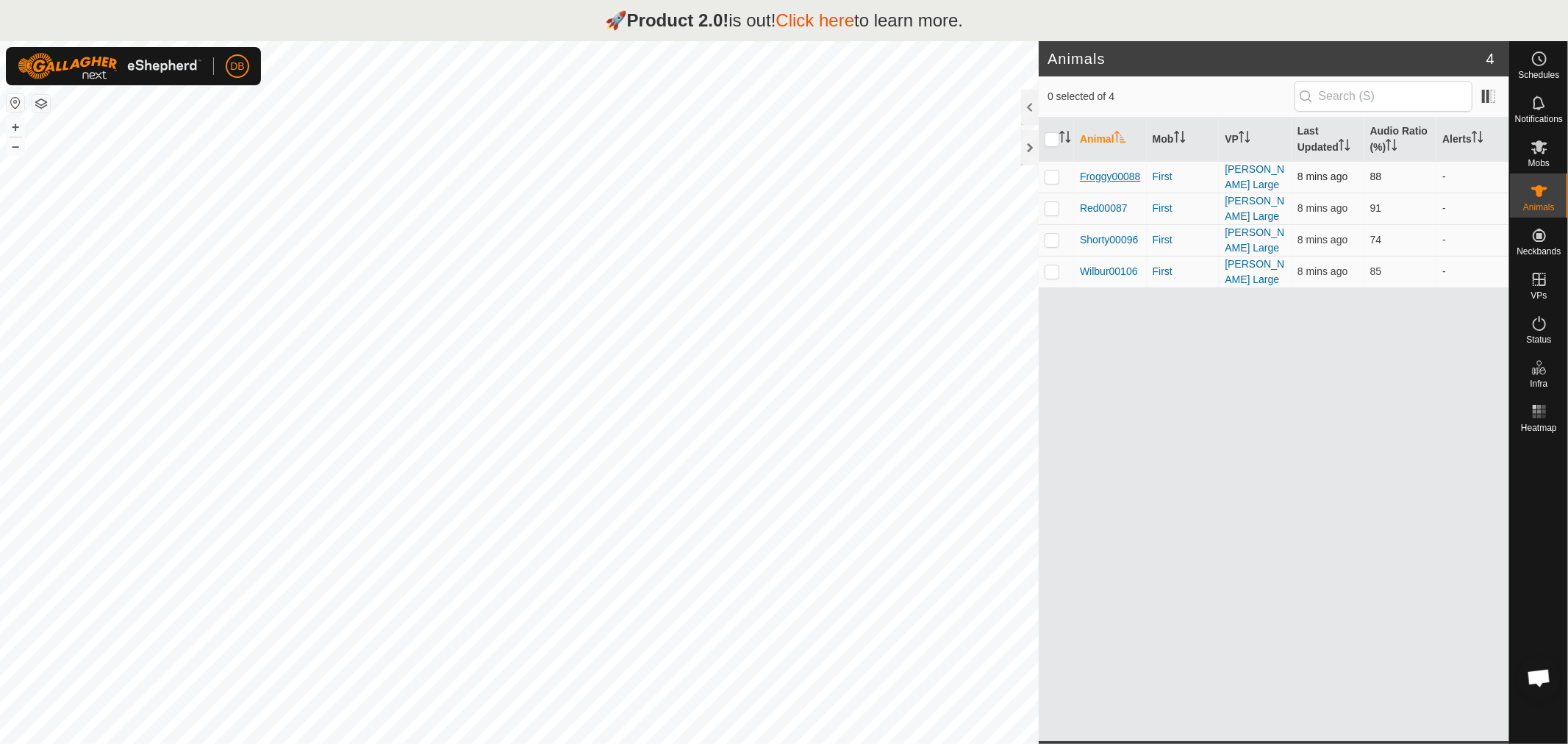
click at [1105, 174] on span "Froggy00088" at bounding box center [1111, 177] width 61 height 16
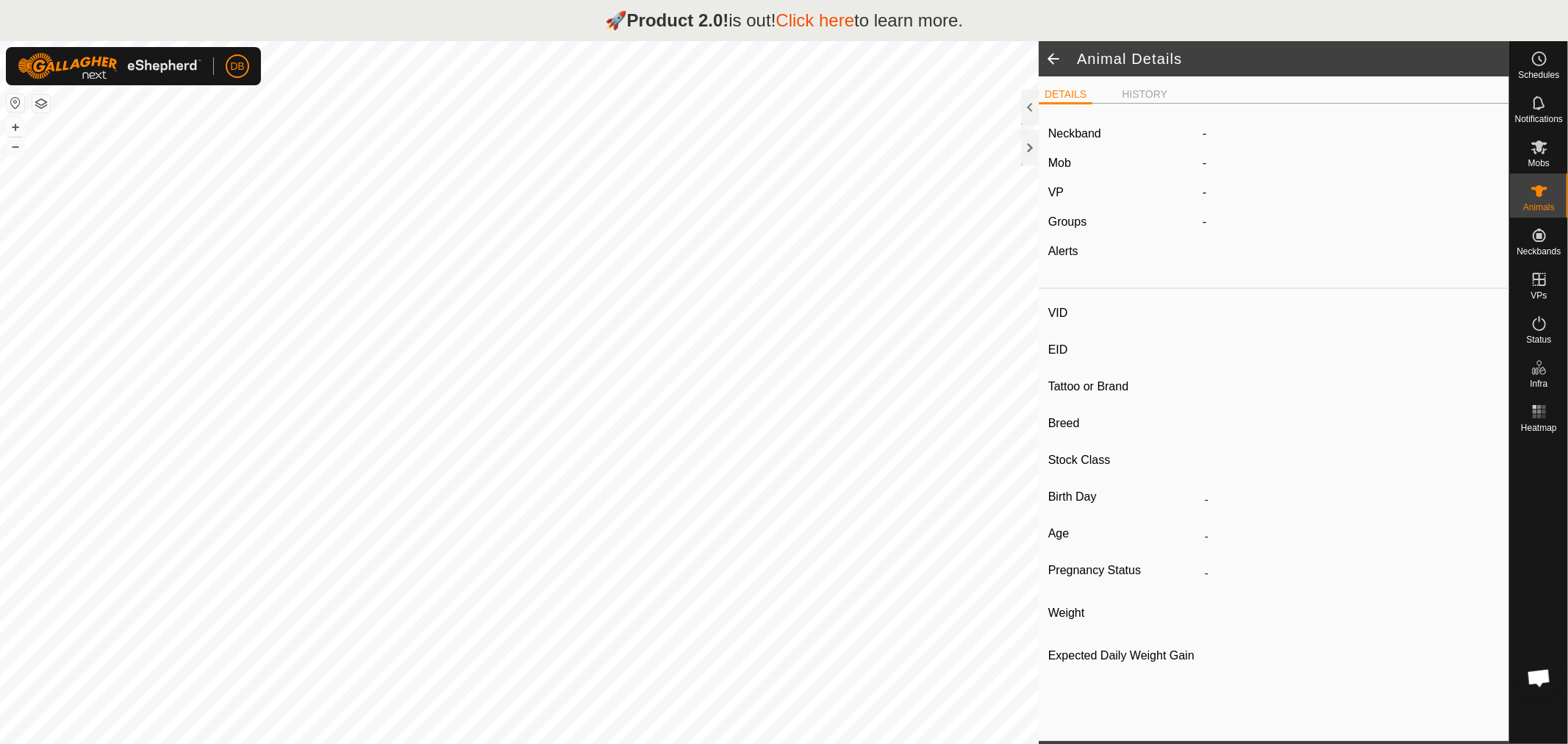
type input "Froggy00088"
type input "-"
type input "Red Pole"
type input "-"
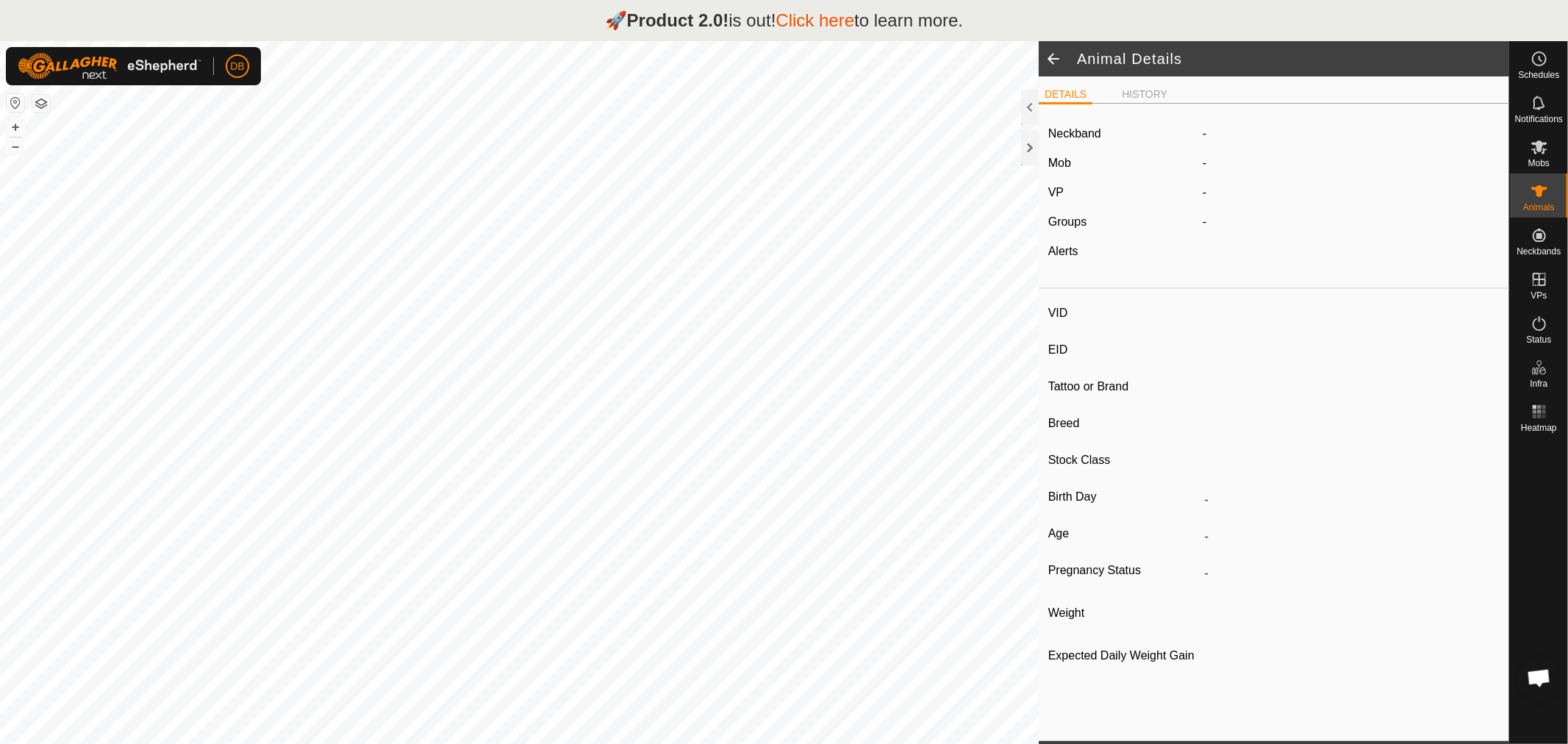
type input "0 kg"
type input "-"
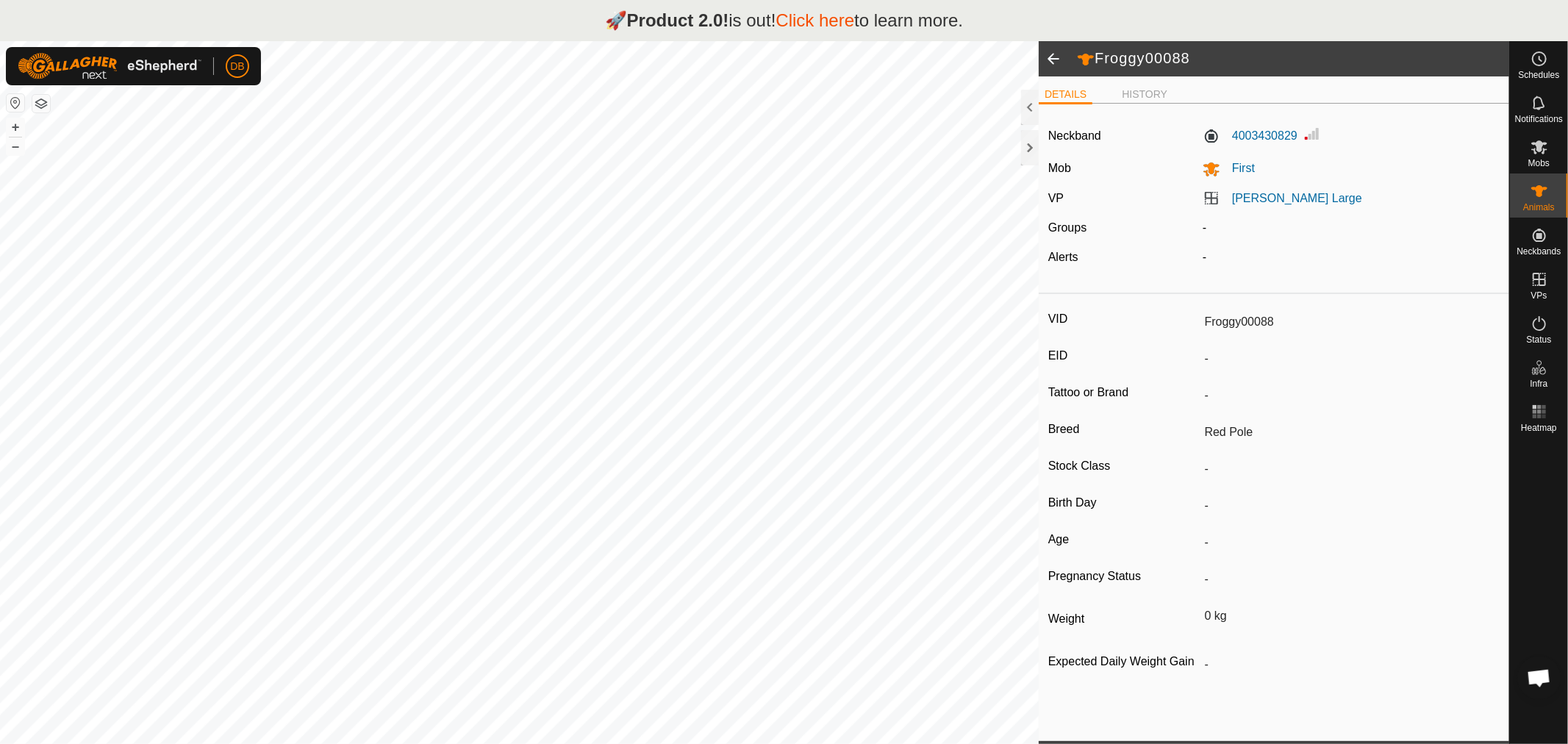
click at [1054, 54] on span at bounding box center [1053, 58] width 29 height 35
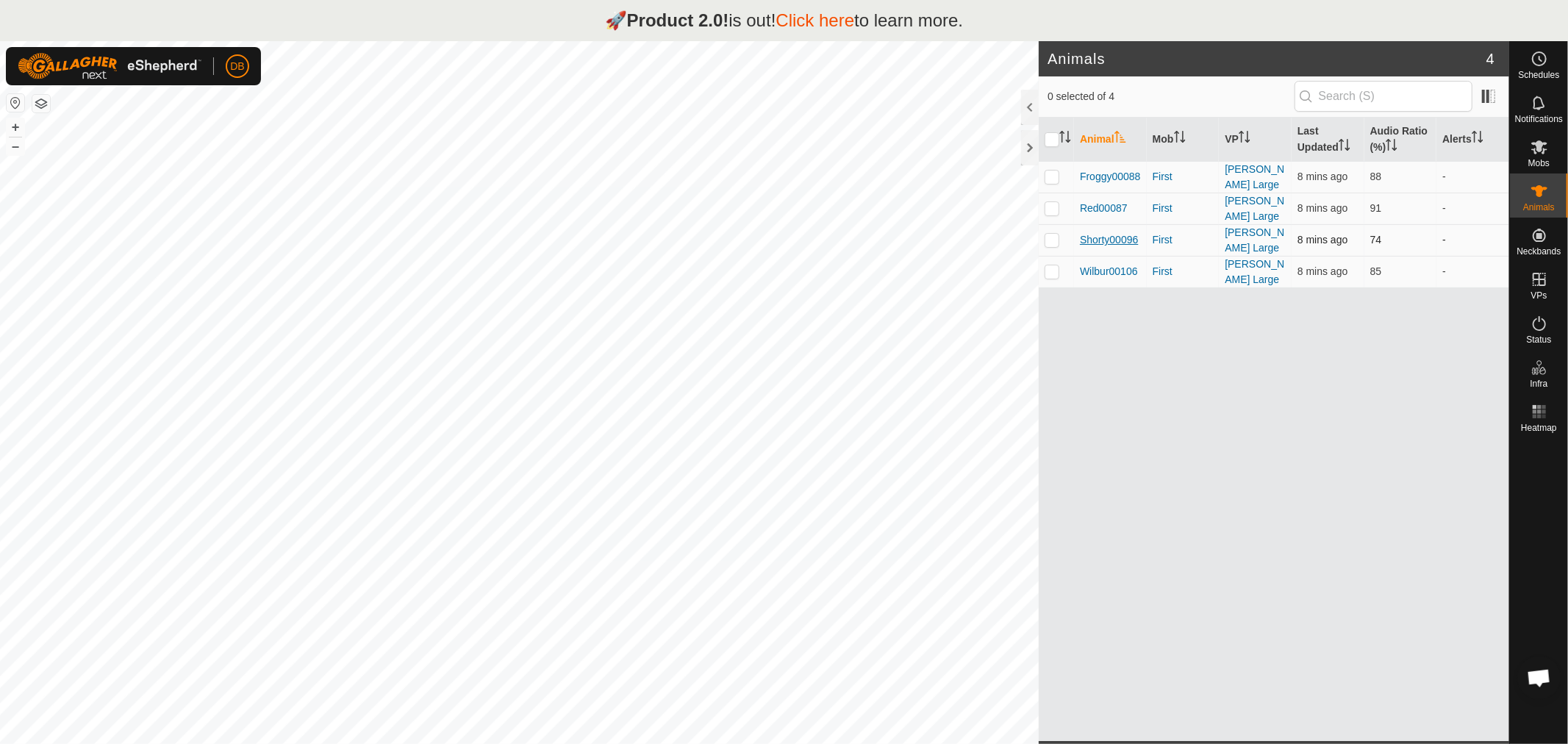
click at [1105, 233] on span "Shorty00096" at bounding box center [1109, 240] width 58 height 16
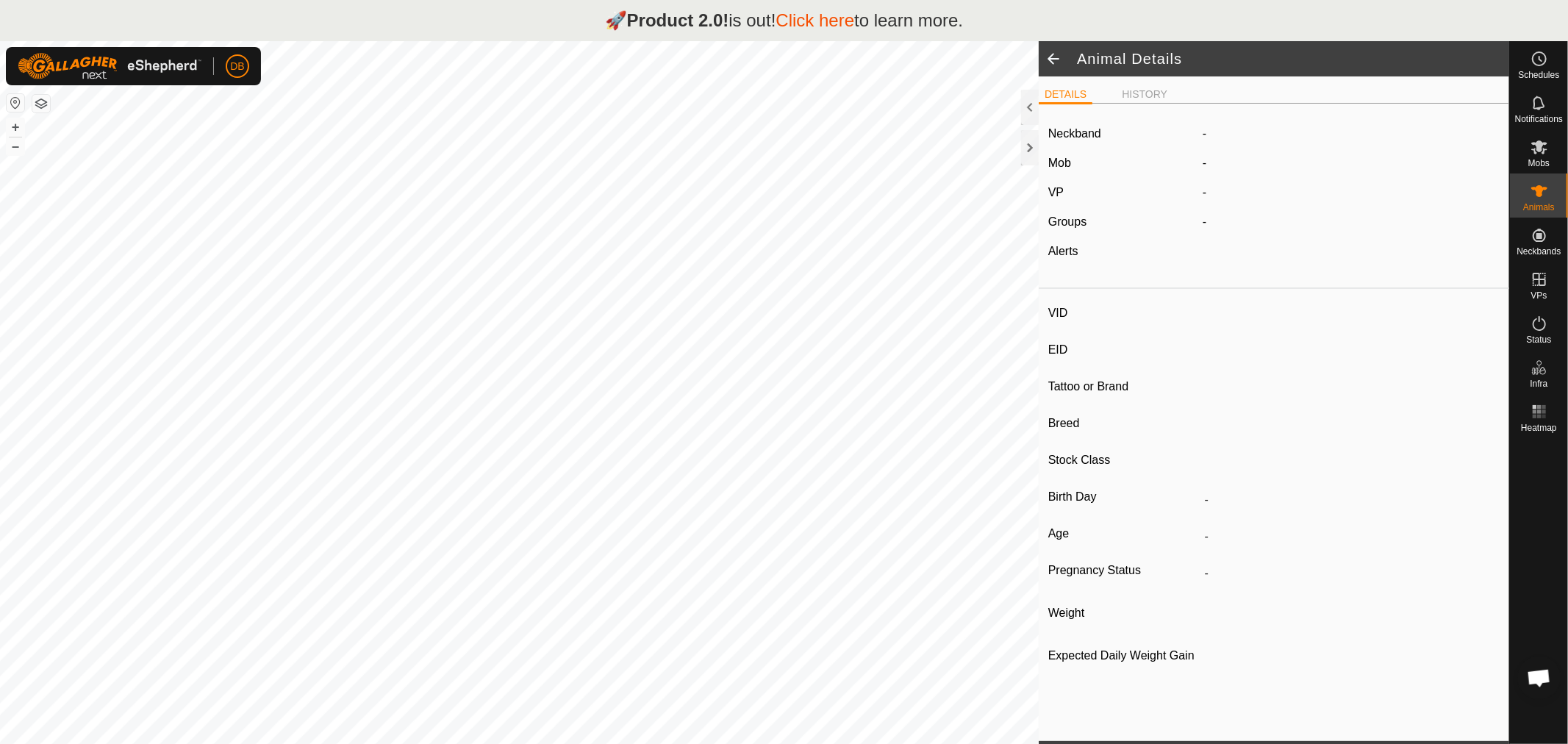
type input "Shorty00096"
type input "-"
type input "Red Pole"
type input "-"
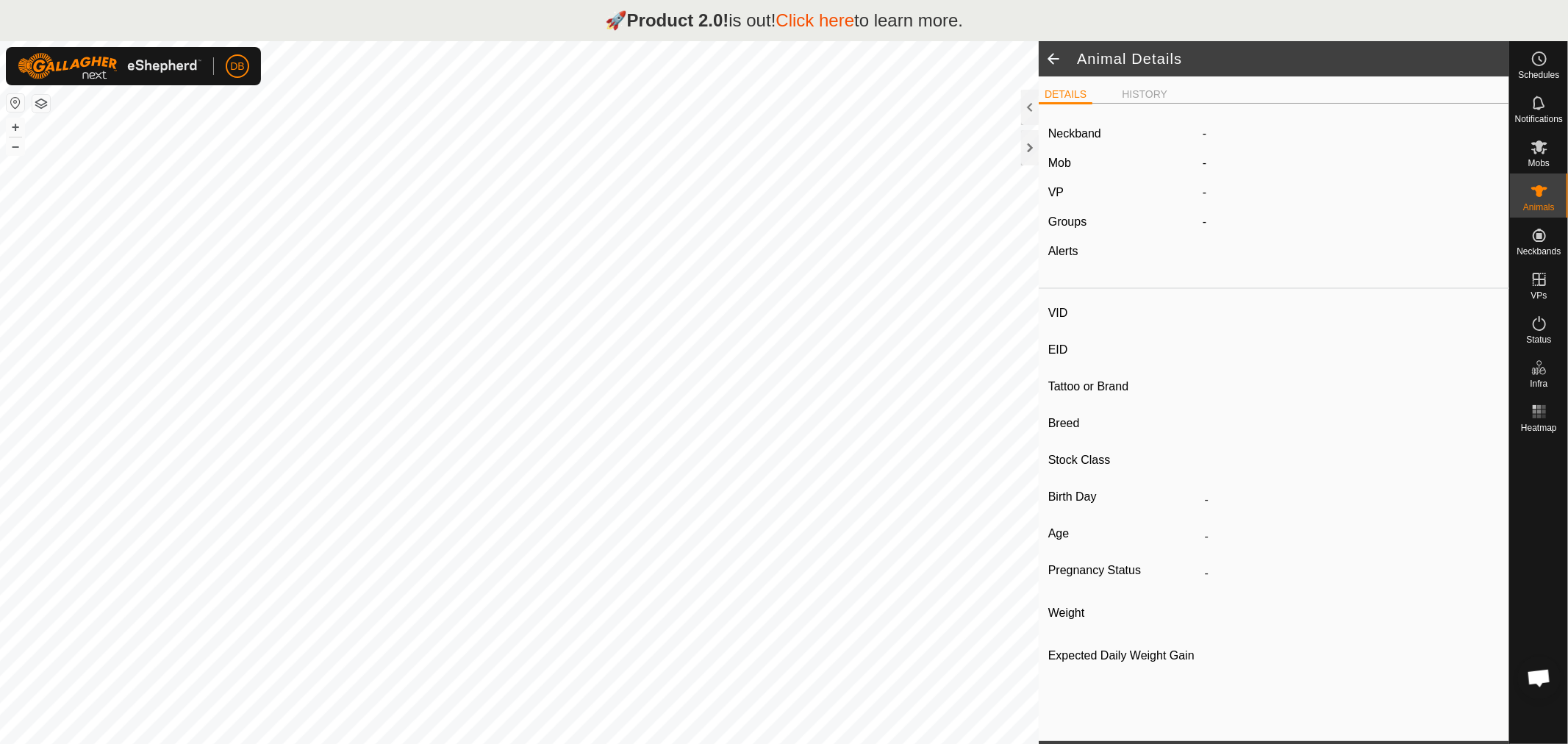
type input "0 kg"
type input "-"
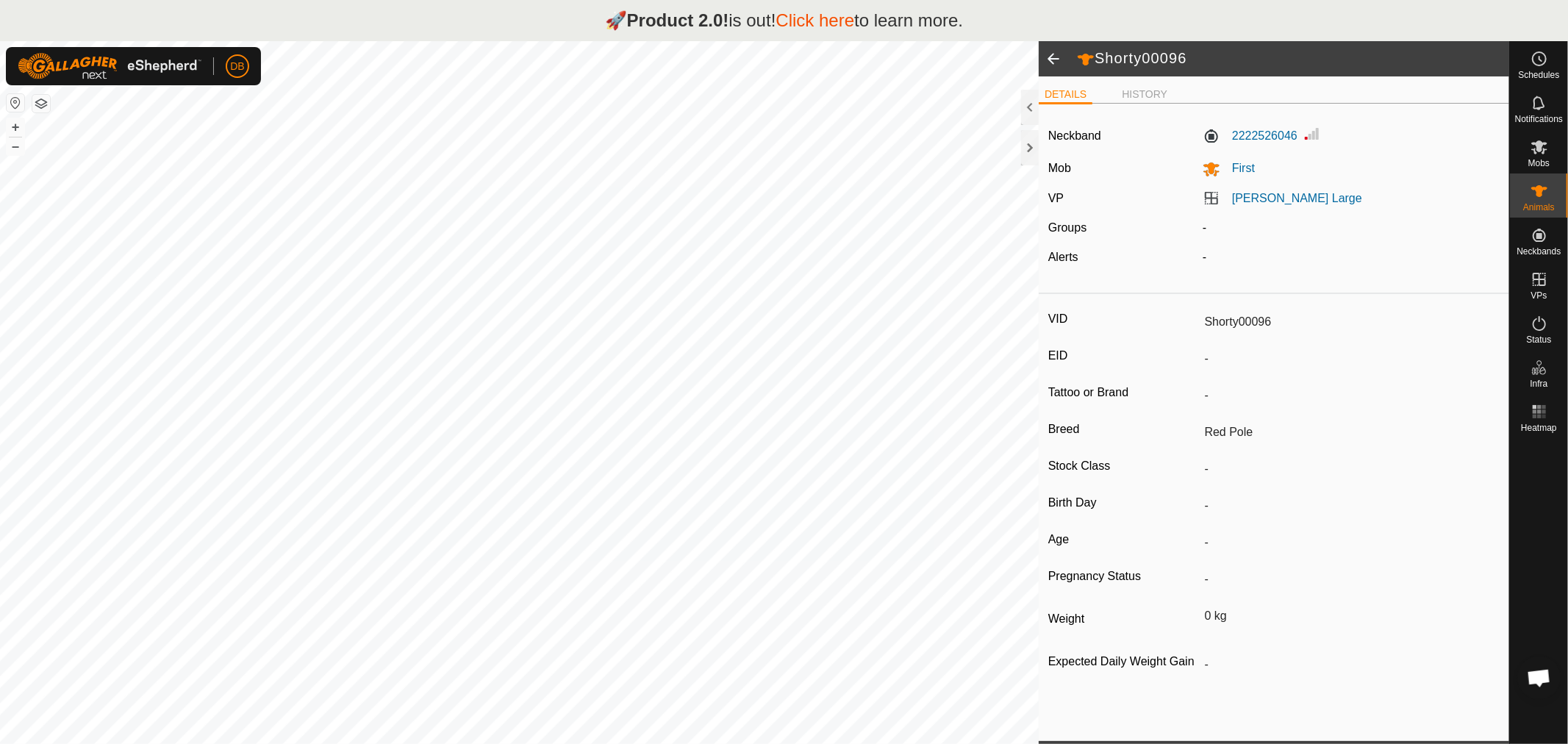
click at [1052, 61] on span at bounding box center [1053, 58] width 29 height 35
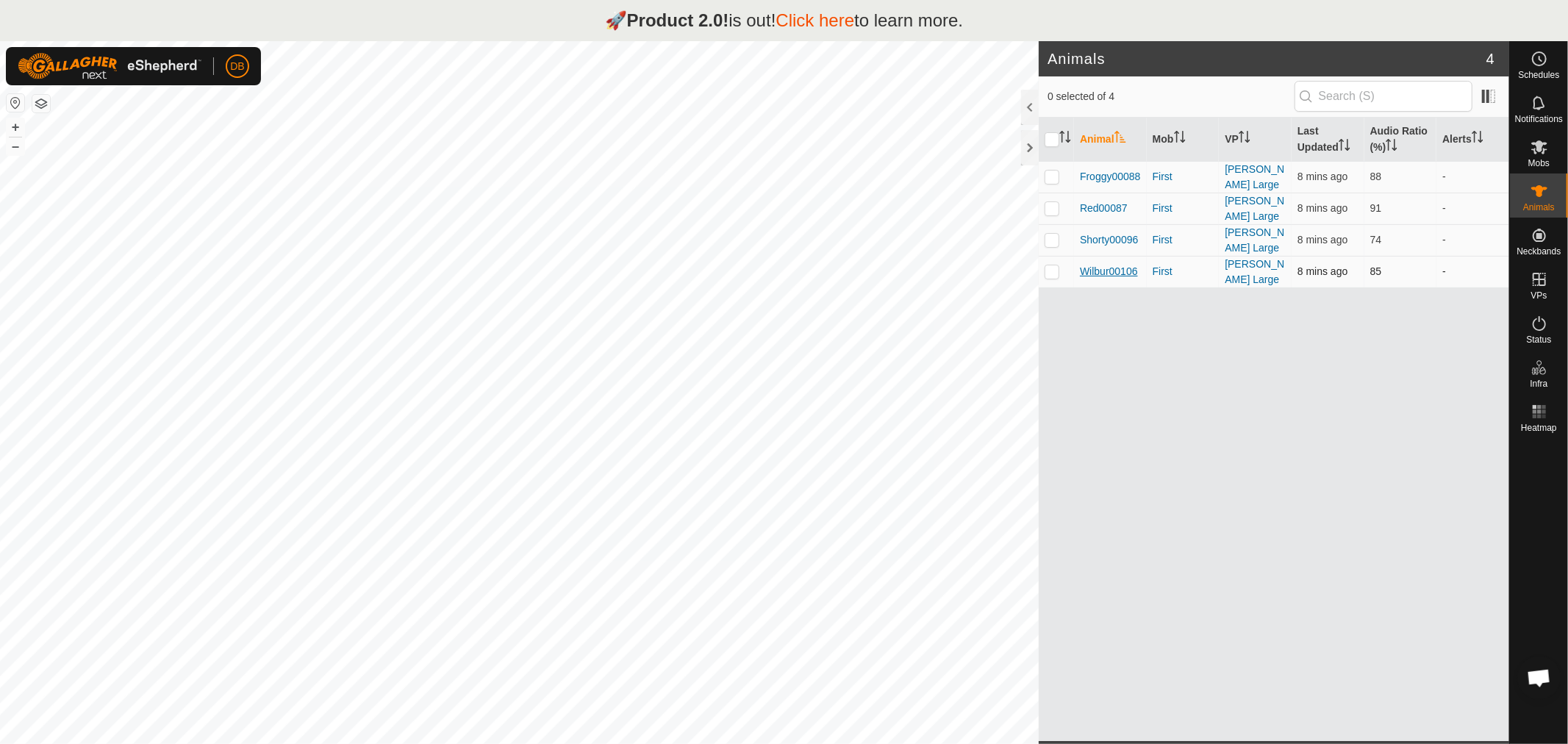
click at [1105, 264] on span "Wilbur00106" at bounding box center [1109, 272] width 58 height 16
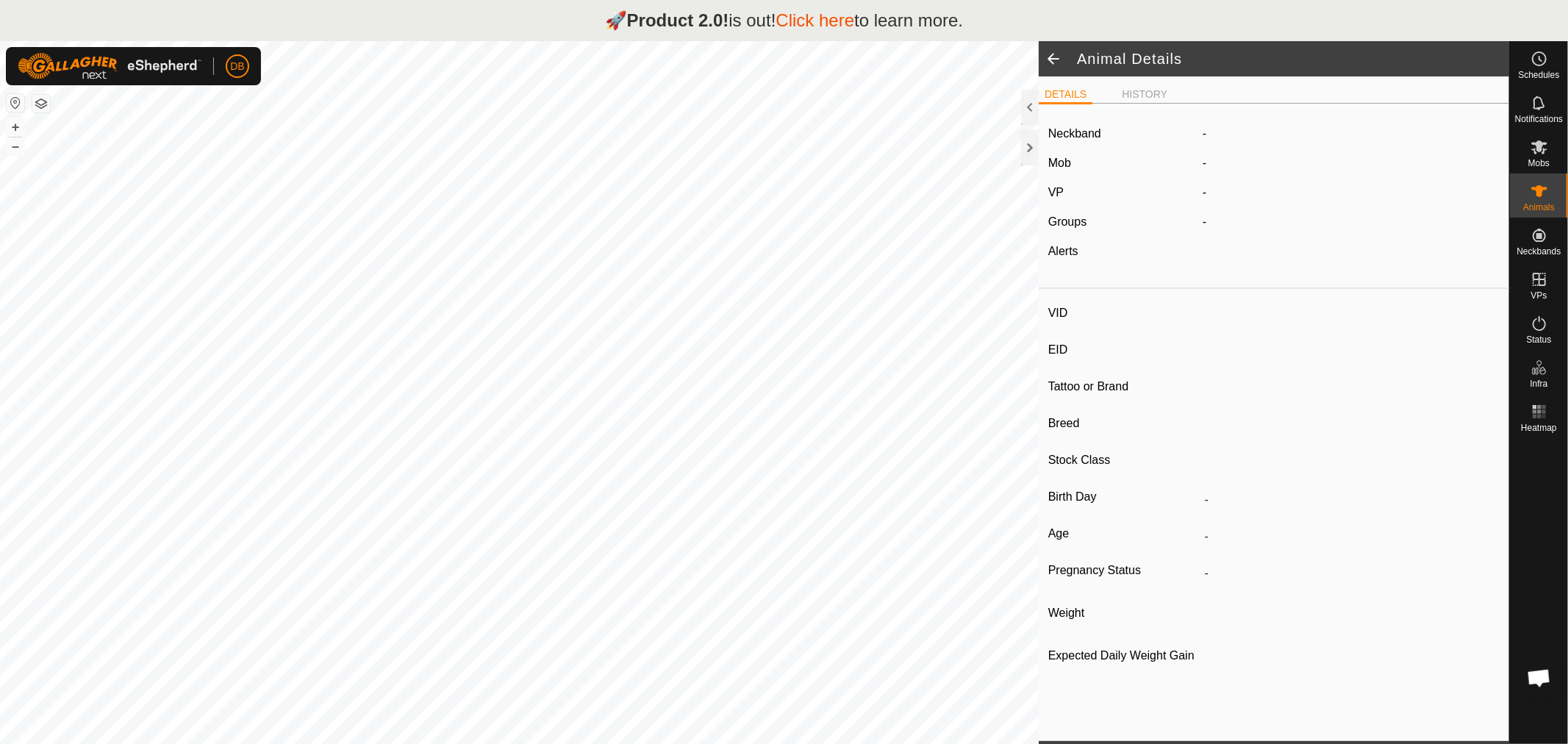
type input "Wilbur00106"
type input "-"
type input "Red Pole"
type input "-"
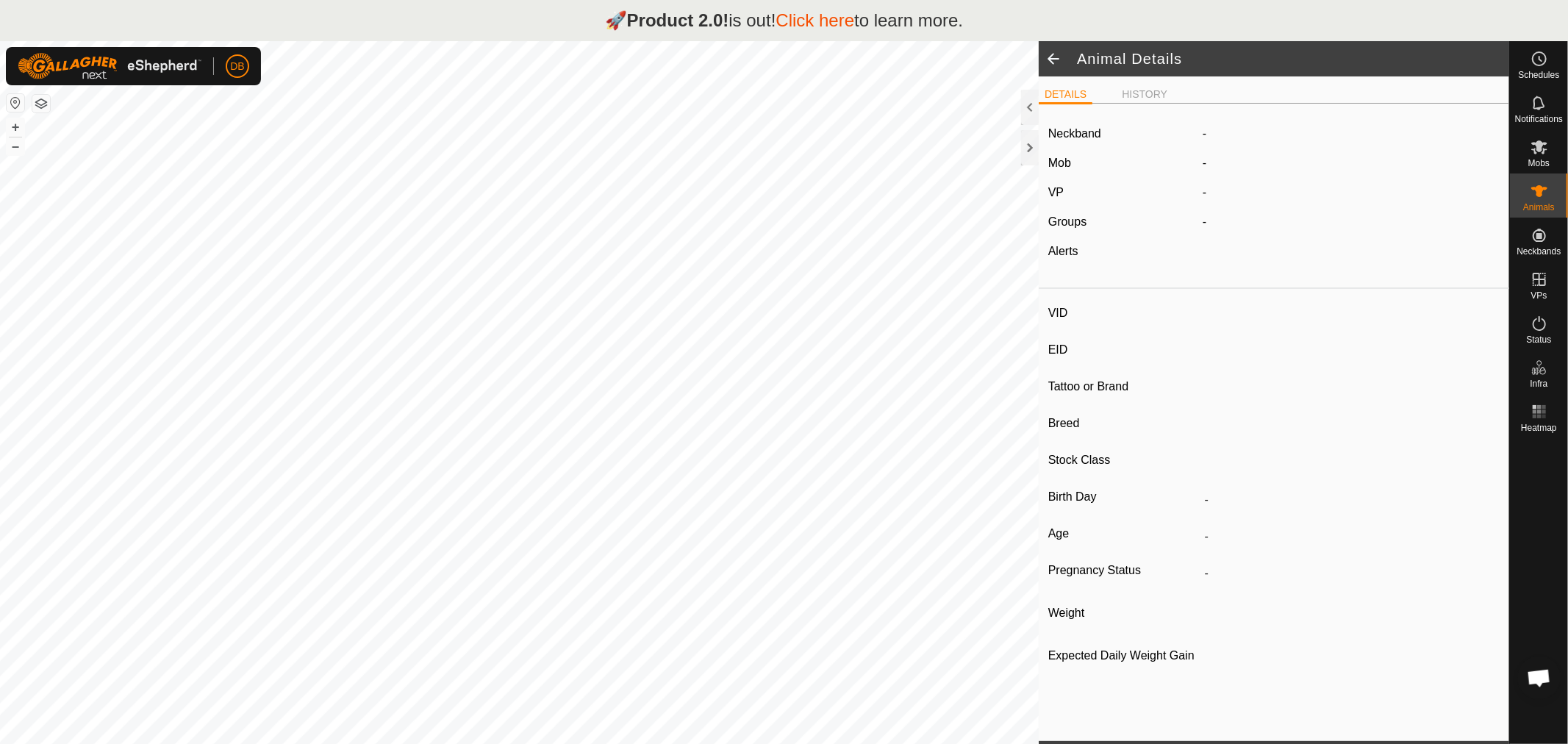
type input "0 kg"
type input "-"
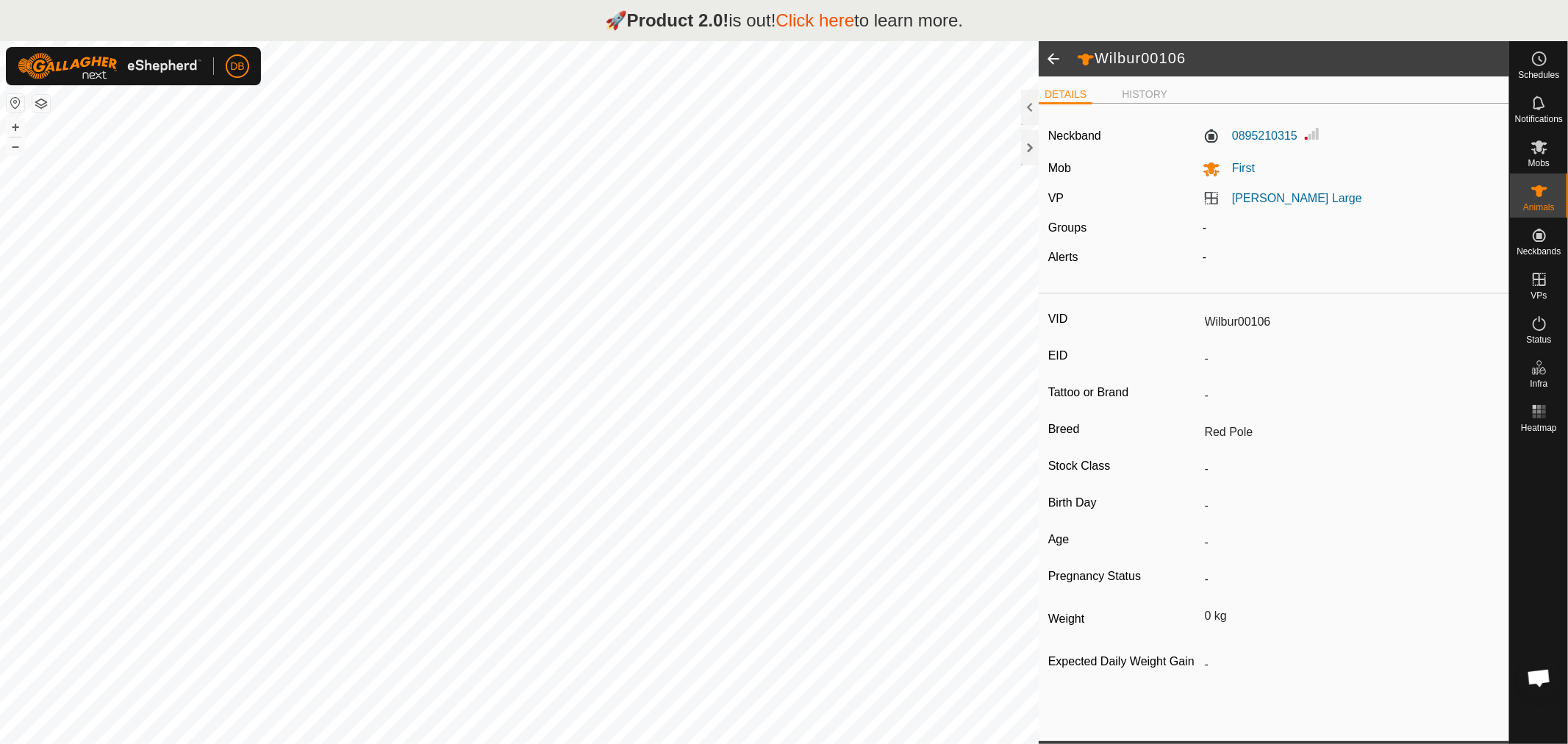
click at [1055, 60] on span at bounding box center [1053, 58] width 29 height 35
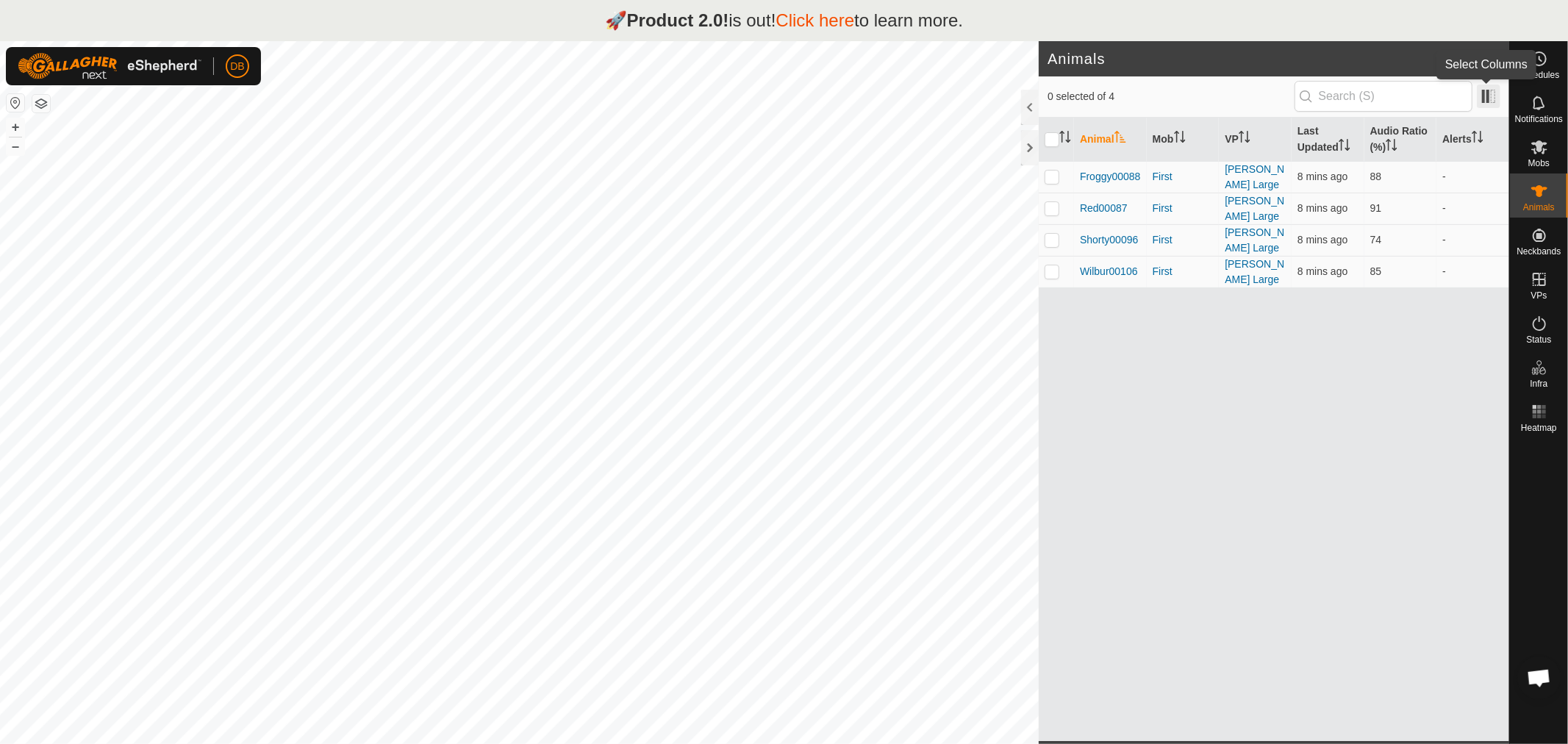
click at [1497, 93] on span at bounding box center [1489, 97] width 24 height 24
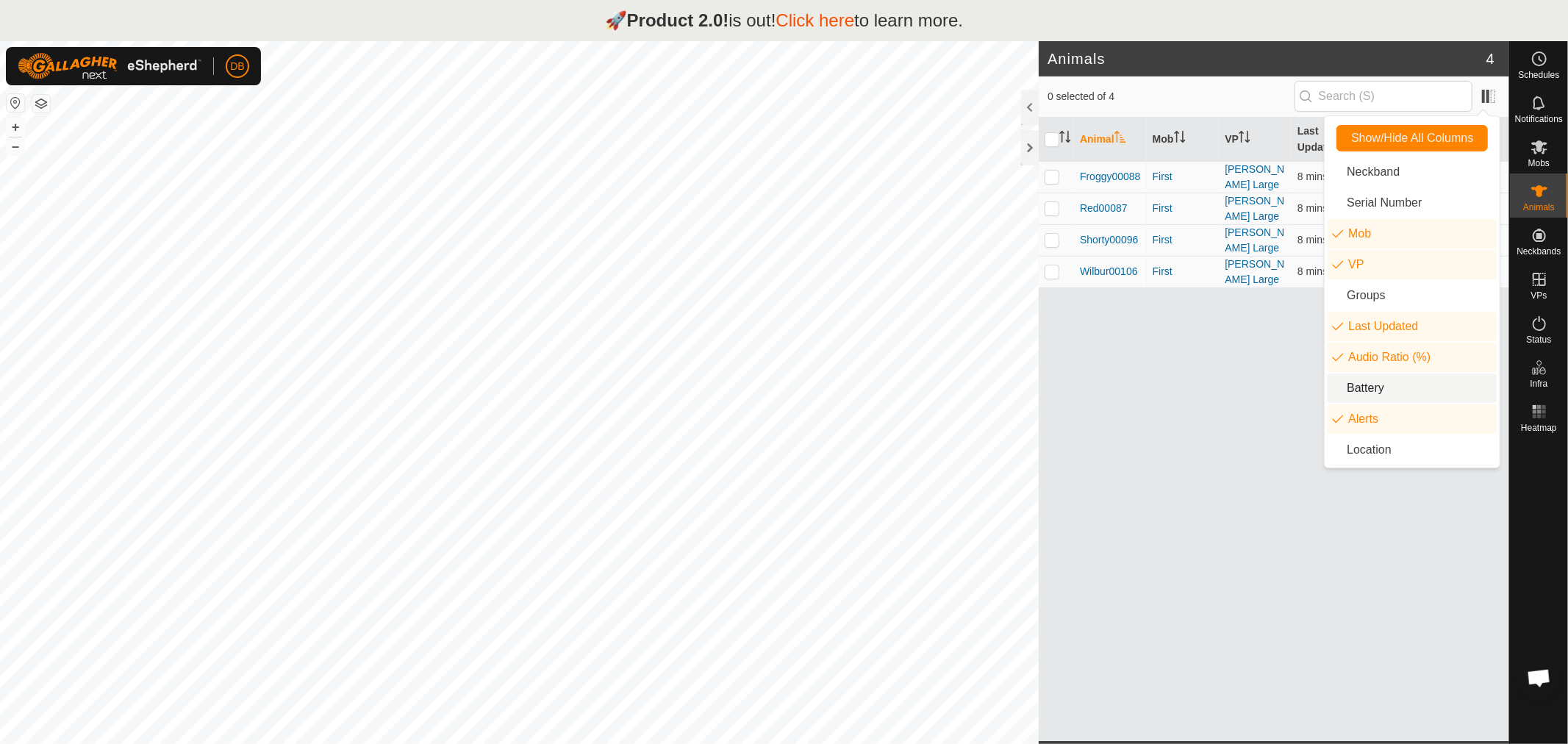
click at [1354, 381] on li "Battery" at bounding box center [1412, 387] width 169 height 29
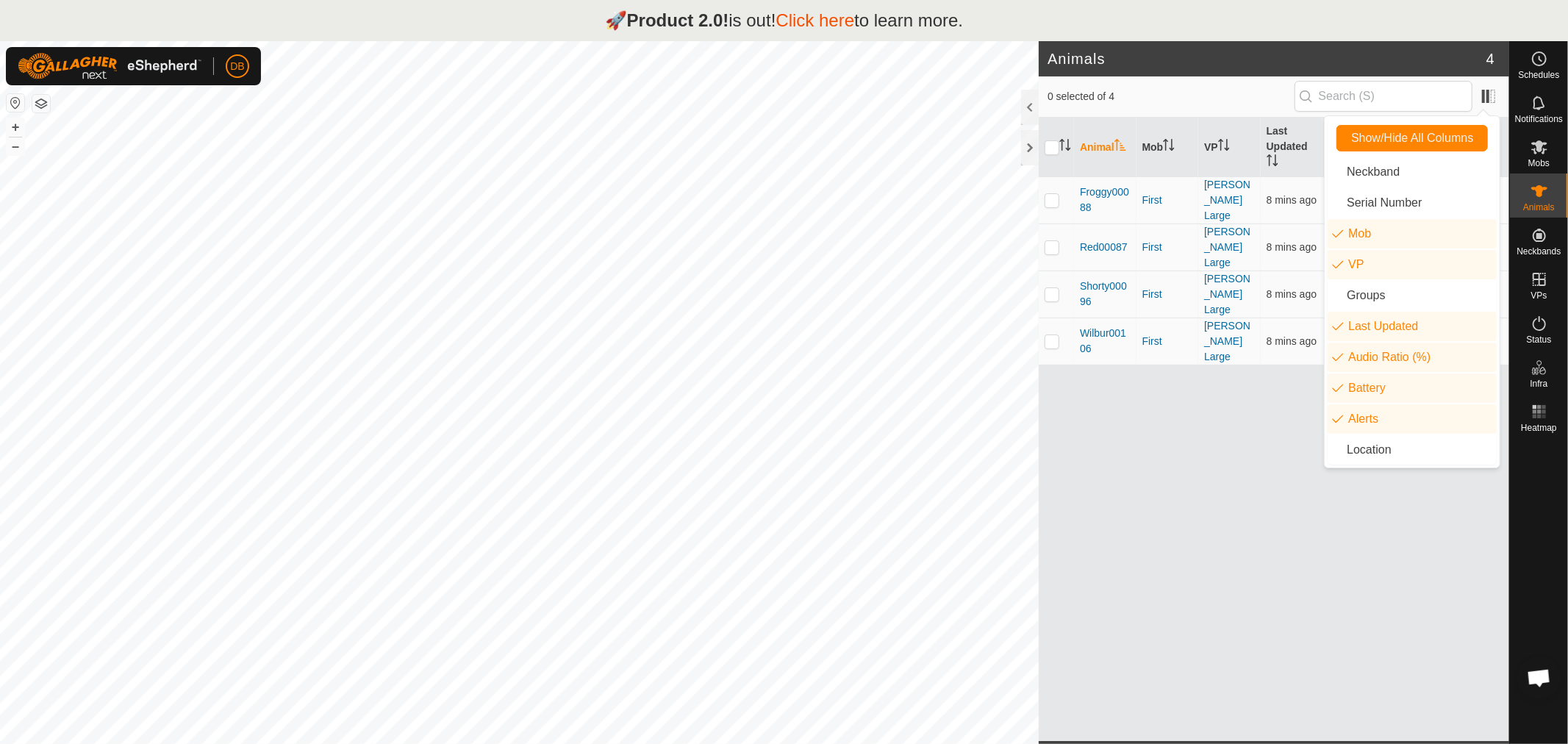
click at [1207, 386] on div "Animal Mob VP Last Updated Audio Ratio (%) Battery Alerts Froggy00088 First Kno…" at bounding box center [1273, 430] width 471 height 624
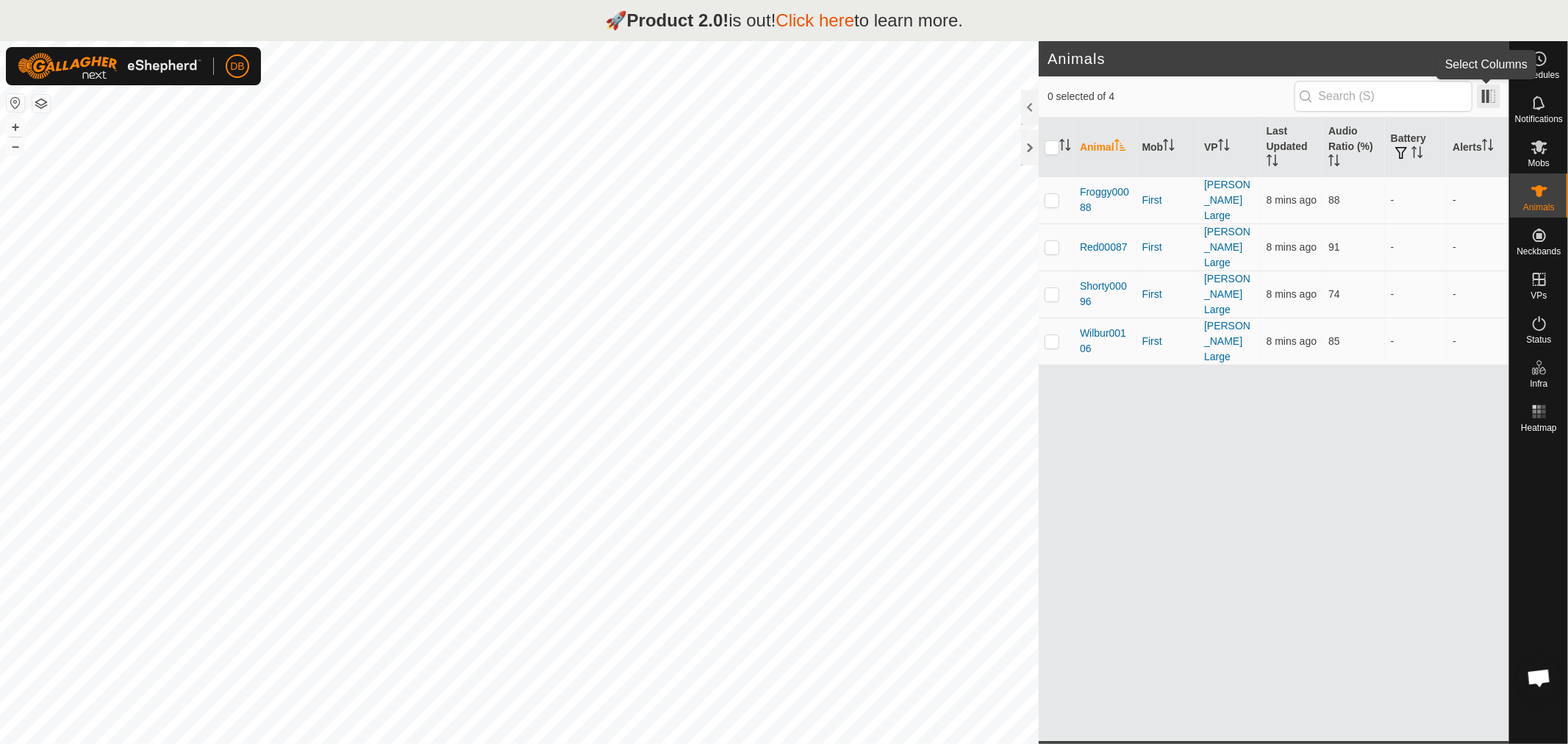
click at [1485, 92] on span at bounding box center [1489, 97] width 24 height 24
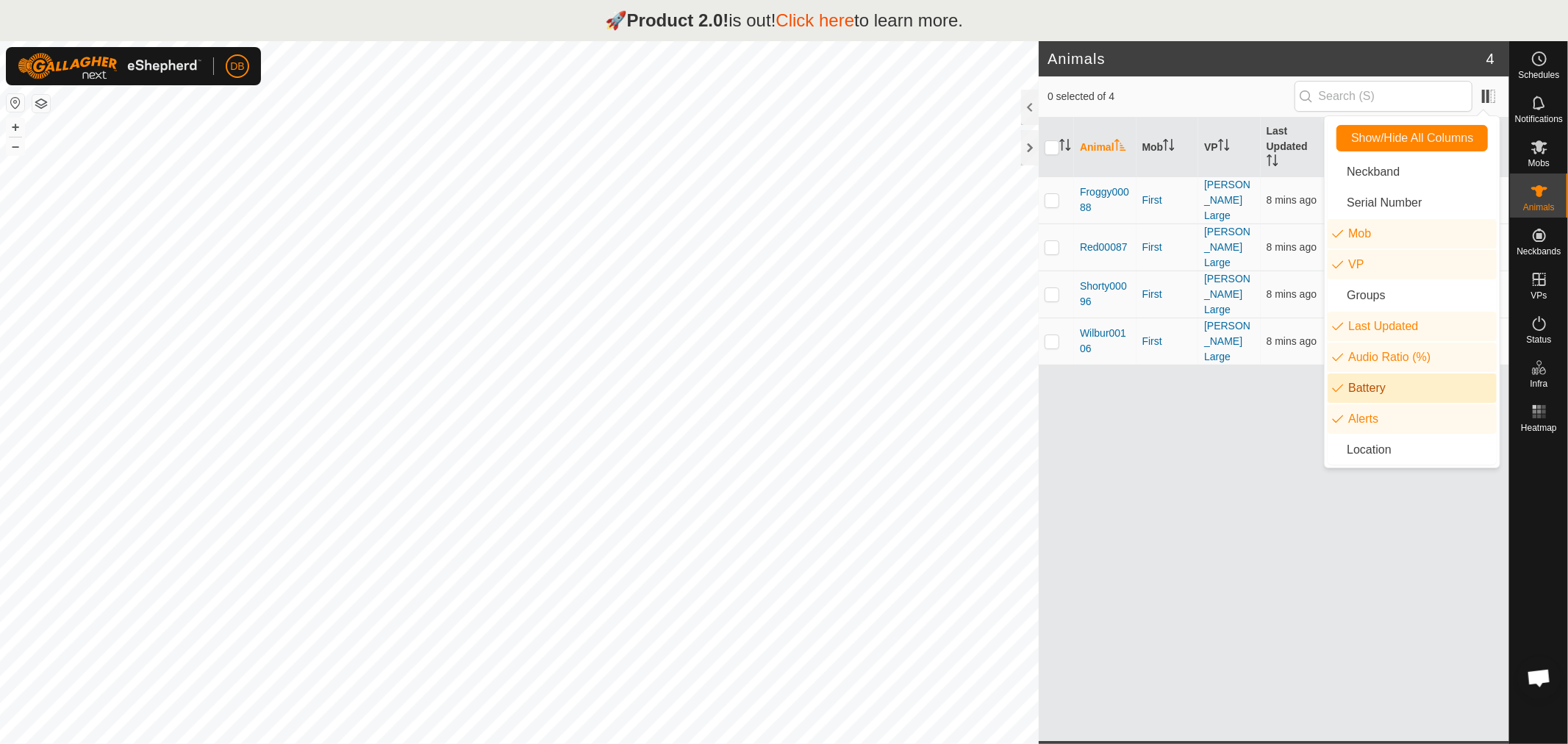
click at [1344, 388] on li "Battery" at bounding box center [1412, 387] width 169 height 29
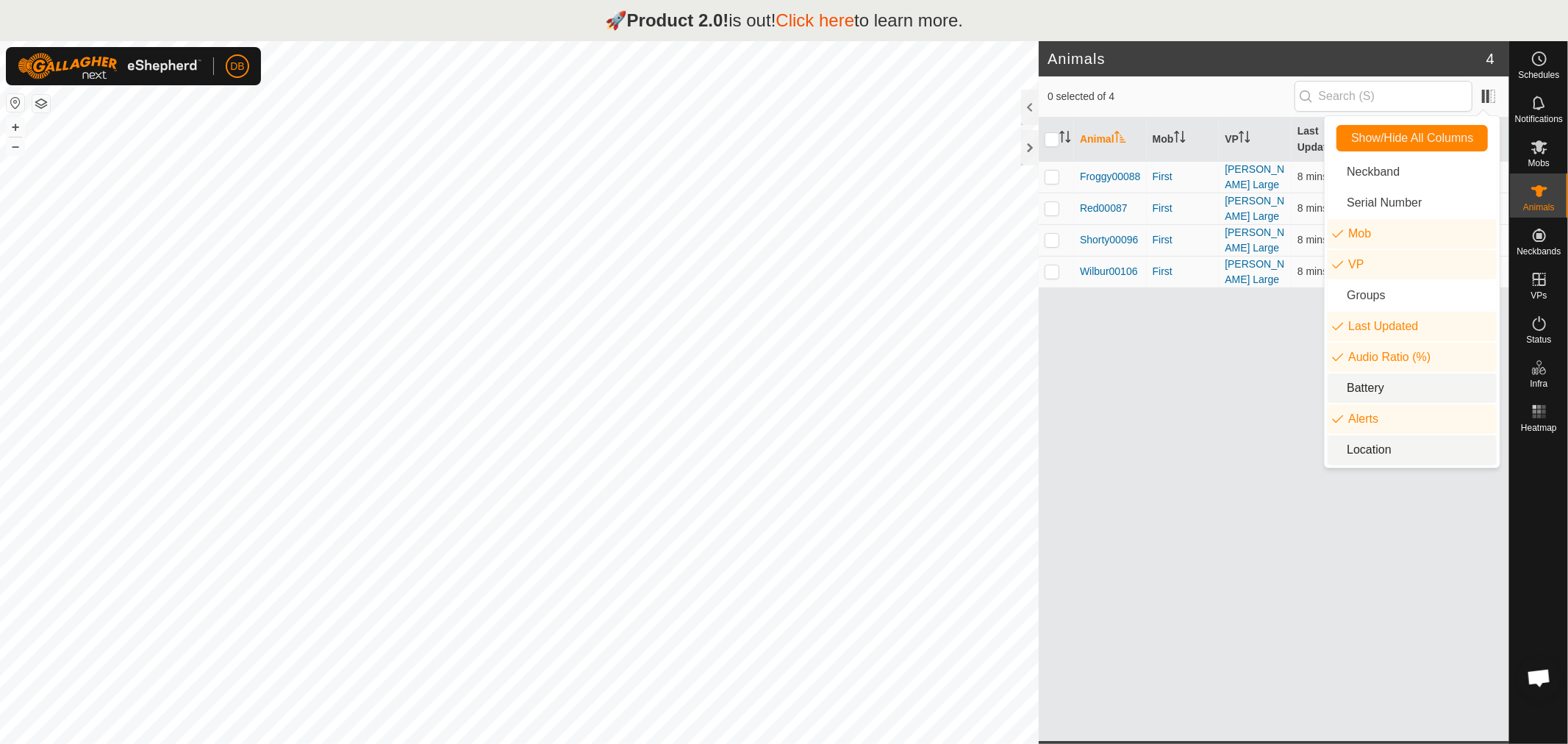
click at [1231, 439] on div "Animal Mob VP Last Updated Audio Ratio (%) Alerts Froggy00088 First Knoll Large…" at bounding box center [1273, 430] width 471 height 624
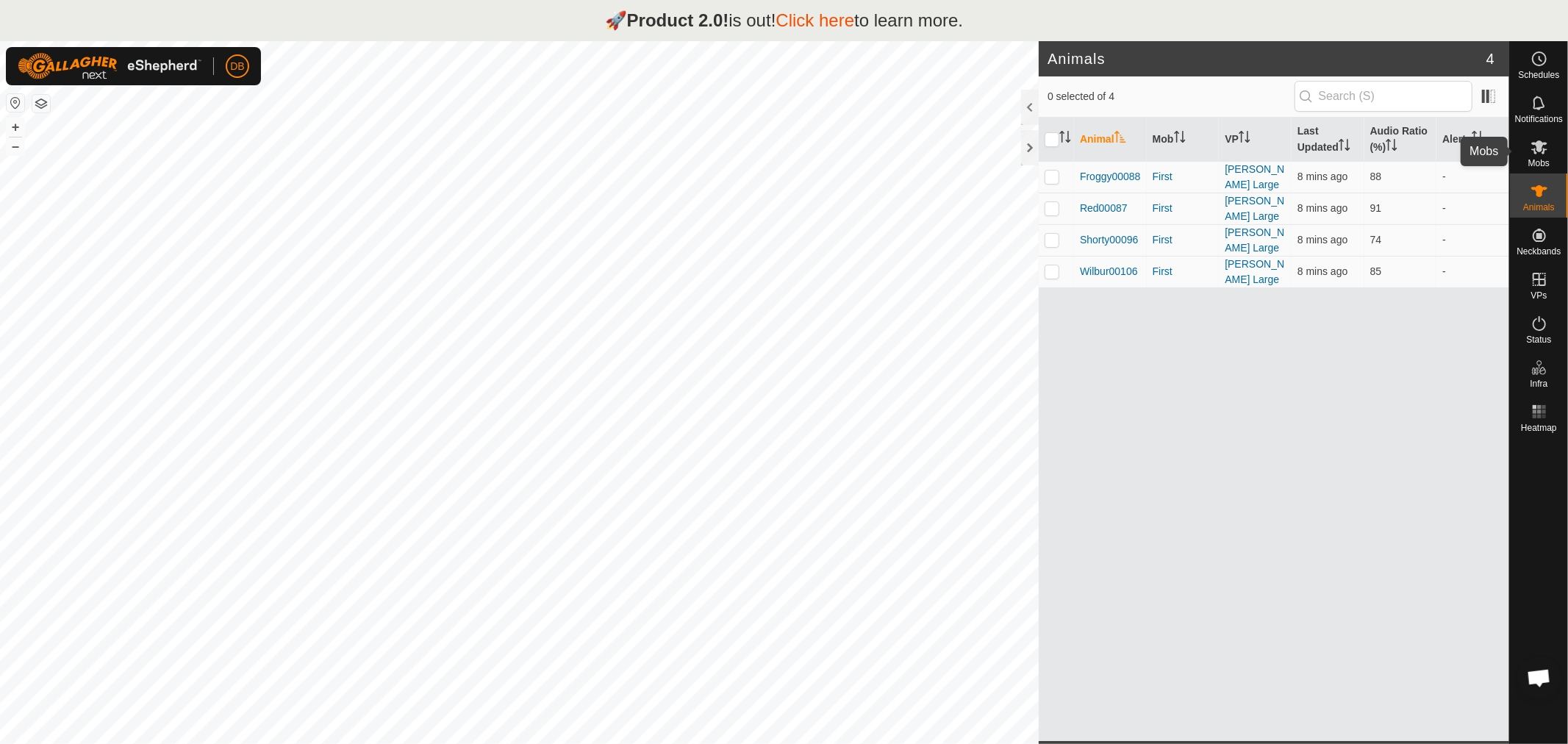
click at [1538, 148] on icon at bounding box center [1539, 148] width 16 height 14
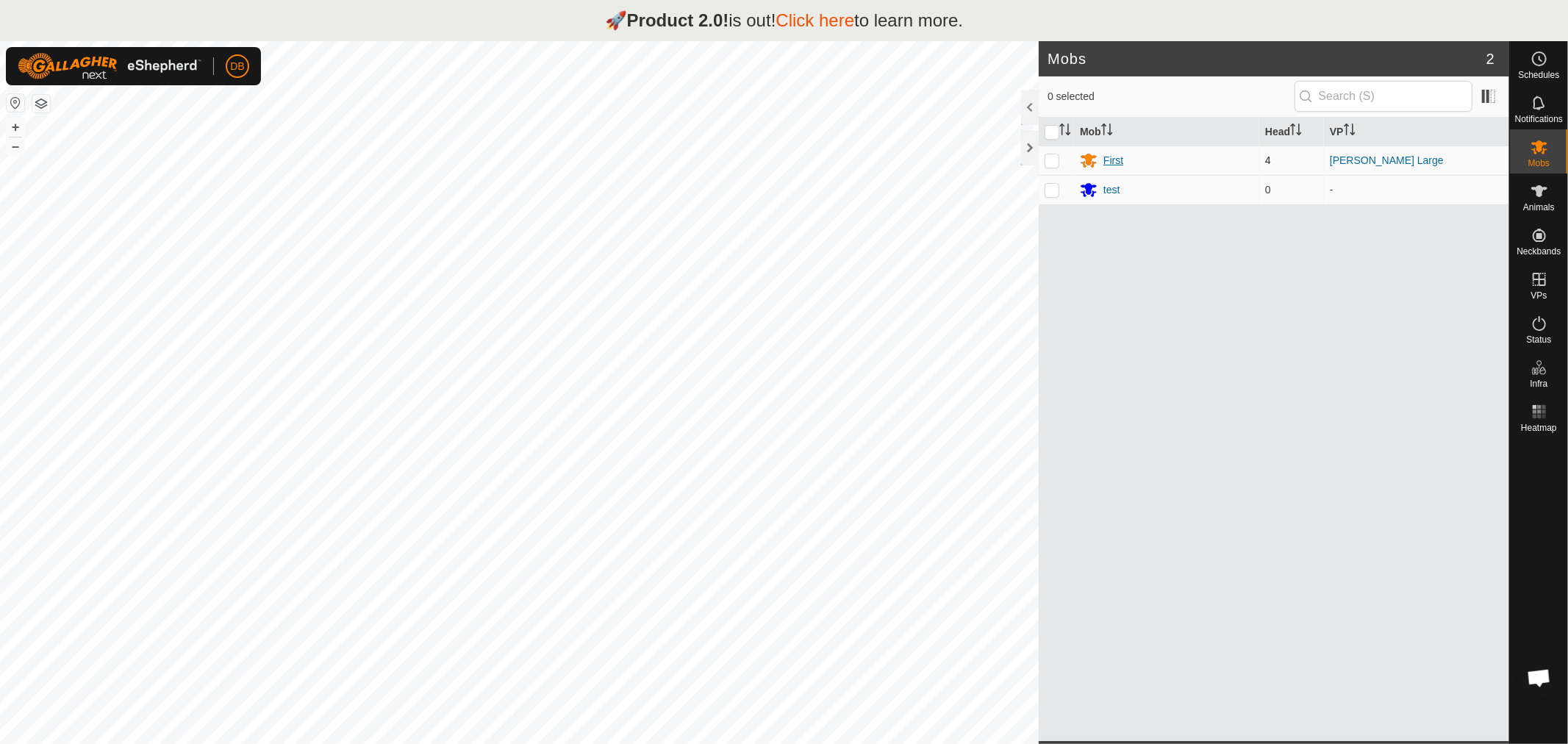
click at [1112, 153] on div "First" at bounding box center [1113, 161] width 20 height 16
